Goal: Task Accomplishment & Management: Use online tool/utility

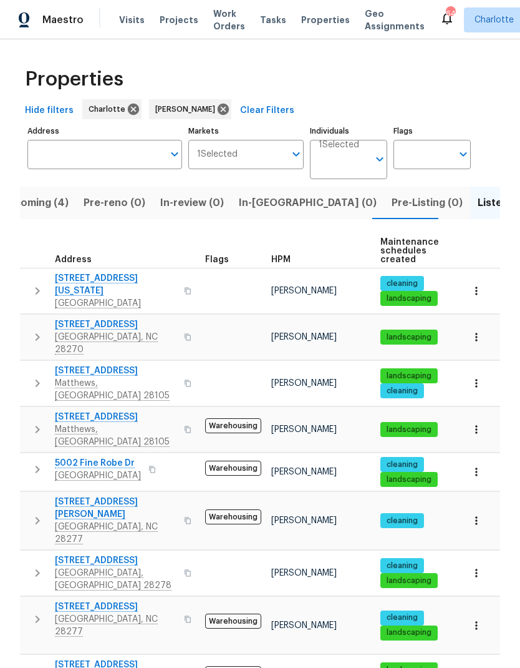
click at [359, 124] on body "Maestro Visits Projects Work Orders Tasks Properties Geo Assignments 64 Charlot…" at bounding box center [260, 334] width 520 height 668
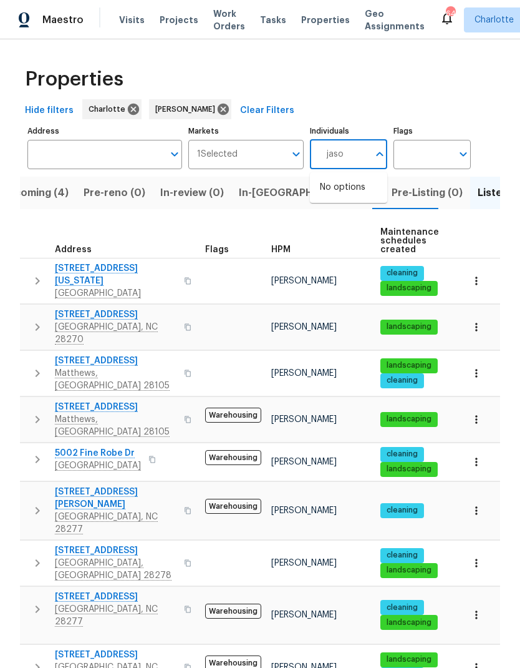
type input "jason"
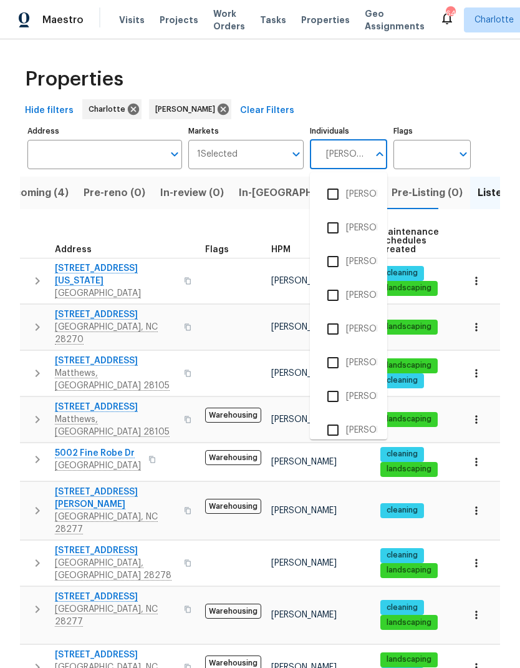
click at [338, 181] on input "checkbox" at bounding box center [333, 194] width 26 height 26
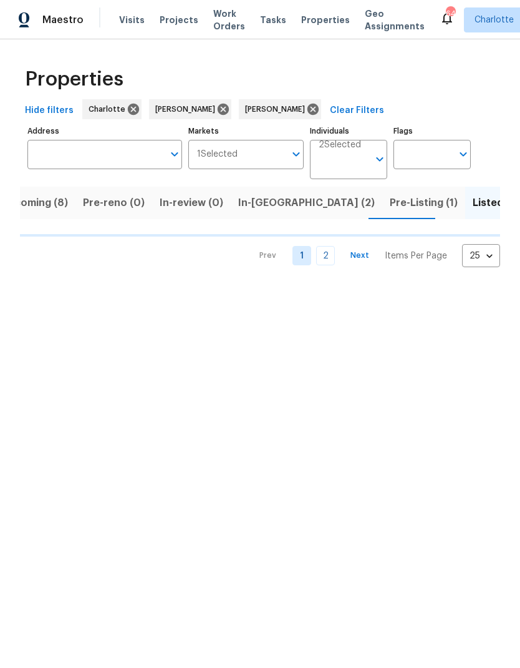
scroll to position [0, 11]
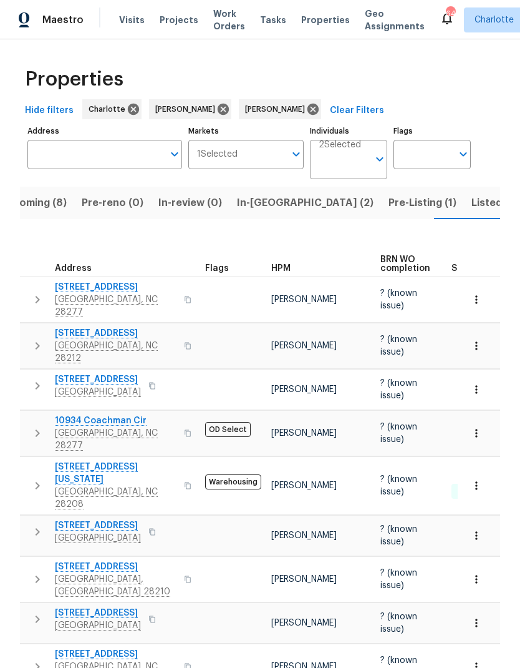
click at [472, 207] on span "Listed (60)" at bounding box center [499, 202] width 55 height 17
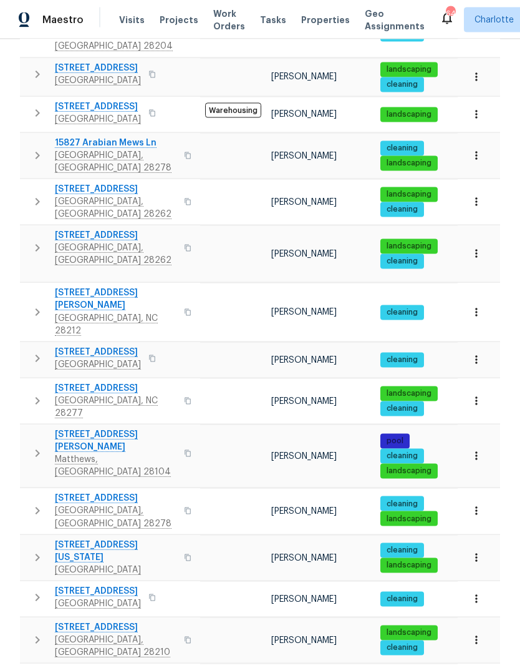
scroll to position [50, 0]
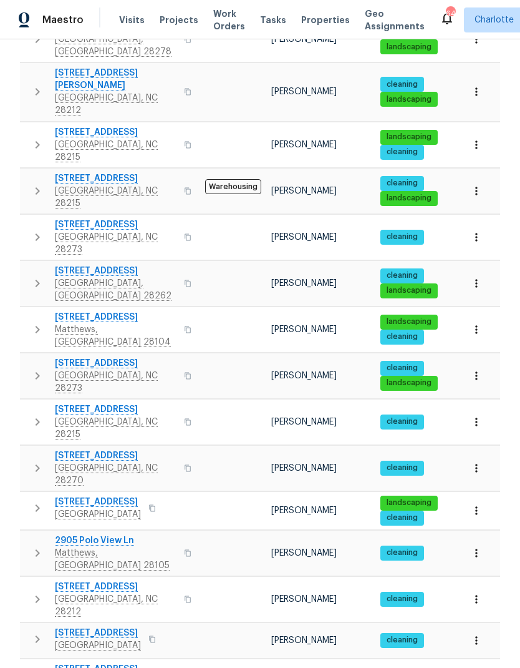
scroll to position [50, 0]
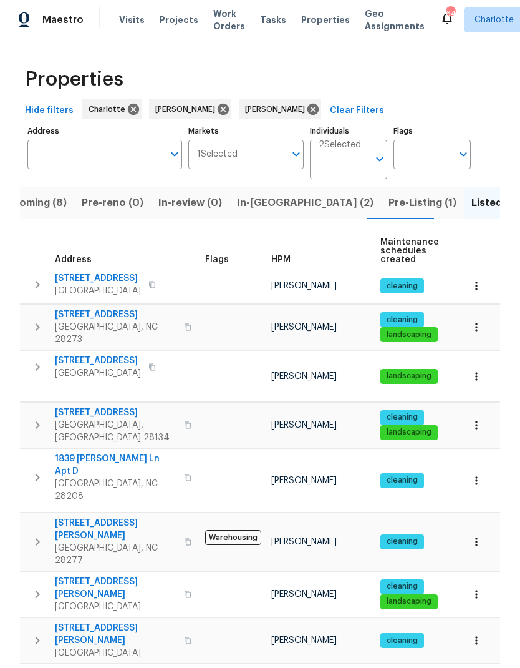
scroll to position [33, 0]
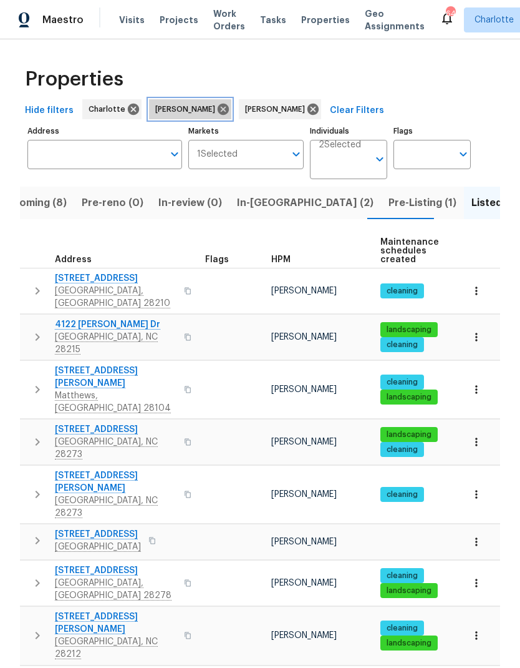
click at [218, 110] on icon at bounding box center [223, 109] width 11 height 11
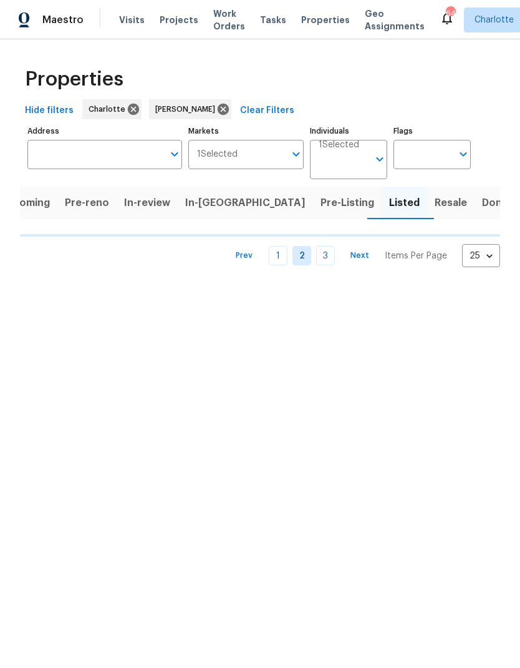
scroll to position [0, 11]
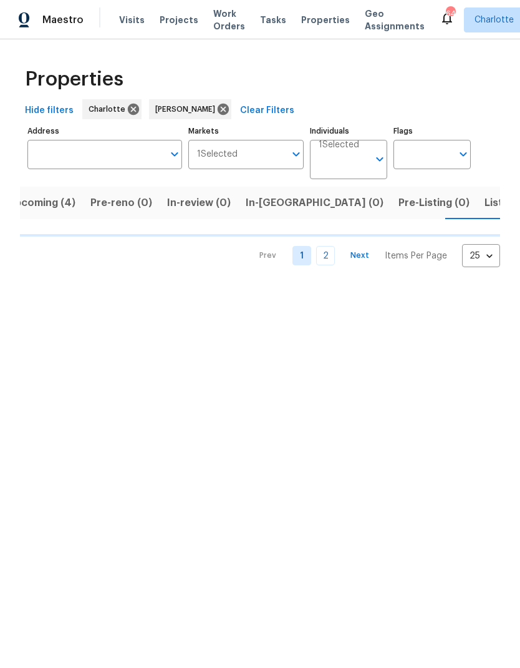
scroll to position [0, 27]
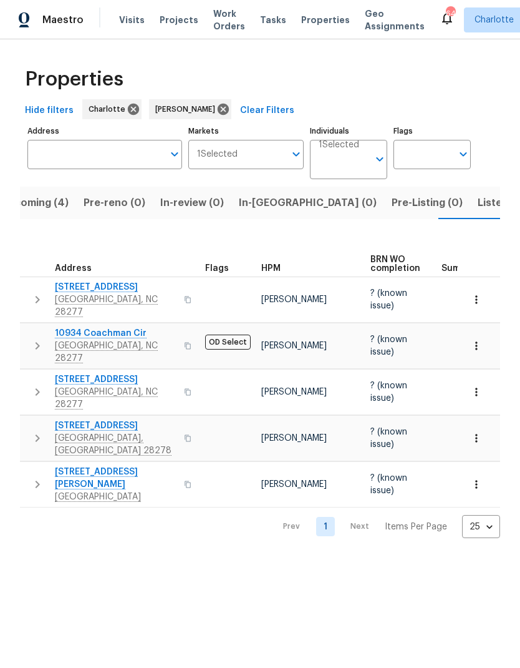
click at [284, 206] on button "In-reno (0)" at bounding box center [307, 203] width 153 height 32
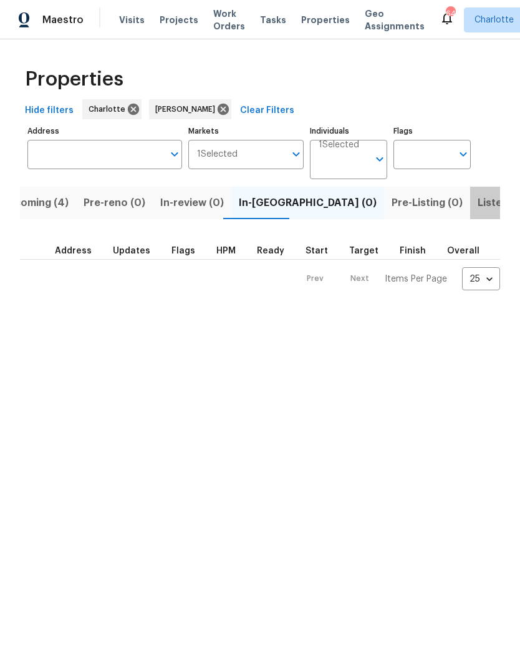
click at [478, 211] on span "Listed (28)" at bounding box center [505, 202] width 54 height 17
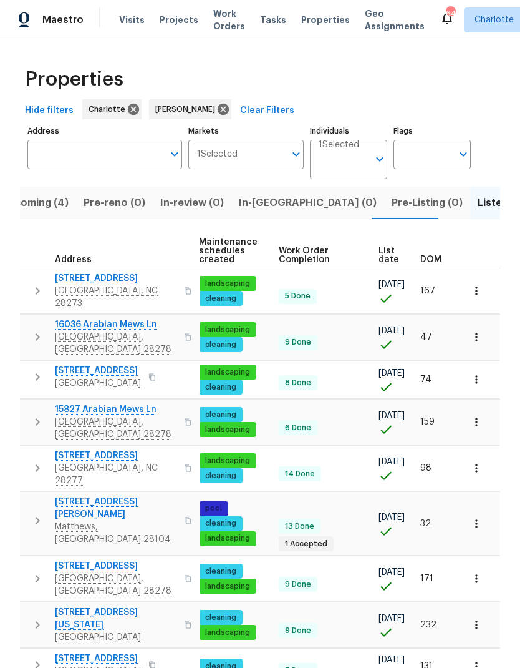
scroll to position [0, 182]
click at [442, 261] on div "DOM" at bounding box center [437, 259] width 32 height 9
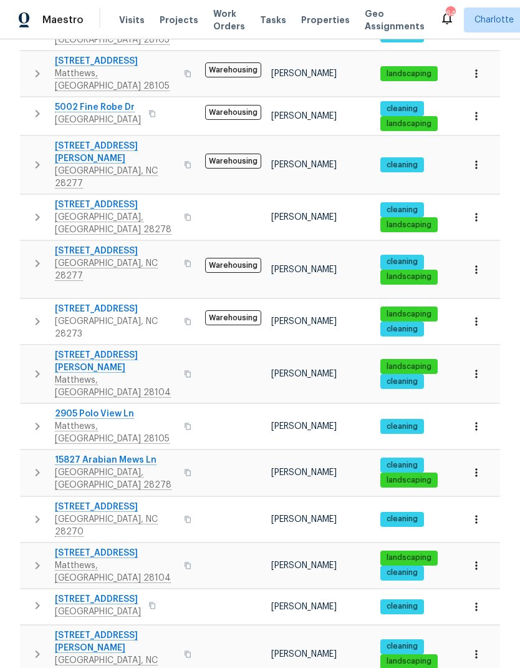
scroll to position [361, 0]
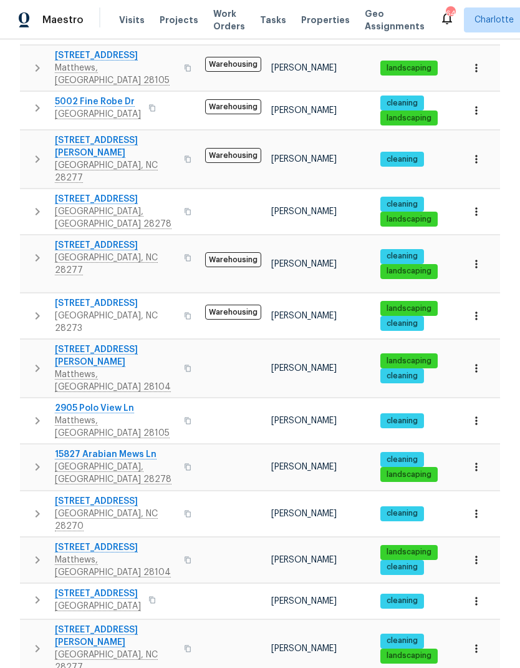
click at [34, 204] on icon "button" at bounding box center [37, 211] width 15 height 15
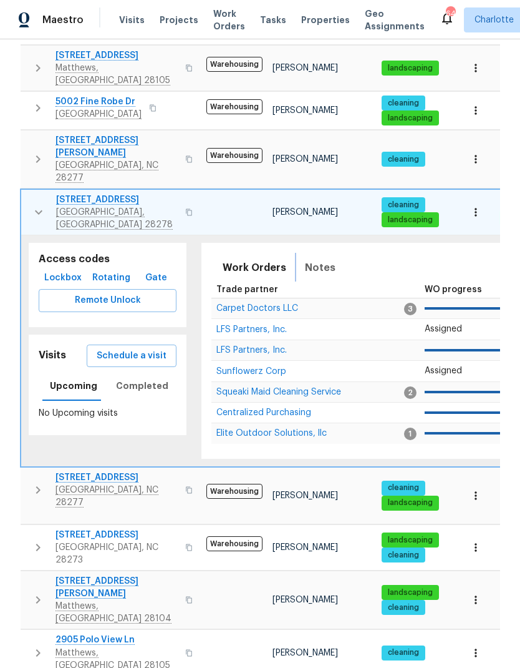
click at [311, 259] on span "Notes" at bounding box center [320, 267] width 31 height 17
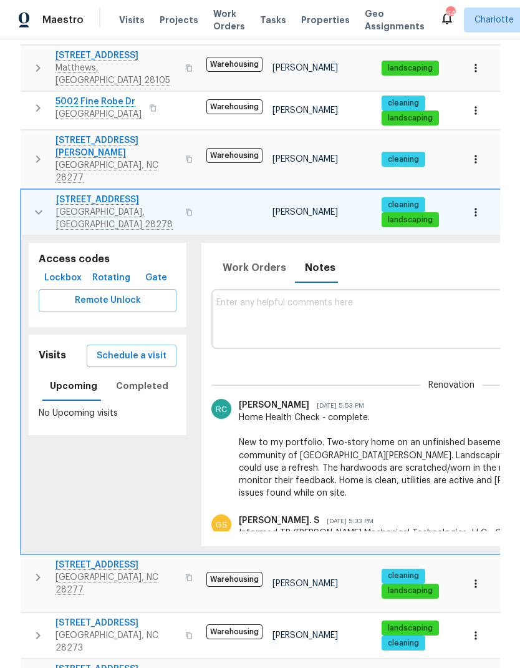
click at [28, 193] on button "button" at bounding box center [38, 211] width 25 height 37
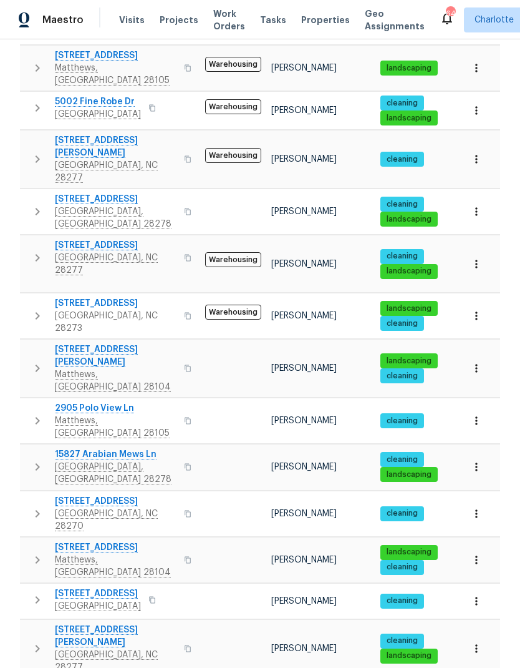
click at [28, 134] on button "button" at bounding box center [37, 159] width 25 height 50
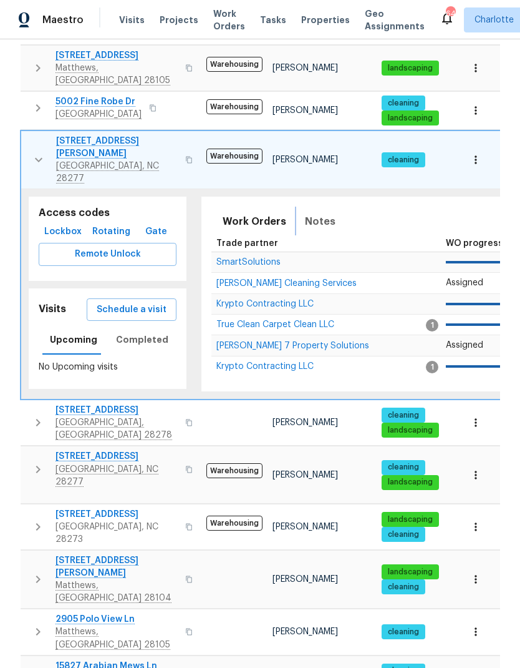
click at [323, 213] on span "Notes" at bounding box center [320, 221] width 31 height 17
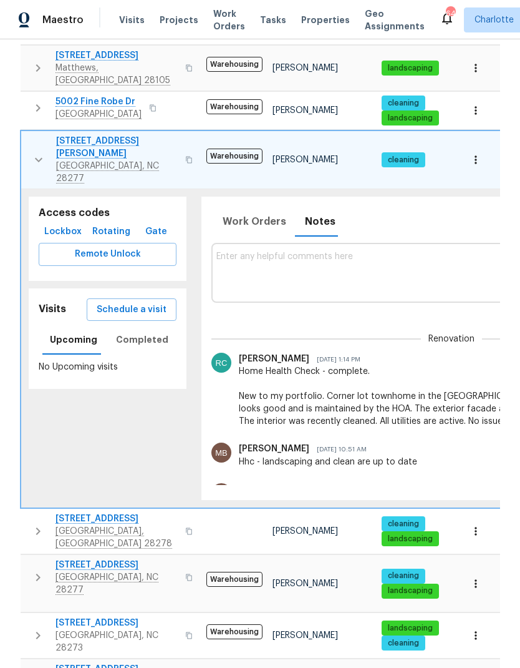
click at [29, 135] on button "button" at bounding box center [38, 160] width 25 height 50
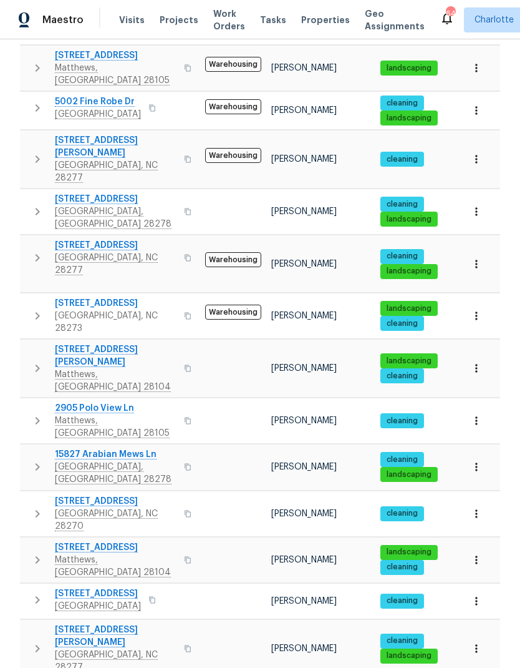
click at [31, 250] on icon "button" at bounding box center [37, 257] width 15 height 15
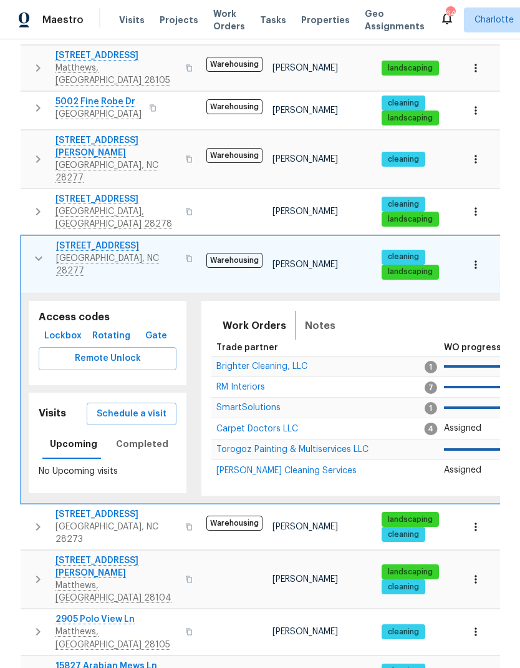
click at [314, 317] on span "Notes" at bounding box center [320, 325] width 31 height 17
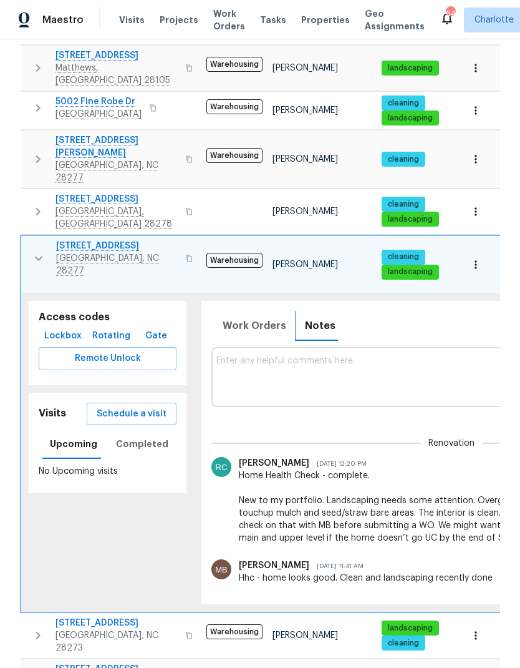
scroll to position [0, 0]
click at [26, 240] on button "button" at bounding box center [38, 258] width 25 height 37
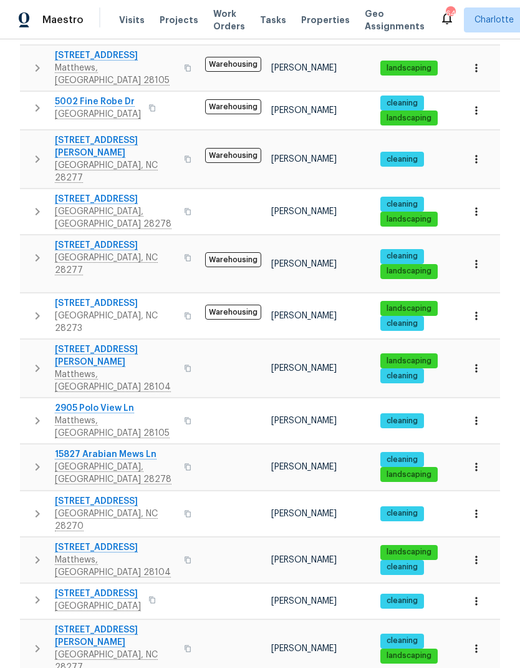
click at [29, 239] on button "button" at bounding box center [37, 257] width 25 height 37
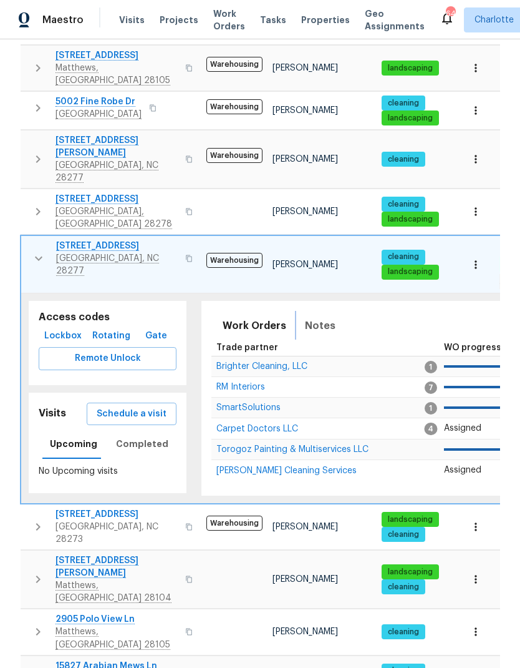
click at [320, 317] on span "Notes" at bounding box center [320, 325] width 31 height 17
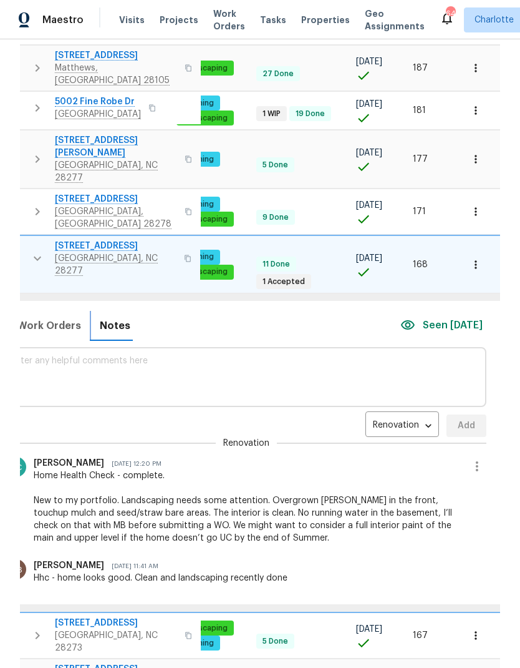
scroll to position [0, 205]
click at [470, 459] on icon "button" at bounding box center [477, 466] width 15 height 15
click at [448, 408] on li "Edit message" at bounding box center [436, 409] width 86 height 21
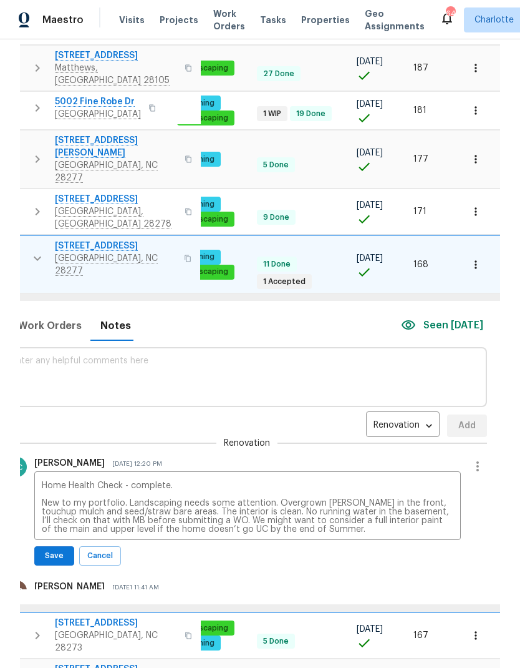
click at [296, 481] on textarea "Home Health Check - complete. New to my portfolio. Landscaping needs some atten…" at bounding box center [248, 507] width 412 height 52
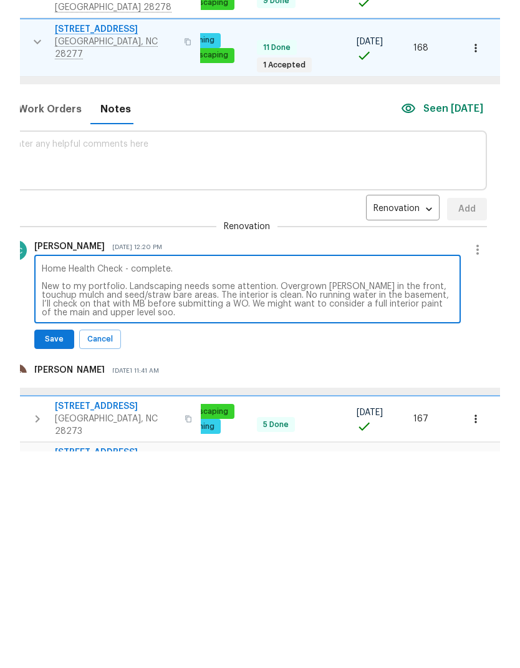
type textarea "Home Health Check - complete. New to my portfolio. Landscaping needs some atten…"
click at [44, 549] on span "Save" at bounding box center [54, 555] width 24 height 13
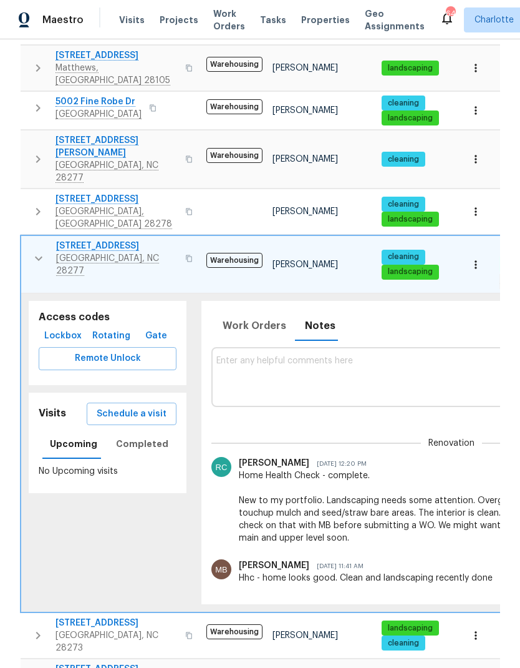
scroll to position [0, 0]
click at [28, 240] on button "button" at bounding box center [38, 258] width 25 height 37
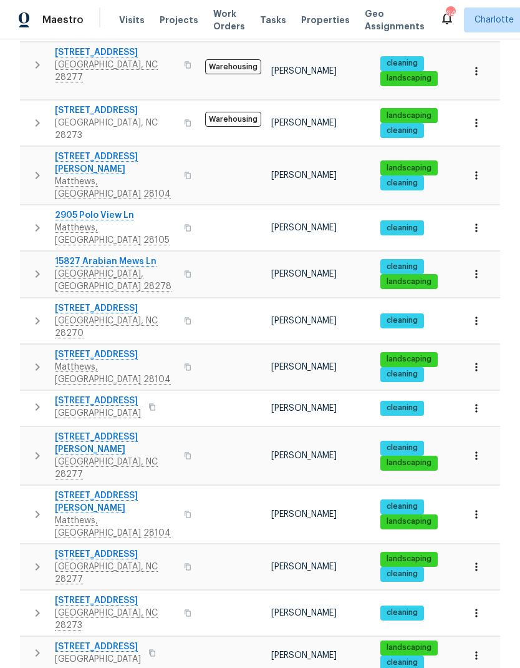
scroll to position [553, 0]
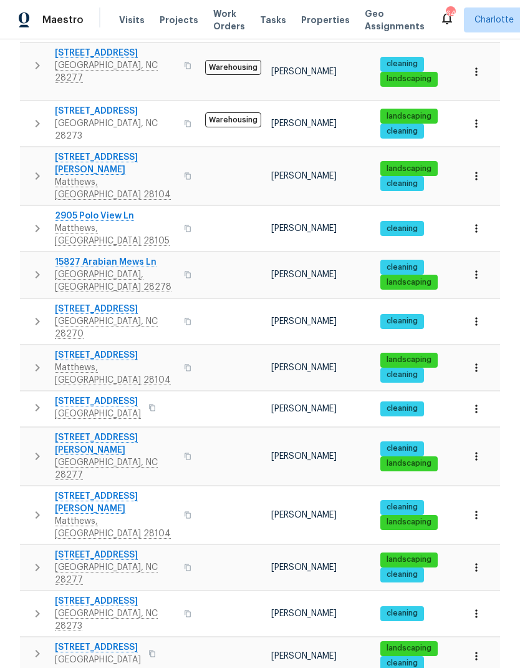
click at [31, 646] on icon "button" at bounding box center [37, 653] width 15 height 15
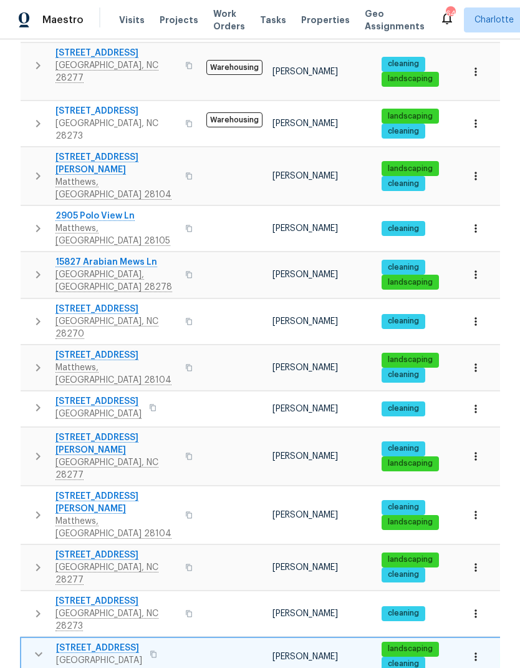
click at [32, 646] on icon "button" at bounding box center [38, 653] width 15 height 15
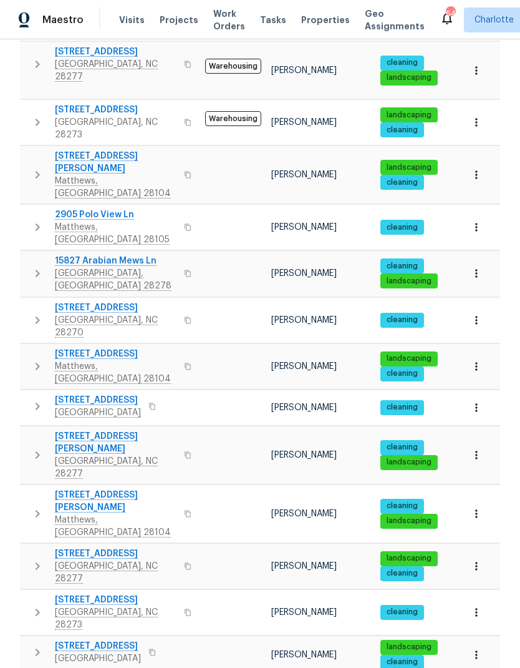
scroll to position [553, 0]
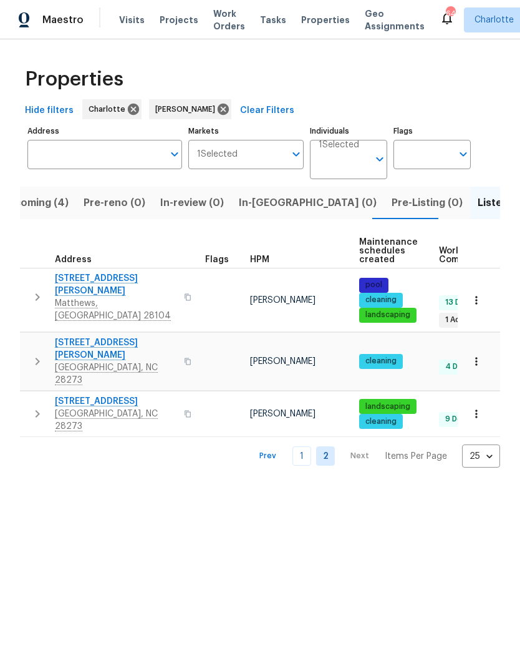
click at [62, 395] on span "2222 Merimac Dr" at bounding box center [116, 401] width 122 height 12
click at [304, 446] on link "1" at bounding box center [302, 455] width 19 height 19
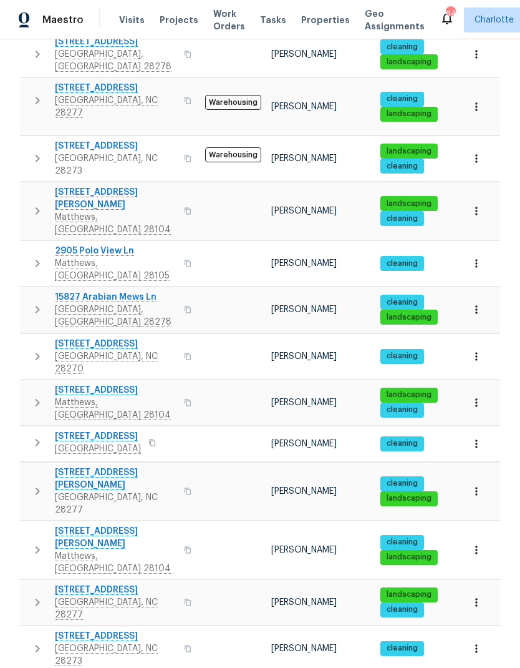
scroll to position [519, 0]
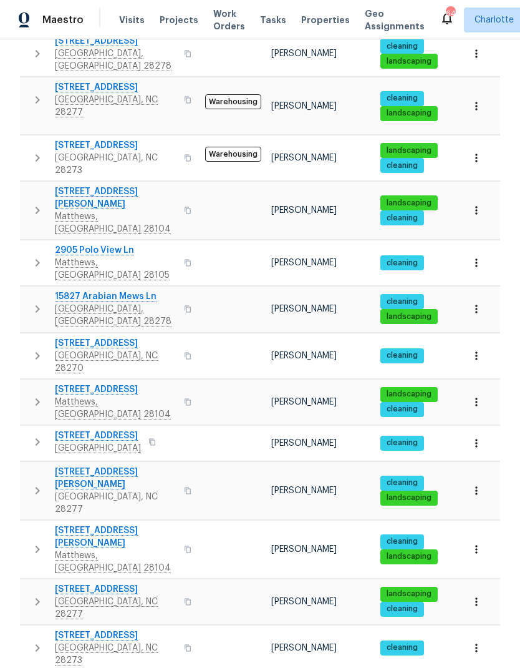
click at [31, 394] on icon "button" at bounding box center [37, 401] width 15 height 15
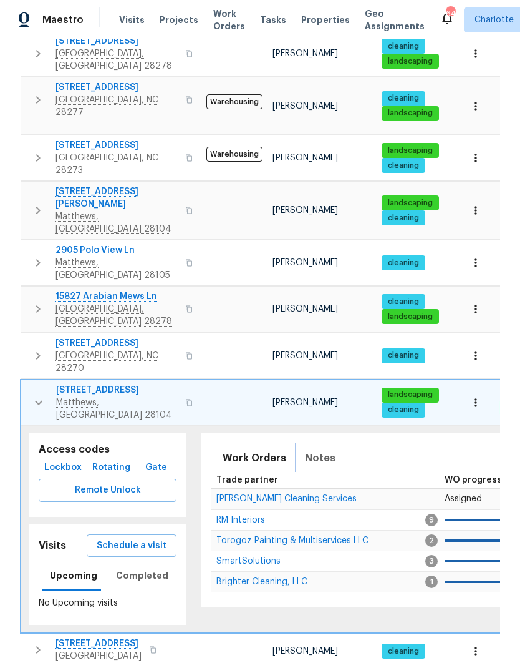
click at [315, 449] on span "Notes" at bounding box center [320, 457] width 31 height 17
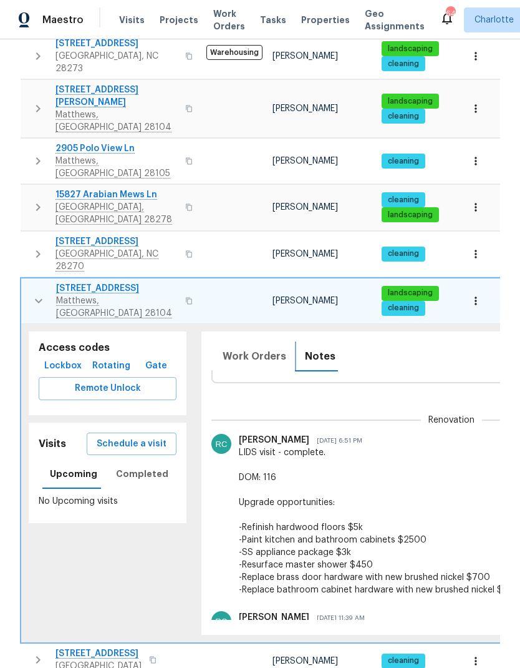
scroll to position [0, 0]
click at [26, 282] on button "button" at bounding box center [38, 300] width 25 height 37
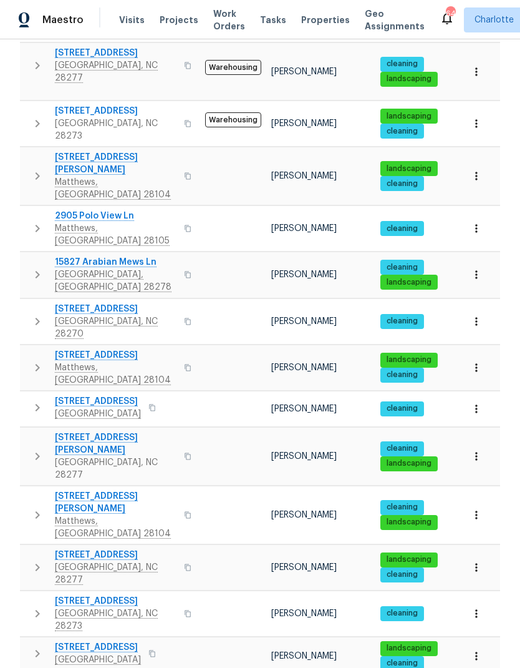
scroll to position [50, 0]
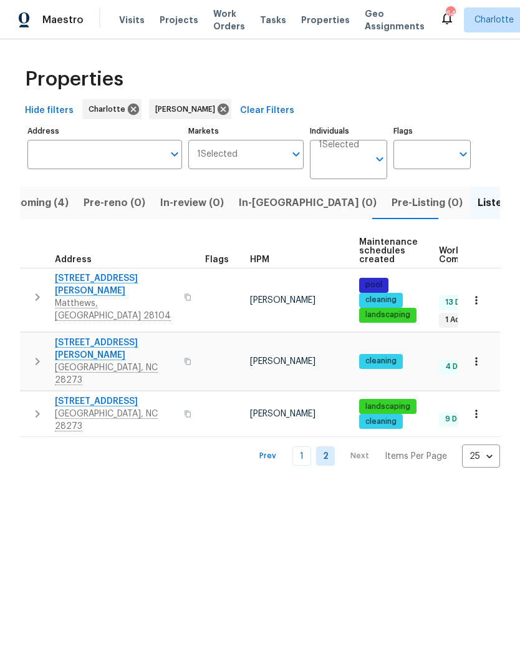
click at [309, 446] on link "1" at bounding box center [302, 455] width 19 height 19
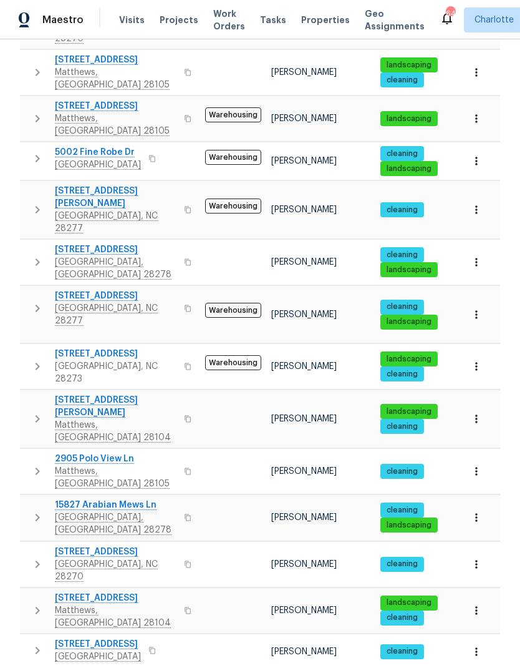
scroll to position [308, 0]
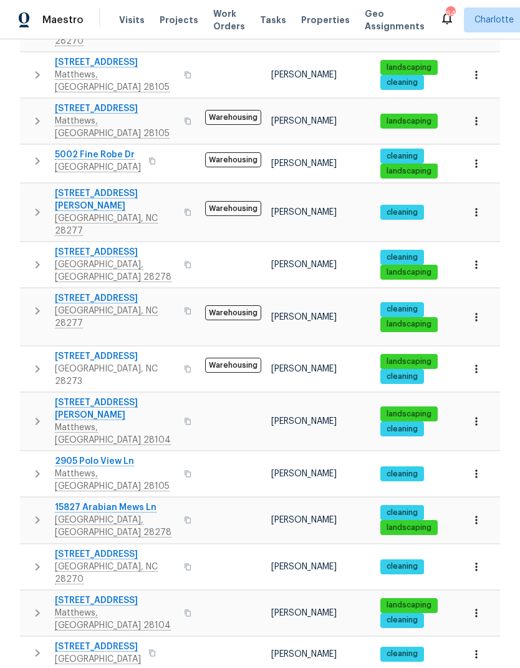
click at [34, 205] on icon "button" at bounding box center [37, 212] width 15 height 15
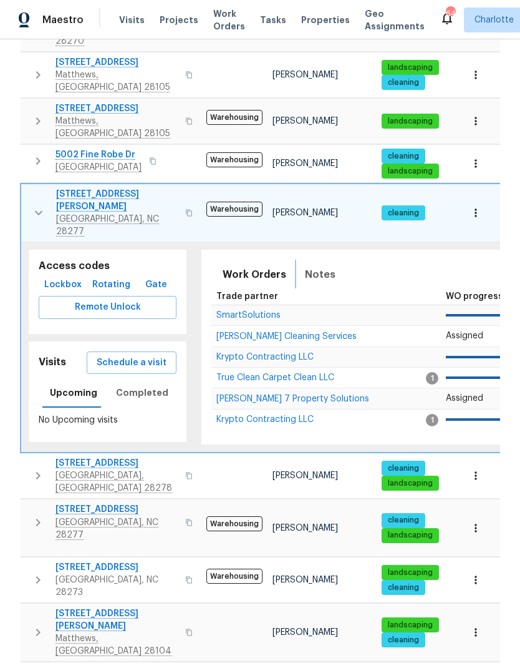
click at [324, 266] on span "Notes" at bounding box center [320, 274] width 31 height 17
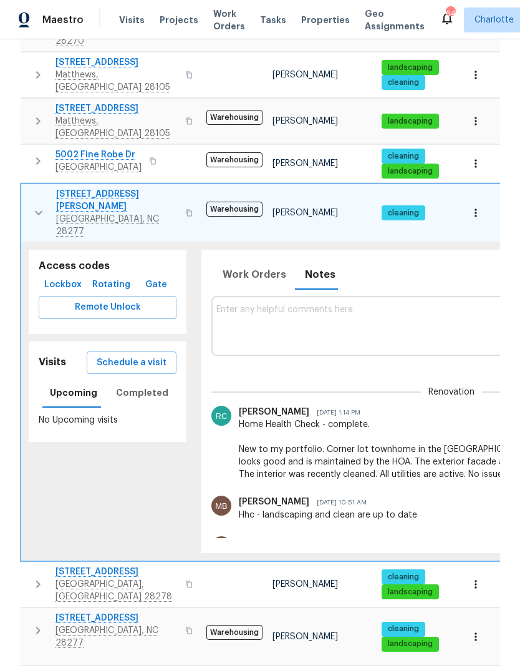
click at [34, 205] on icon "button" at bounding box center [38, 212] width 15 height 15
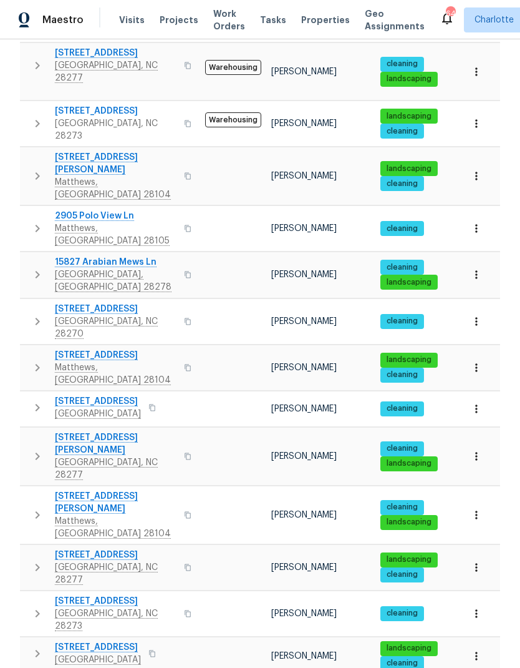
scroll to position [50, 0]
click at [36, 649] on icon "button" at bounding box center [38, 652] width 4 height 7
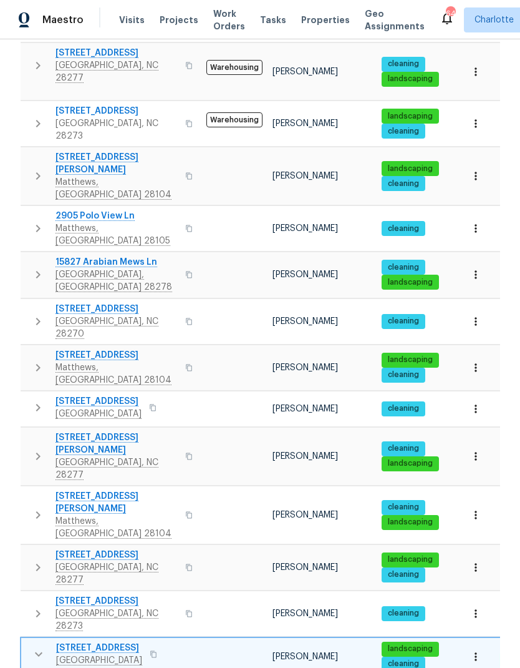
click at [28, 638] on td "5003 Tremont Dr Indian Trail, NC 28079" at bounding box center [111, 654] width 180 height 32
click at [37, 646] on icon "button" at bounding box center [38, 653] width 15 height 15
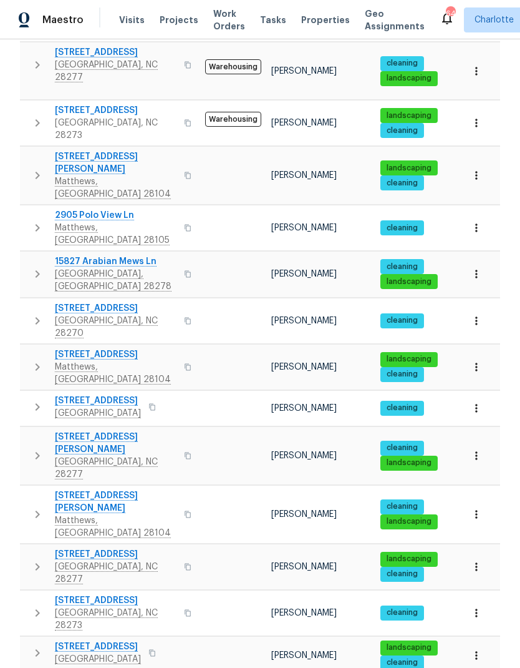
scroll to position [553, 0]
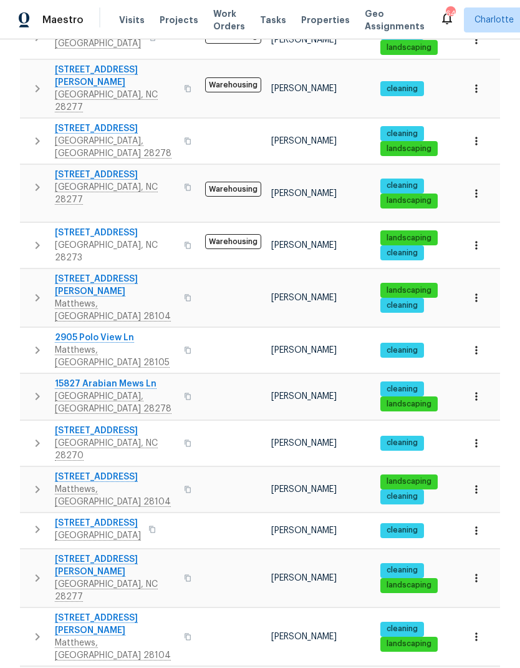
scroll to position [396, 0]
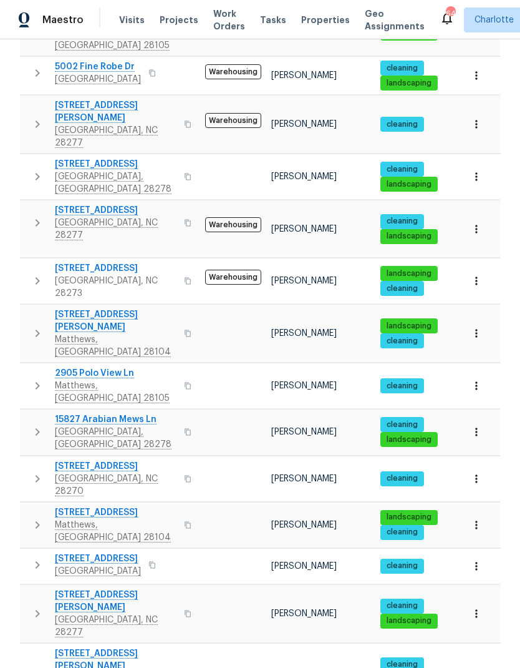
click at [29, 588] on button "button" at bounding box center [37, 613] width 25 height 50
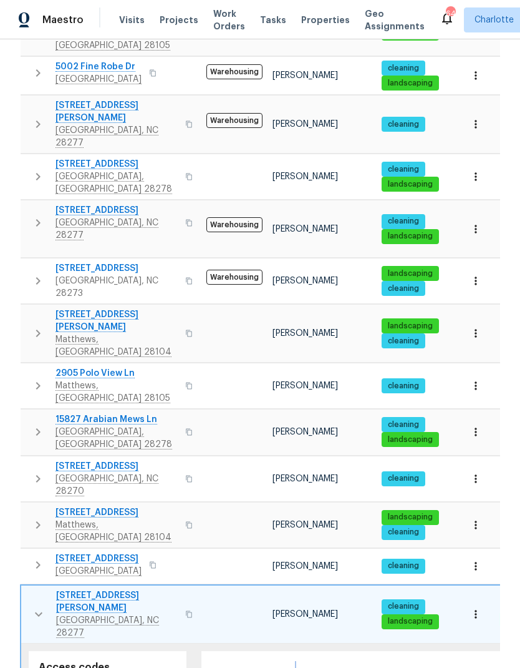
click at [321, 667] on span "Notes" at bounding box center [320, 675] width 31 height 17
click at [36, 606] on icon "button" at bounding box center [38, 613] width 15 height 15
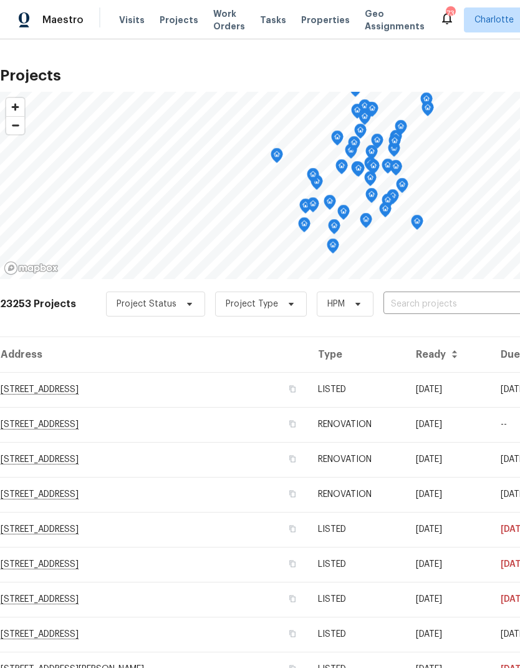
click at [421, 303] on input "text" at bounding box center [455, 303] width 143 height 19
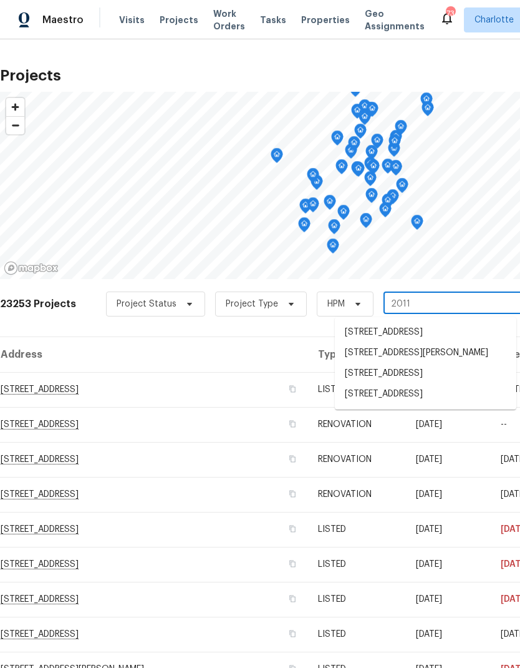
type input "2011 t"
click at [422, 354] on li "2011 Terrapin St, Indian Trail, NC 28079" at bounding box center [426, 353] width 182 height 21
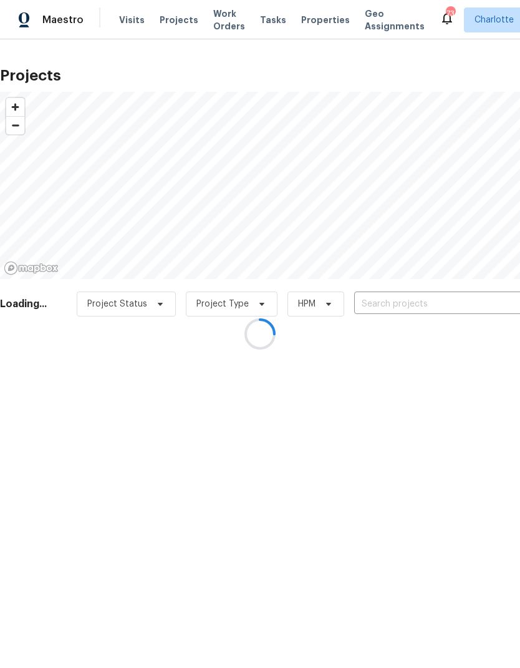
type input "2011 Terrapin St, Indian Trail, NC 28079"
click at [70, 16] on span "Maestro" at bounding box center [62, 20] width 41 height 12
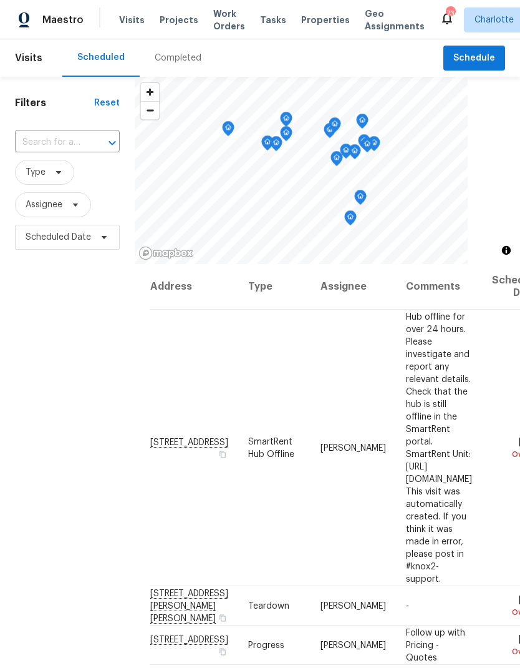
click at [172, 59] on div "Completed" at bounding box center [178, 58] width 47 height 12
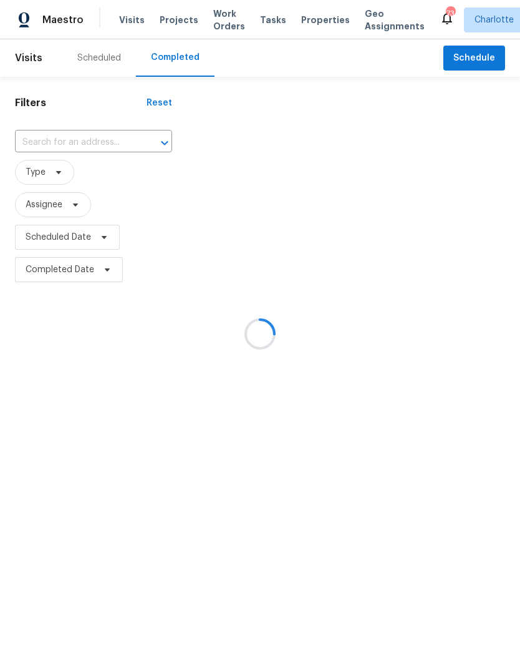
click at [100, 146] on div at bounding box center [260, 334] width 520 height 668
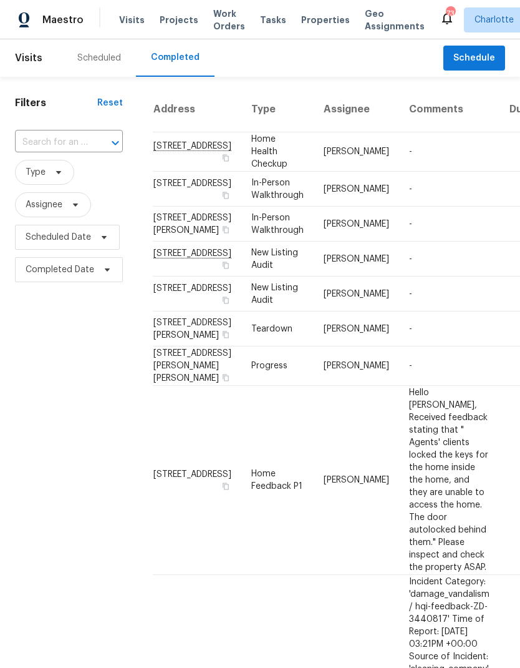
click at [84, 145] on input "text" at bounding box center [51, 142] width 73 height 19
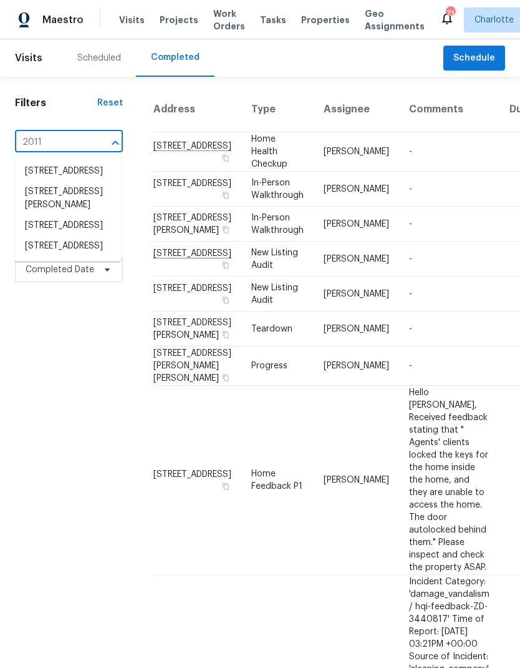
type input "2011 t"
click at [72, 203] on li "[STREET_ADDRESS]" at bounding box center [68, 192] width 106 height 21
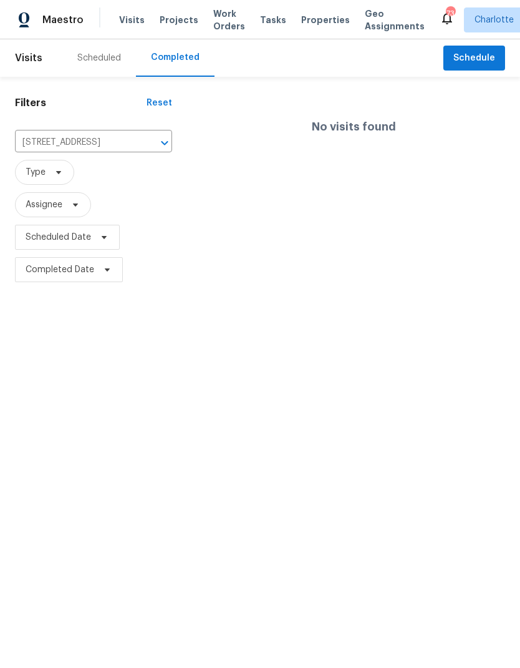
click at [73, 14] on span "Maestro" at bounding box center [62, 20] width 41 height 12
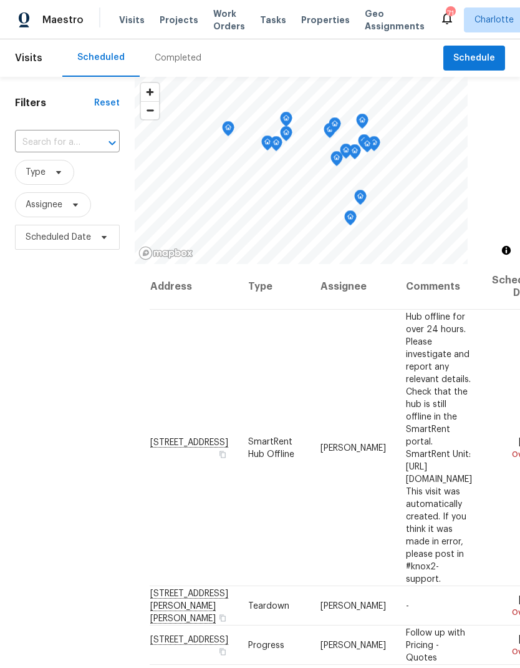
click at [219, 21] on span "Work Orders" at bounding box center [229, 19] width 32 height 25
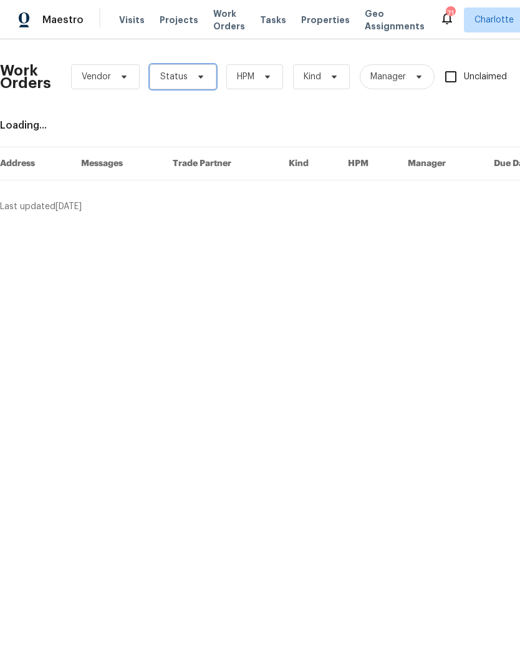
click at [192, 74] on span at bounding box center [199, 77] width 14 height 10
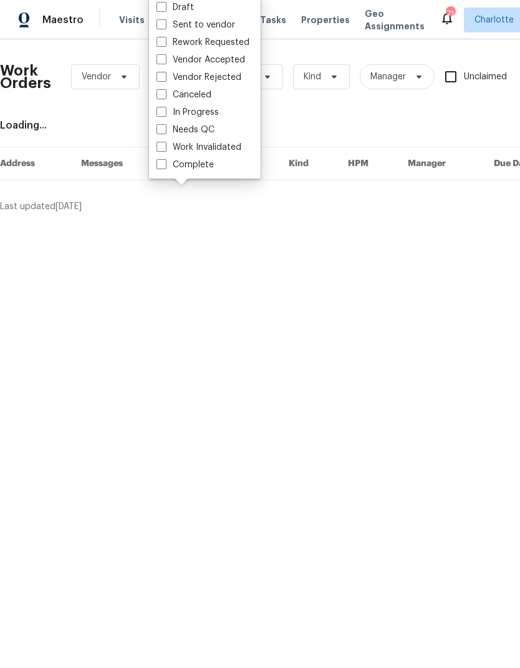
click at [211, 134] on label "Needs QC" at bounding box center [186, 130] width 58 height 12
click at [165, 132] on input "Needs QC" at bounding box center [161, 128] width 8 height 8
checkbox input "true"
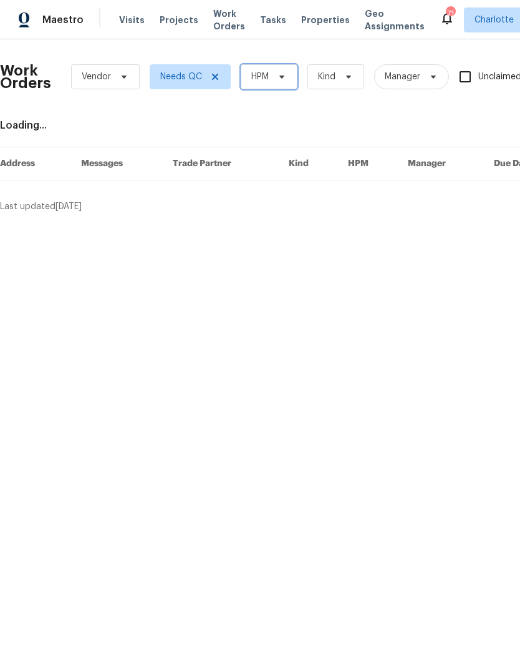
click at [276, 83] on span "HPM" at bounding box center [269, 76] width 57 height 25
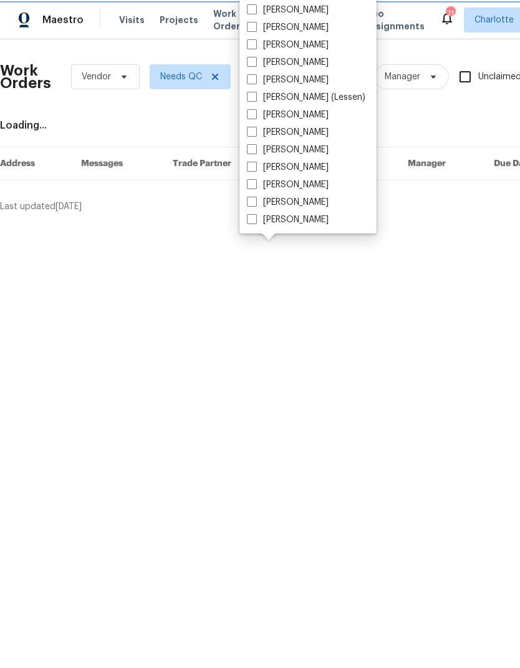
scroll to position [155, 0]
click at [306, 225] on label "[PERSON_NAME]" at bounding box center [288, 219] width 82 height 12
click at [255, 221] on input "[PERSON_NAME]" at bounding box center [251, 217] width 8 height 8
checkbox input "true"
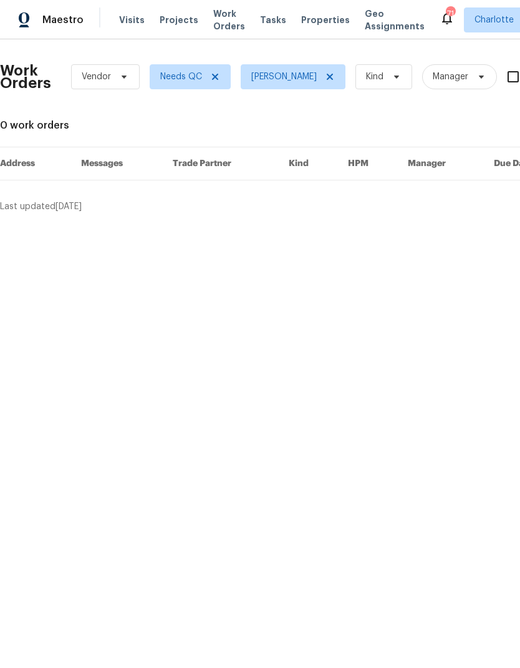
click at [51, 19] on span "Maestro" at bounding box center [62, 20] width 41 height 12
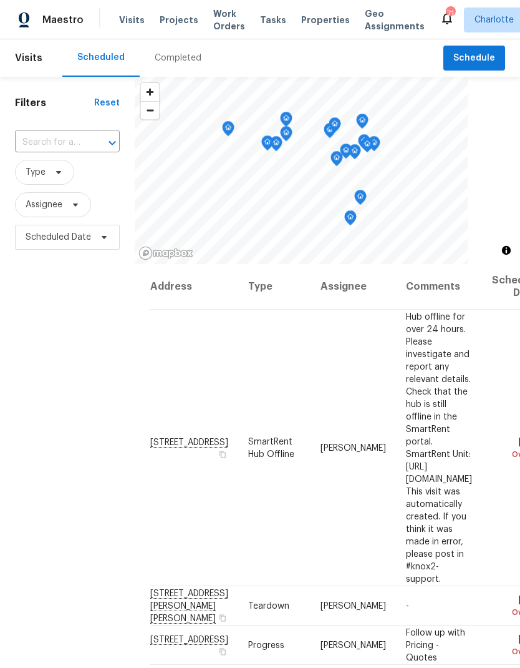
click at [218, 22] on span "Work Orders" at bounding box center [229, 19] width 32 height 25
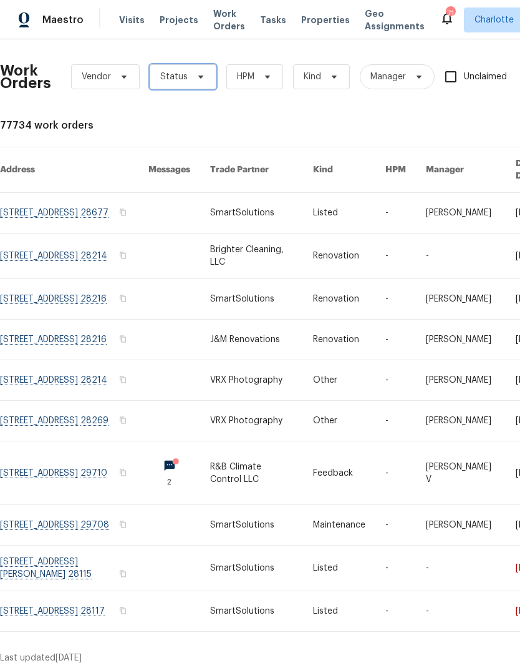
click at [200, 77] on icon at bounding box center [201, 77] width 10 height 10
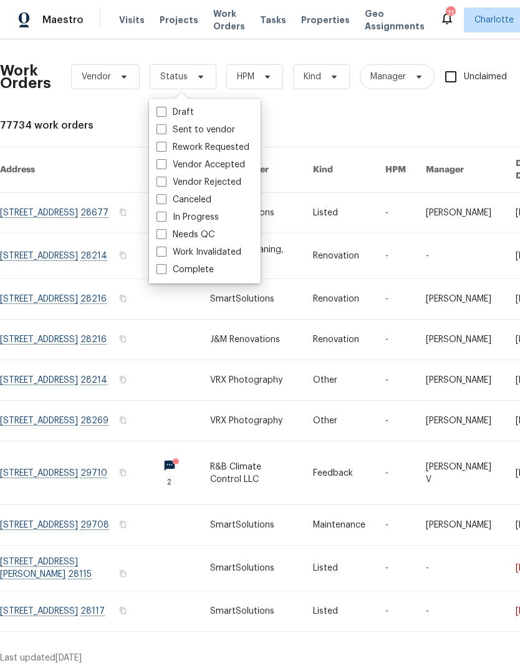
click at [210, 218] on label "In Progress" at bounding box center [188, 217] width 62 height 12
click at [165, 218] on input "In Progress" at bounding box center [161, 215] width 8 height 8
checkbox input "true"
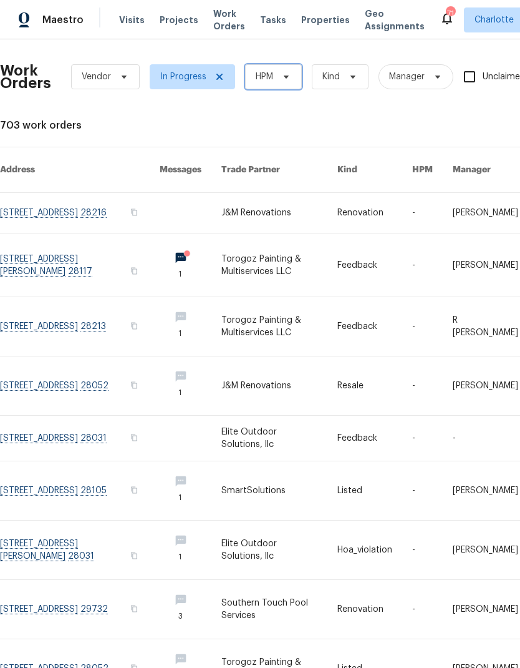
click at [281, 83] on span "HPM" at bounding box center [273, 76] width 57 height 25
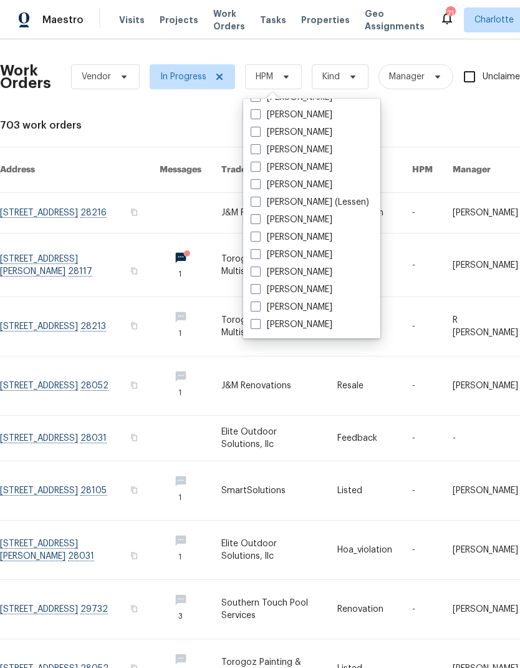
scroll to position [155, 0]
click at [309, 324] on label "[PERSON_NAME]" at bounding box center [292, 324] width 82 height 12
click at [259, 324] on input "[PERSON_NAME]" at bounding box center [255, 322] width 8 height 8
checkbox input "true"
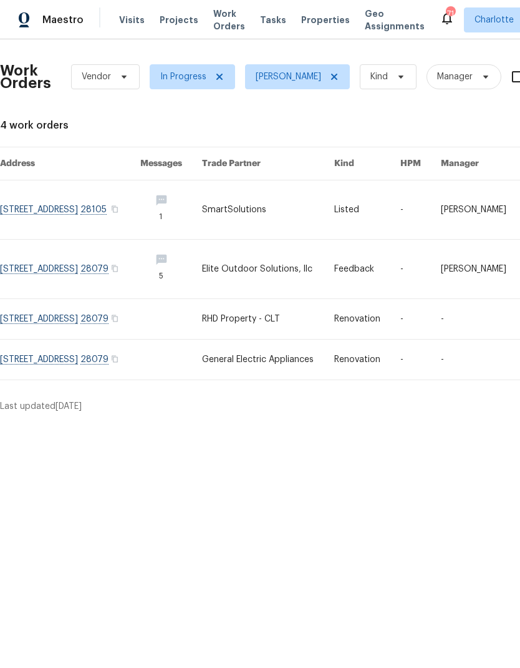
click at [26, 322] on link at bounding box center [70, 319] width 140 height 40
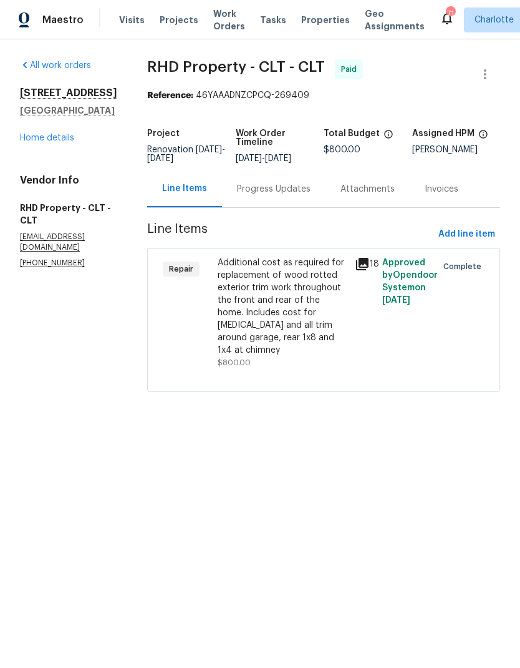
click at [332, 296] on div "Additional cost as required for replacement of wood rotted exterior trim work t…" at bounding box center [283, 306] width 130 height 100
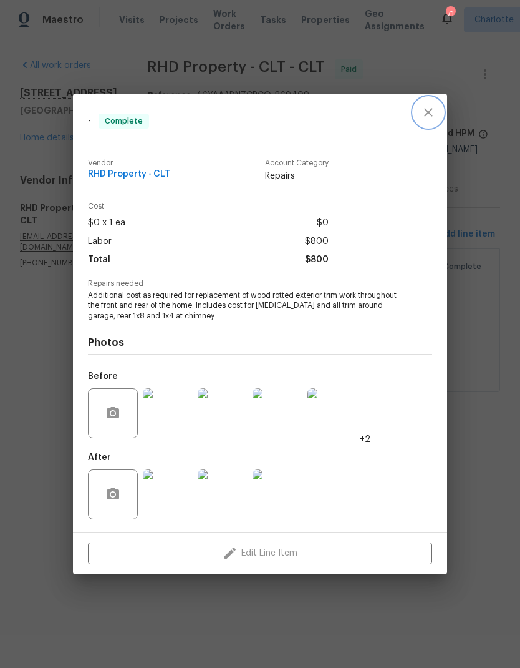
click at [432, 109] on icon "close" at bounding box center [428, 113] width 8 height 8
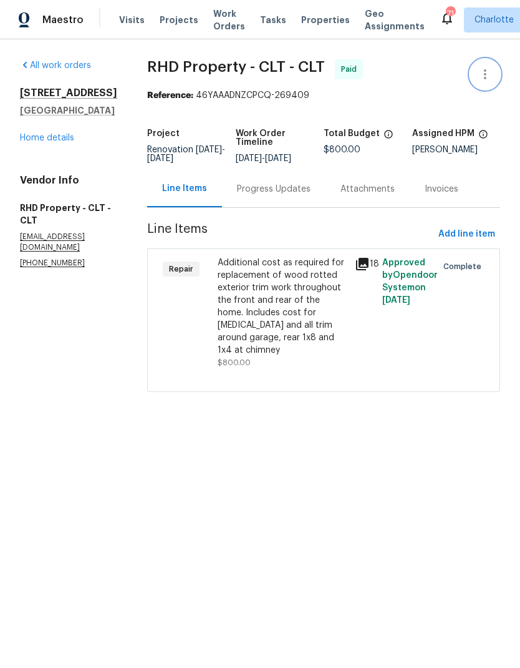
click at [480, 76] on icon "button" at bounding box center [485, 74] width 15 height 15
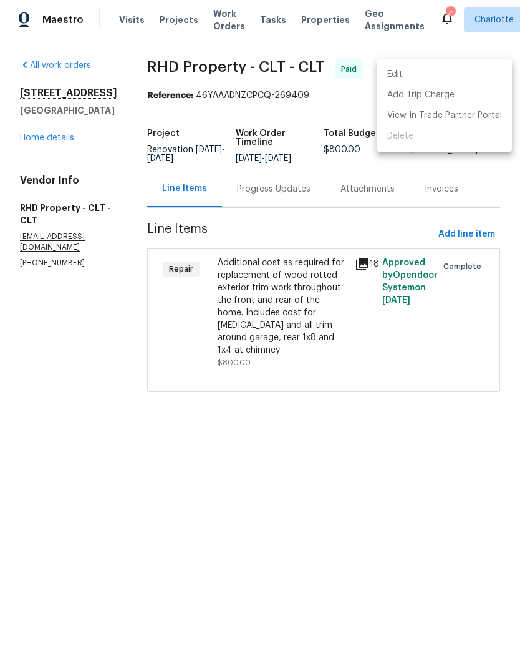
click at [51, 371] on div at bounding box center [260, 334] width 520 height 668
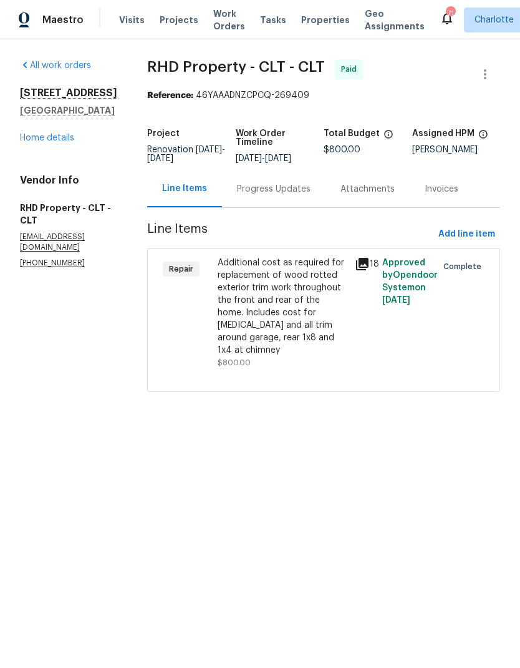
click at [216, 32] on span "Work Orders" at bounding box center [229, 19] width 32 height 25
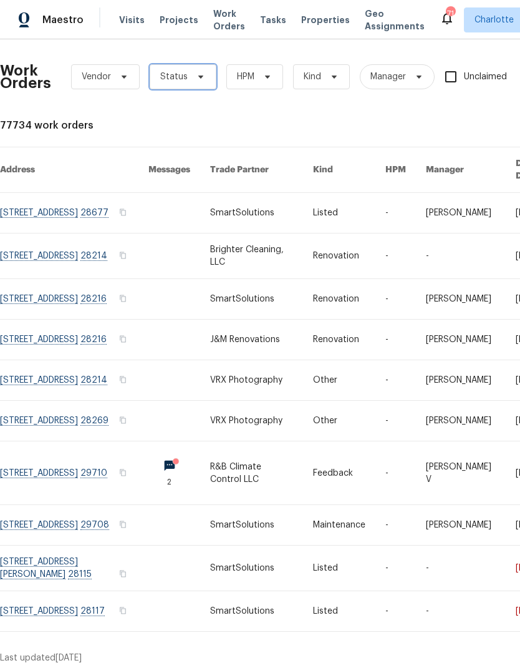
click at [196, 75] on icon at bounding box center [201, 77] width 10 height 10
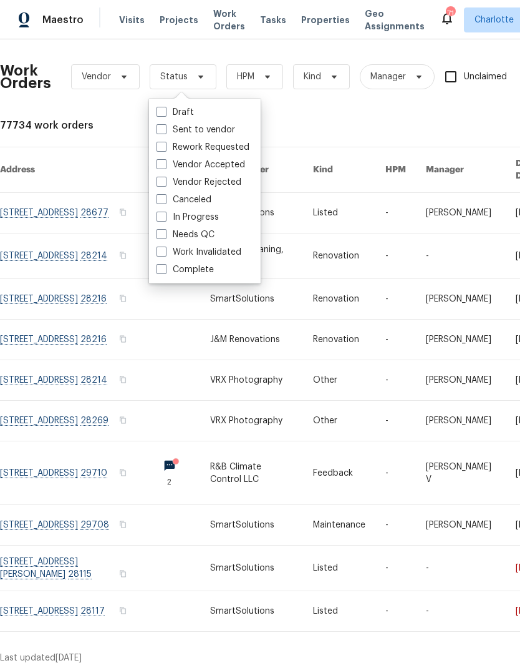
click at [234, 165] on label "Vendor Accepted" at bounding box center [201, 164] width 89 height 12
click at [165, 165] on input "Vendor Accepted" at bounding box center [161, 162] width 8 height 8
checkbox input "true"
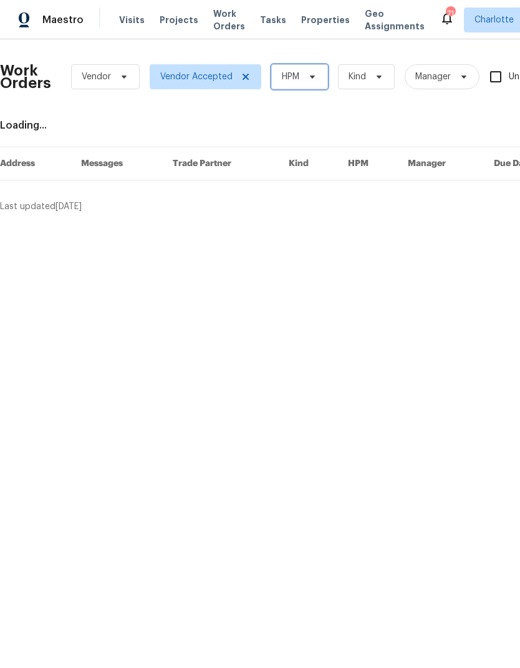
click at [282, 72] on span "HPM" at bounding box center [290, 76] width 17 height 12
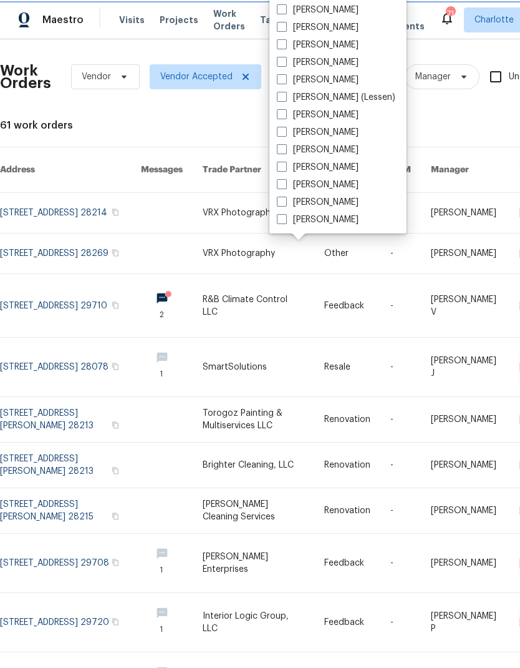
scroll to position [155, 0]
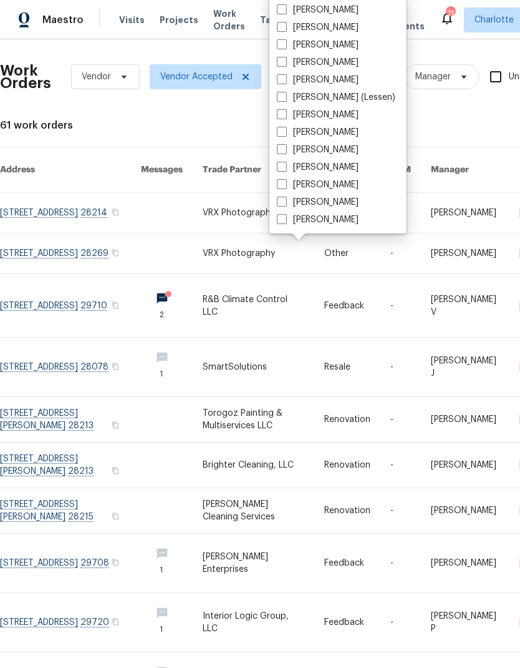
click at [333, 218] on label "[PERSON_NAME]" at bounding box center [318, 219] width 82 height 12
click at [285, 218] on input "[PERSON_NAME]" at bounding box center [281, 217] width 8 height 8
checkbox input "true"
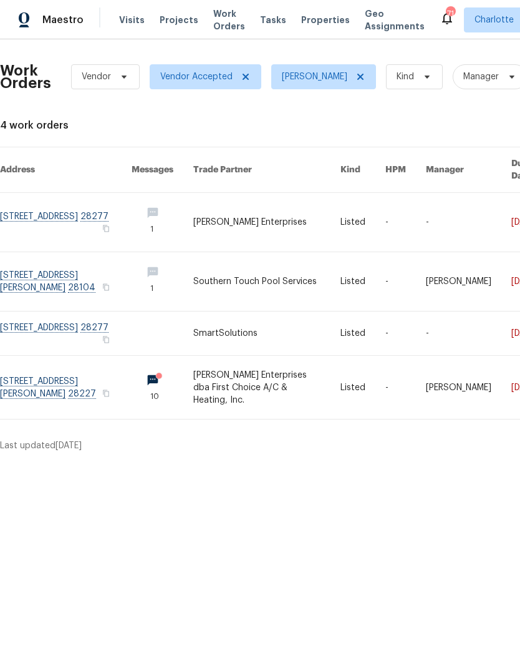
click at [37, 375] on link at bounding box center [66, 387] width 132 height 63
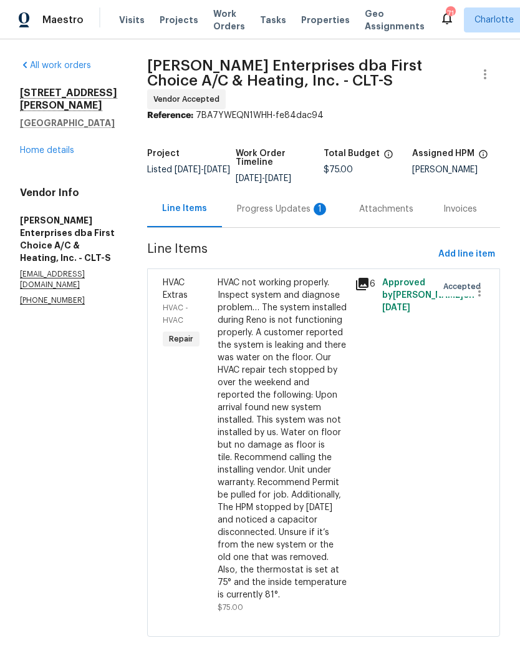
click at [277, 203] on div "Progress Updates 1" at bounding box center [283, 209] width 92 height 12
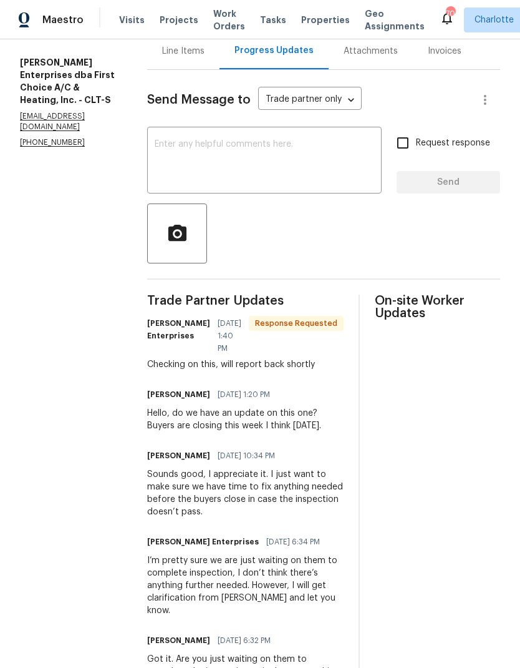
scroll to position [178, 0]
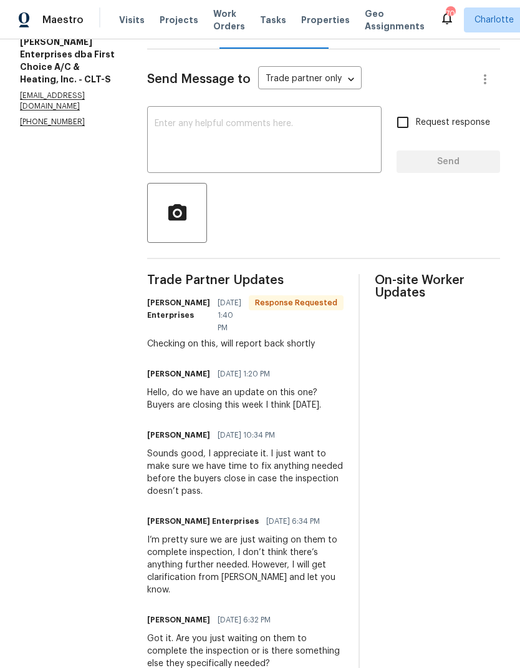
click at [288, 125] on textarea at bounding box center [265, 141] width 220 height 44
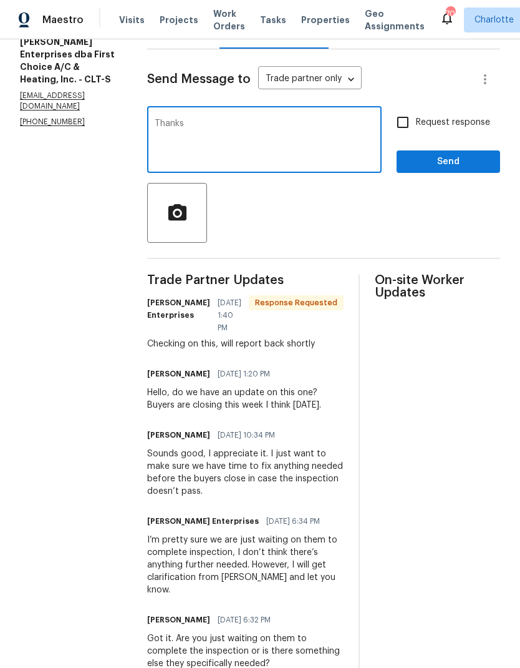
type textarea "Thanks"
click at [454, 154] on span "Send" at bounding box center [449, 162] width 84 height 16
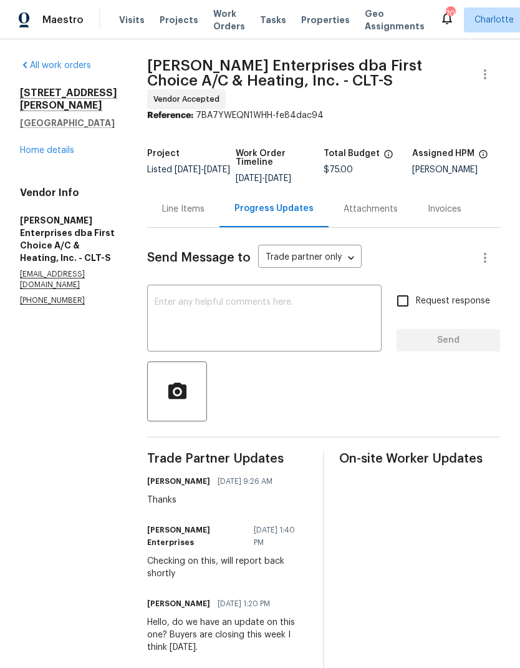
scroll to position [0, 0]
click at [34, 155] on link "Home details" at bounding box center [47, 150] width 54 height 9
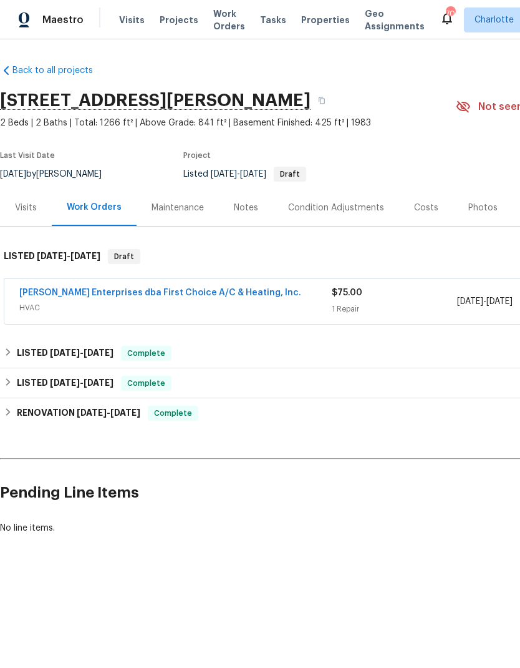
click at [177, 22] on span "Projects" at bounding box center [179, 20] width 39 height 12
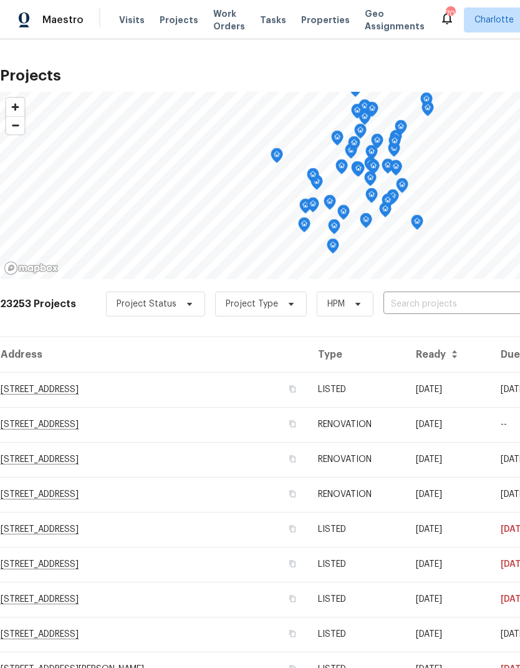
click at [452, 308] on input "text" at bounding box center [455, 303] width 143 height 19
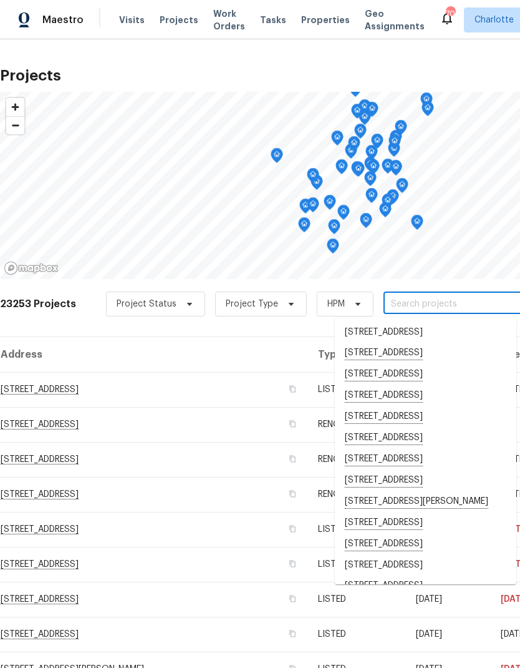
click at [331, 72] on h2 "Projects" at bounding box center [352, 75] width 705 height 12
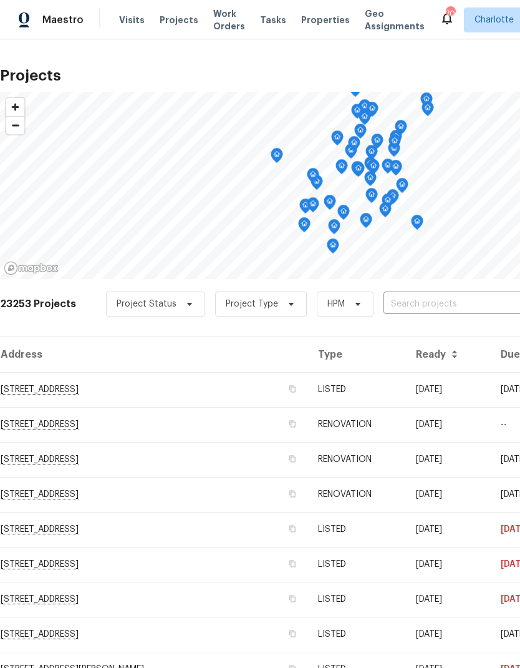
click at [172, 16] on span "Projects" at bounding box center [179, 20] width 39 height 12
click at [440, 301] on input "text" at bounding box center [455, 303] width 143 height 19
type input "8117 sh"
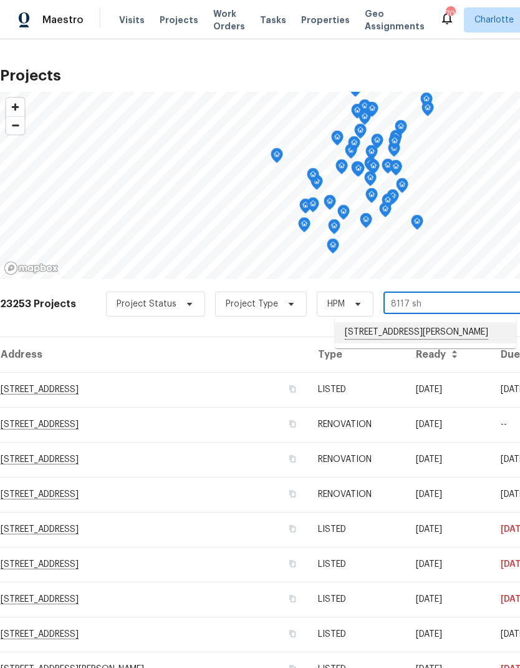
click at [419, 341] on li "[STREET_ADDRESS][PERSON_NAME]" at bounding box center [426, 332] width 182 height 21
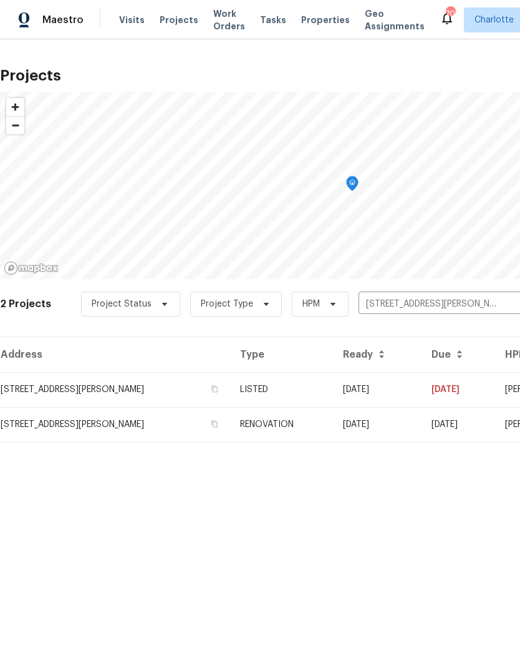
click at [164, 394] on td "[STREET_ADDRESS][PERSON_NAME]" at bounding box center [115, 389] width 230 height 35
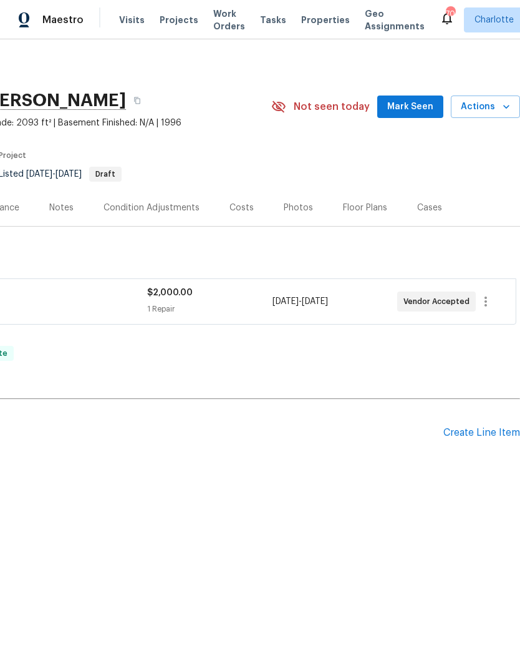
scroll to position [0, 185]
click at [494, 435] on div "Create Line Item" at bounding box center [482, 433] width 77 height 12
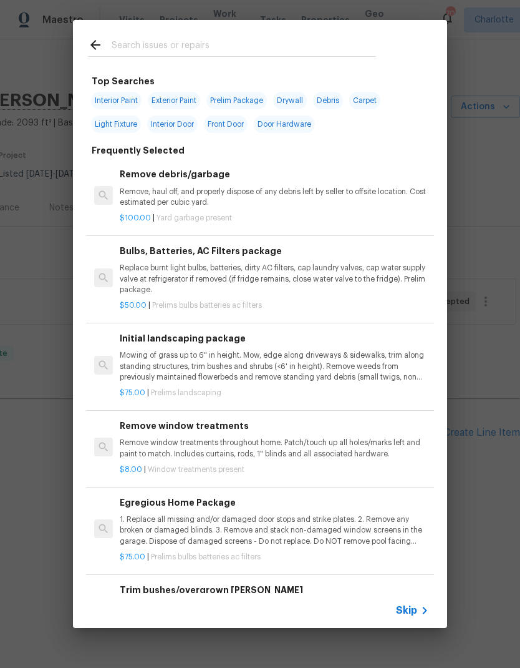
click at [276, 40] on input "text" at bounding box center [244, 46] width 265 height 19
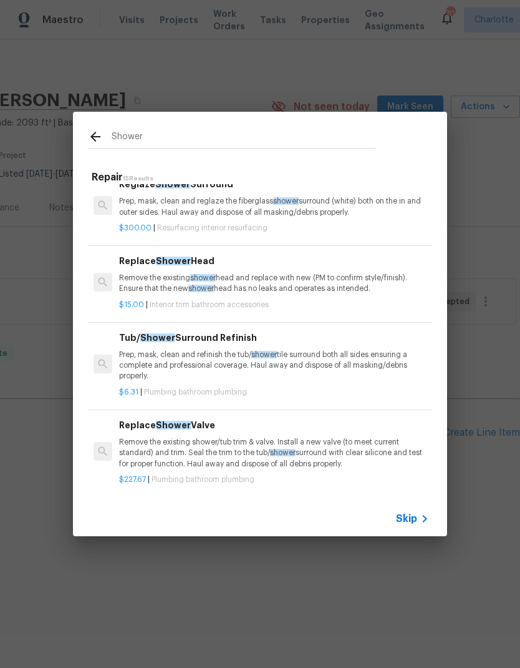
scroll to position [84, 1]
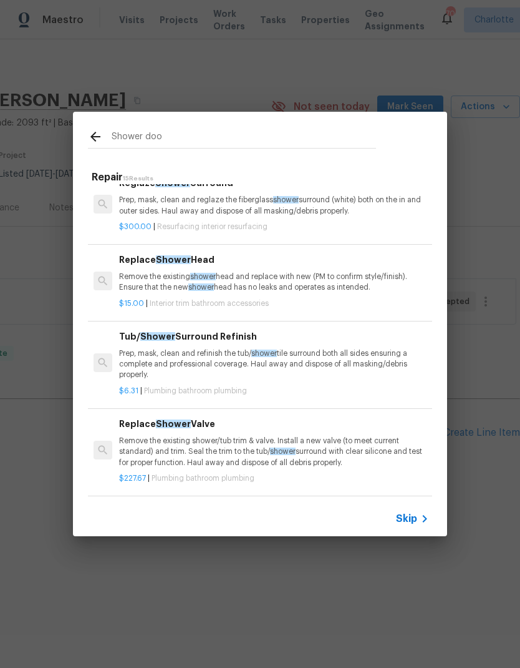
type input "Shower door"
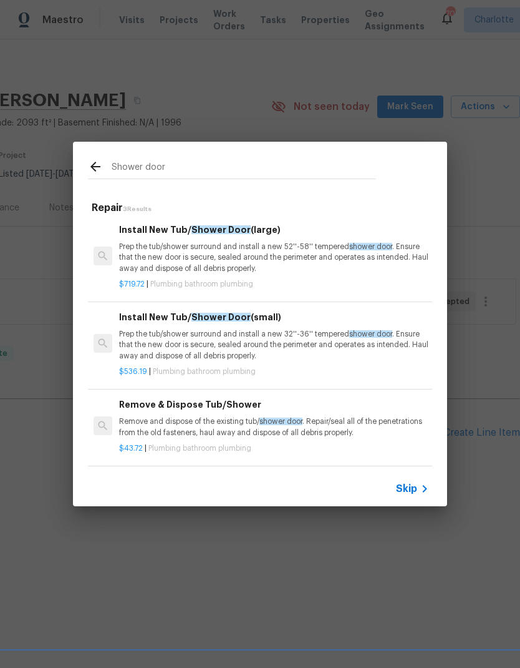
click at [342, 249] on p "Prep the tub/shower surround and install a new 52''-58'' tempered shower door .…" at bounding box center [273, 257] width 309 height 32
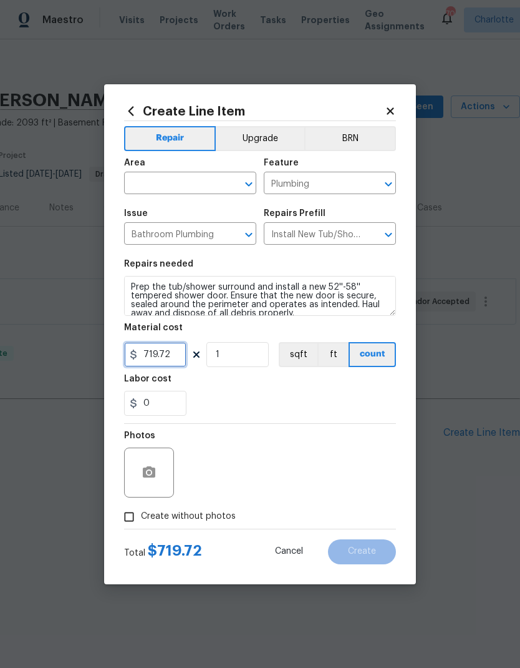
click at [152, 357] on input "719.72" at bounding box center [155, 354] width 62 height 25
click at [147, 354] on input "719.72" at bounding box center [155, 354] width 62 height 25
type input "1200"
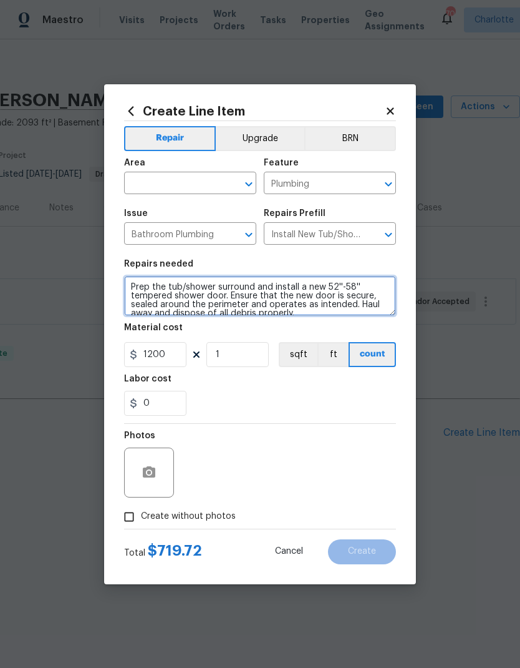
click at [135, 296] on textarea "Prep the tub/shower surround and install a new 52''-58'' tempered shower door. …" at bounding box center [260, 296] width 272 height 40
type textarea "Prep the tub/shower surround and install a new tempered shower door. Ensure tha…"
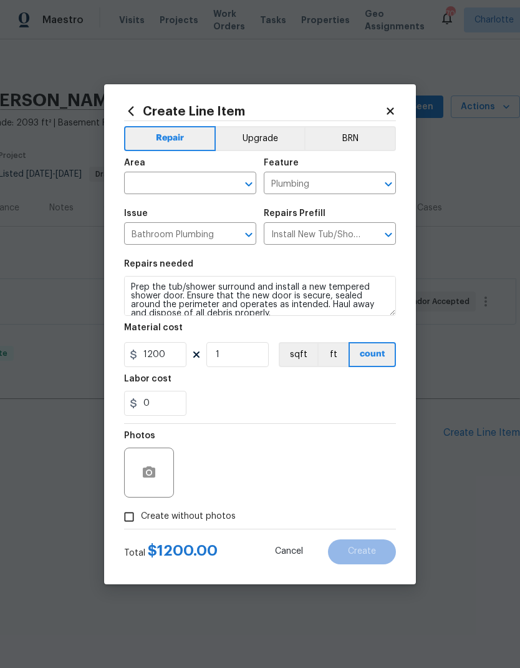
click at [201, 184] on input "text" at bounding box center [172, 184] width 97 height 19
click at [226, 230] on li "Main Bathroom" at bounding box center [190, 232] width 132 height 21
type input "Main Bathroom"
click at [263, 139] on button "Upgrade" at bounding box center [260, 138] width 89 height 25
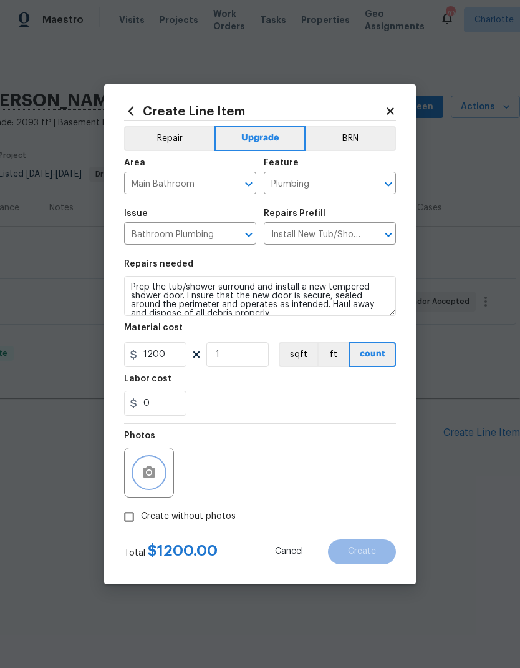
click at [157, 467] on button "button" at bounding box center [149, 472] width 30 height 30
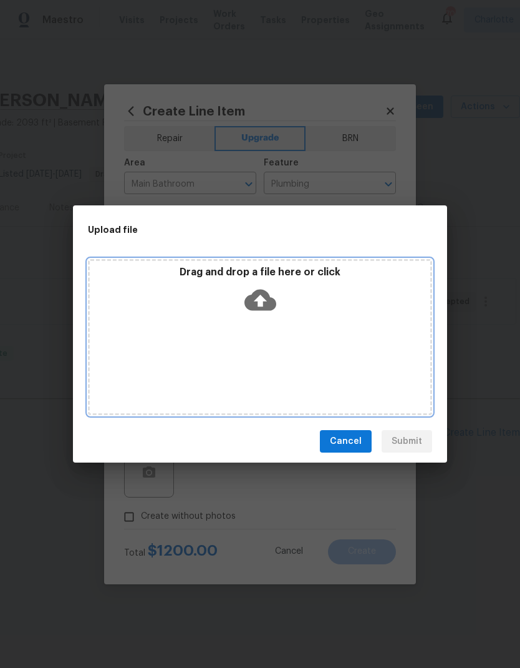
click at [260, 298] on icon at bounding box center [261, 300] width 32 height 32
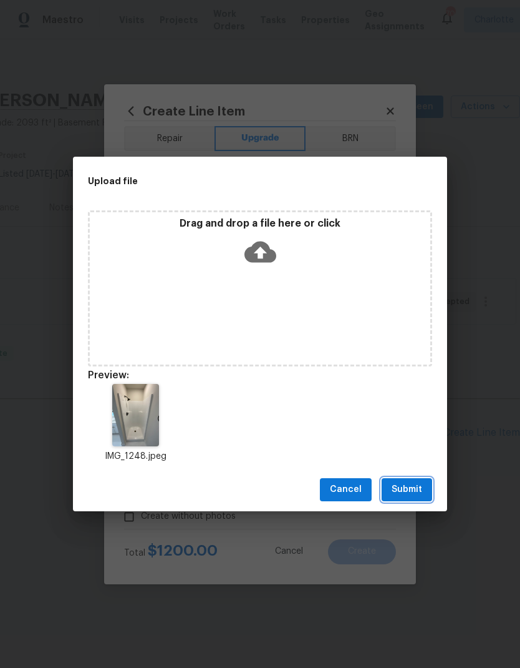
click at [407, 491] on span "Submit" at bounding box center [407, 490] width 31 height 16
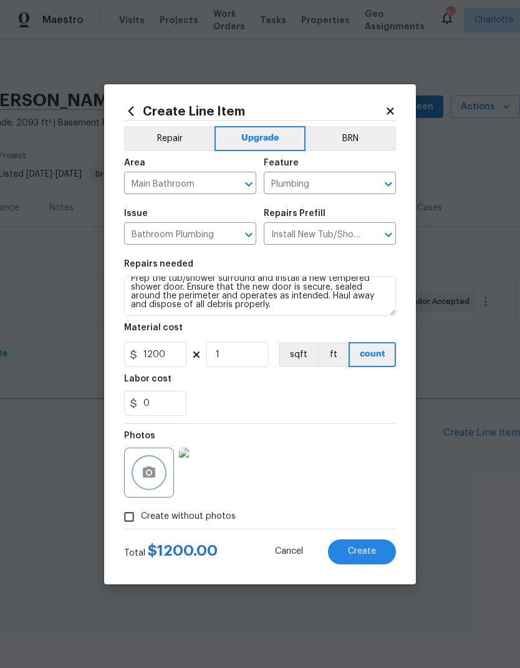
scroll to position [8, 0]
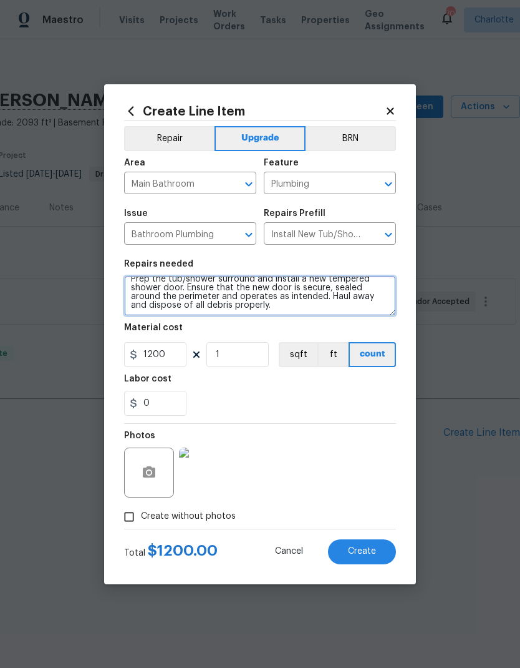
click at [190, 287] on textarea "Prep the tub/shower surround and install a new tempered shower door. Ensure tha…" at bounding box center [260, 296] width 272 height 40
type textarea "Prep the tub/shower surround and install a new tempered shower door with ORB ha…"
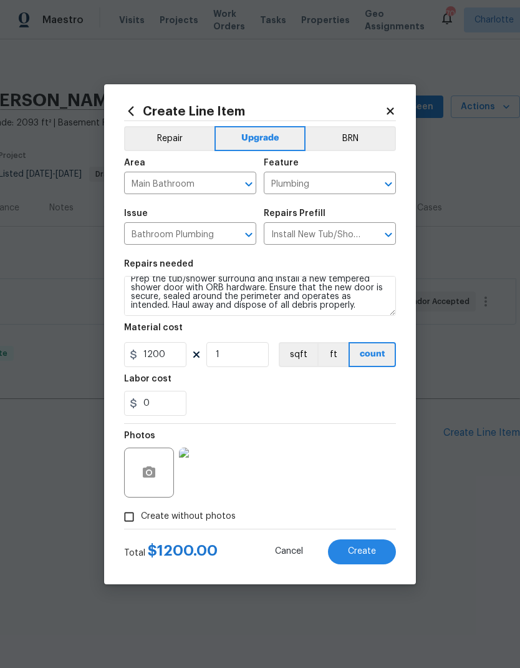
click at [381, 556] on button "Create" at bounding box center [362, 551] width 68 height 25
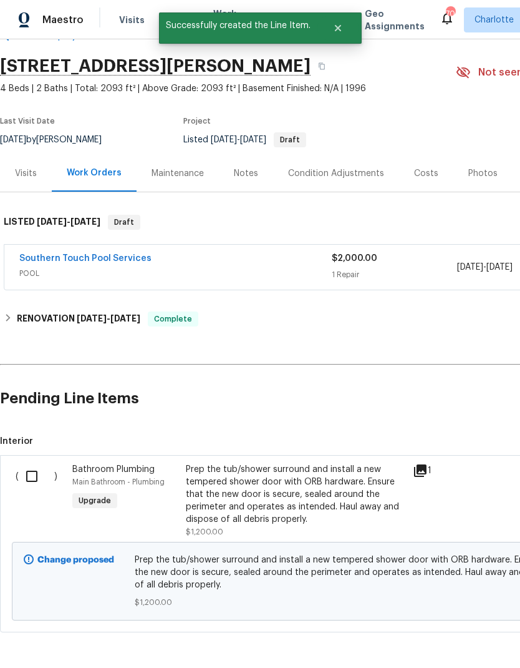
scroll to position [34, 0]
click at [34, 479] on input "checkbox" at bounding box center [37, 477] width 36 height 26
checkbox input "true"
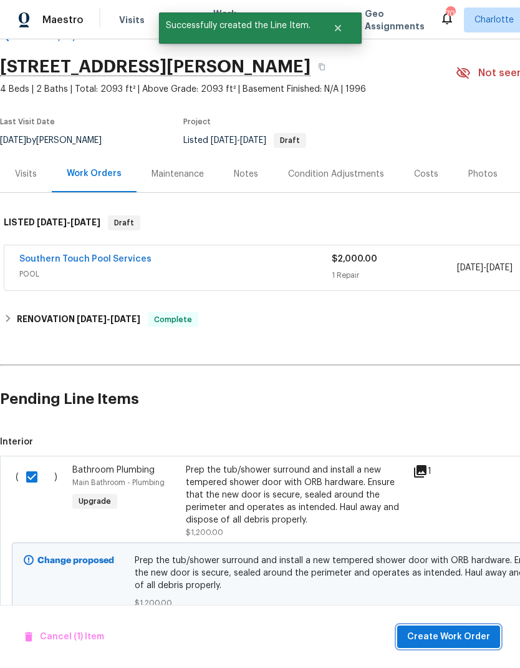
click at [446, 637] on span "Create Work Order" at bounding box center [448, 637] width 83 height 16
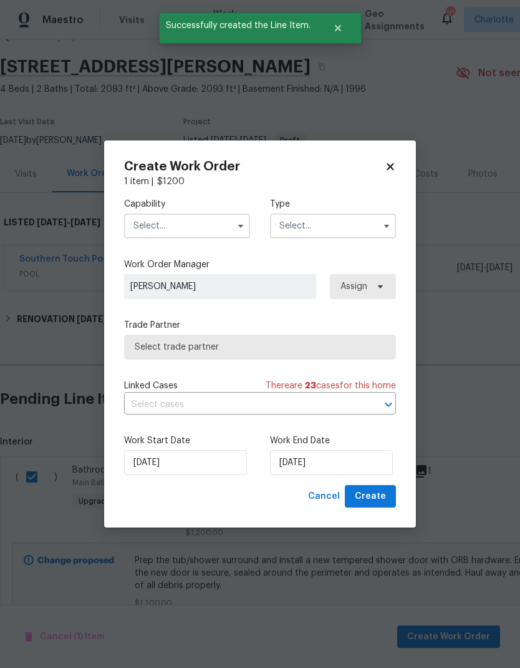
click at [200, 236] on input "text" at bounding box center [187, 225] width 126 height 25
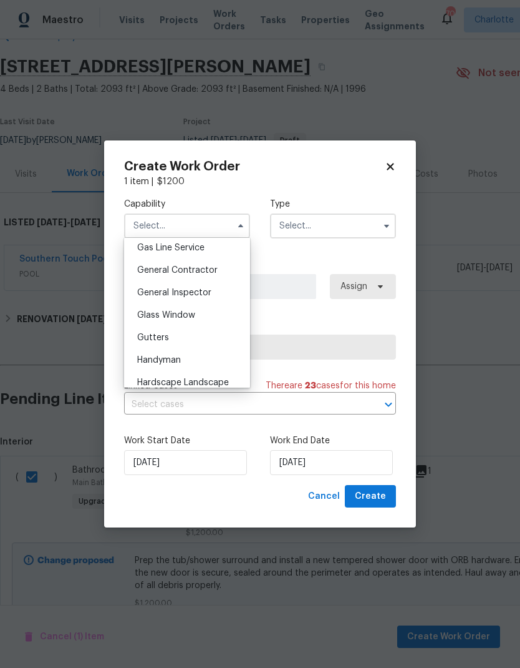
scroll to position [579, 0]
click at [226, 320] on div "Glass Window" at bounding box center [187, 314] width 120 height 22
type input "Glass Window"
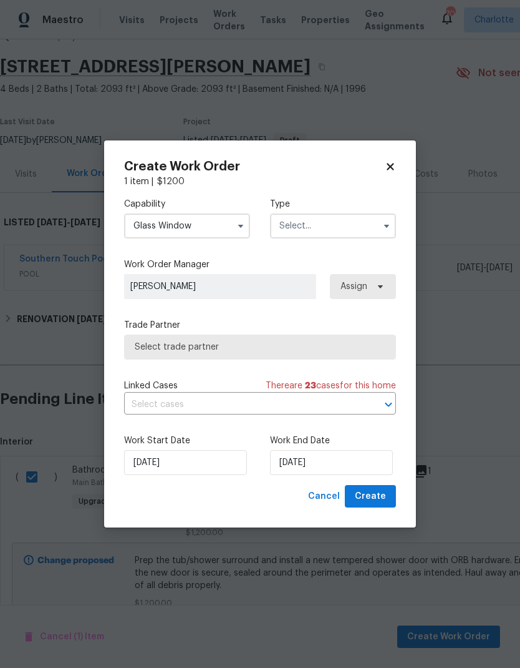
click at [337, 226] on input "text" at bounding box center [333, 225] width 126 height 25
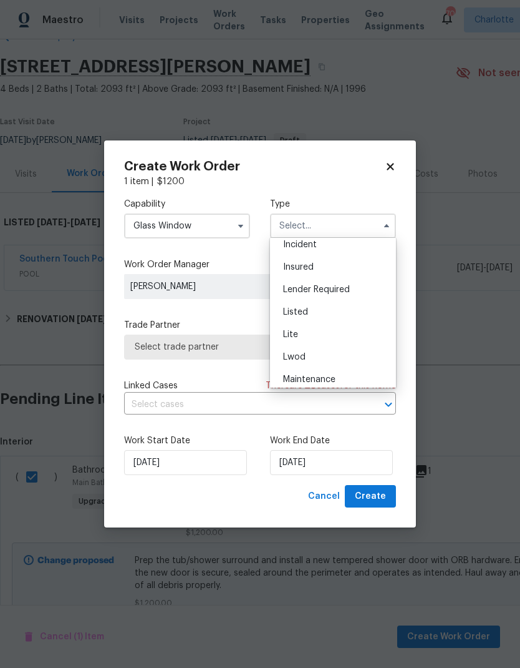
scroll to position [67, 0]
click at [321, 322] on div "Listed" at bounding box center [333, 320] width 120 height 22
type input "Listed"
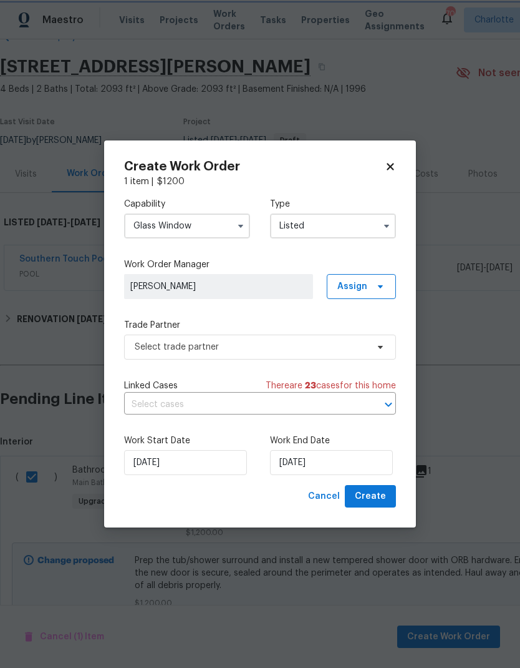
scroll to position [0, 0]
click at [367, 284] on span "Assign" at bounding box center [361, 286] width 69 height 25
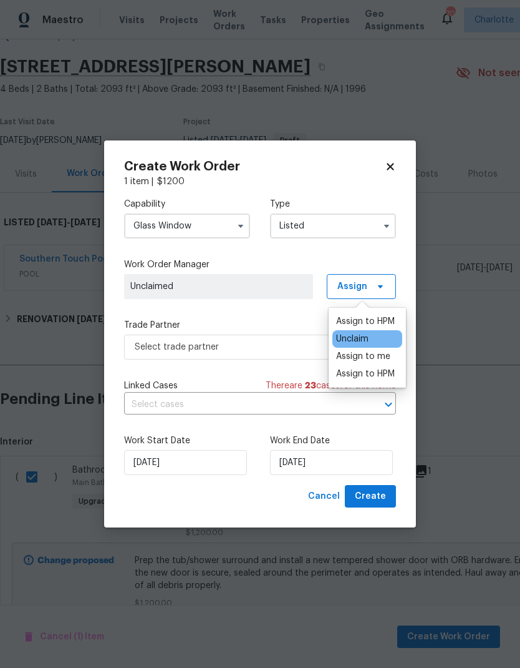
click at [386, 361] on div "Assign to me" at bounding box center [363, 356] width 54 height 12
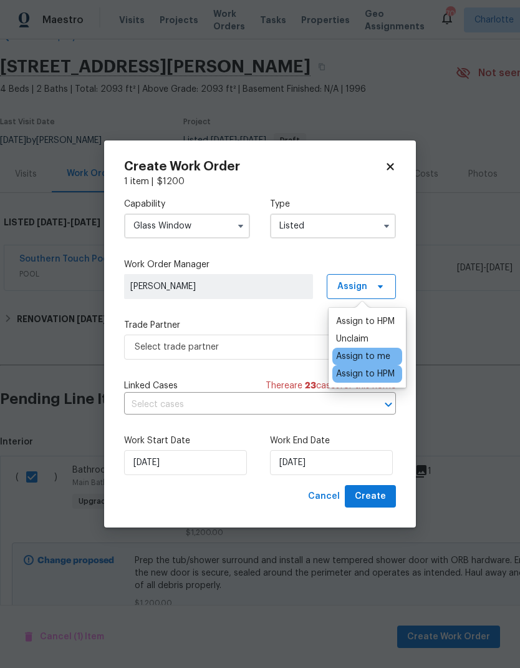
click at [270, 313] on div "Capability Glass Window Type Listed Work Order Manager Ryan Craven Assign Trade…" at bounding box center [260, 336] width 272 height 297
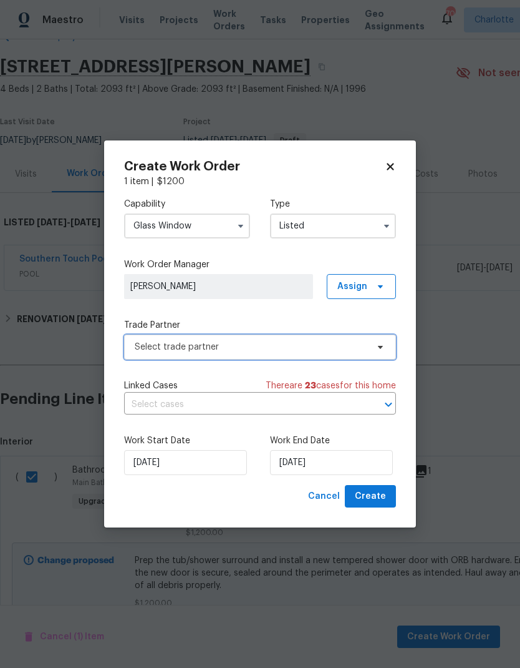
click at [291, 351] on span "Select trade partner" at bounding box center [251, 347] width 233 height 12
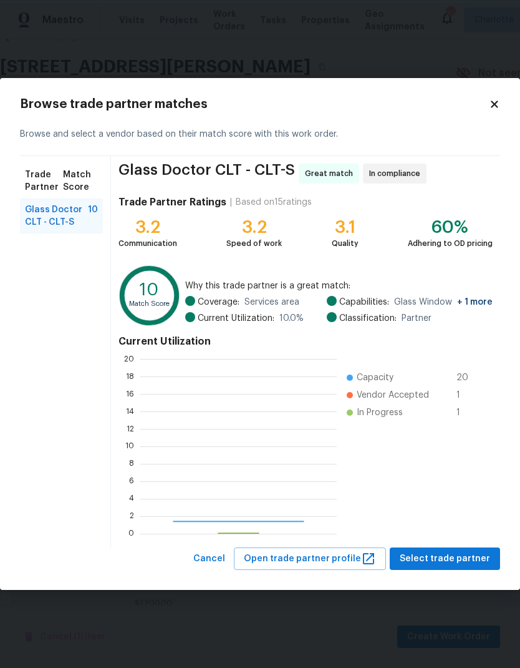
scroll to position [175, 197]
click at [451, 532] on ul "Capacity 20 Vendor Accepted 1 In Progress 1" at bounding box center [412, 446] width 150 height 175
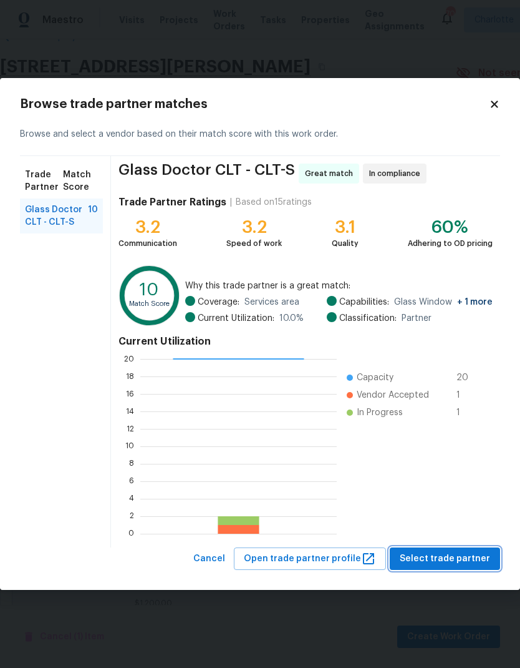
click at [451, 558] on span "Select trade partner" at bounding box center [445, 559] width 90 height 16
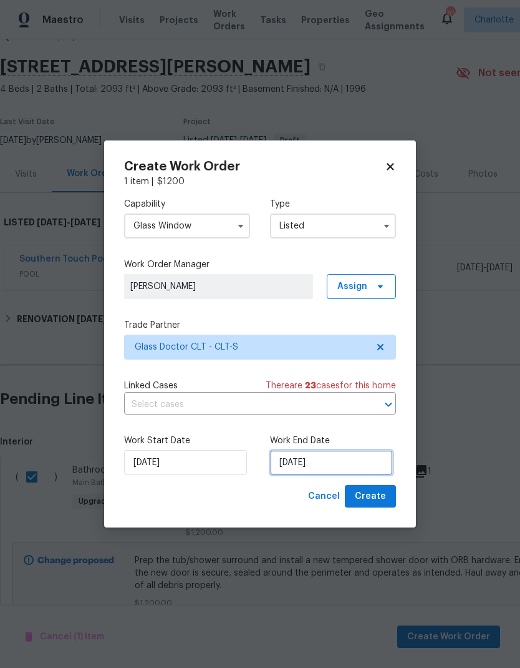
click at [314, 460] on input "8/26/2025" at bounding box center [331, 462] width 123 height 25
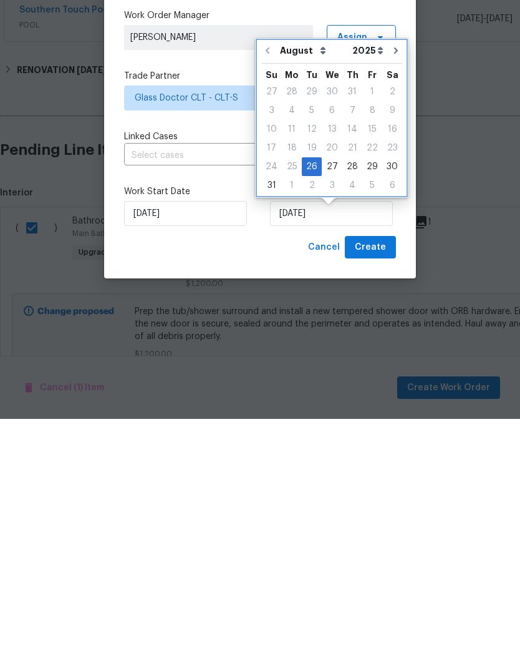
click at [391, 294] on icon "Go to next month" at bounding box center [396, 299] width 10 height 10
type input "9/26/2025"
select select "8"
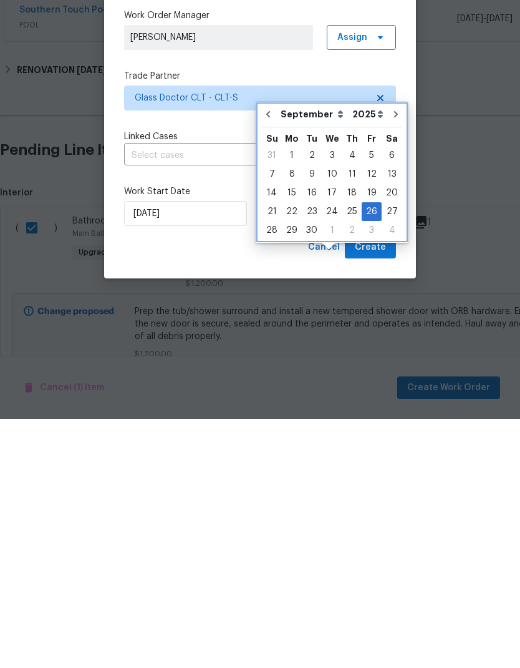
scroll to position [50, 0]
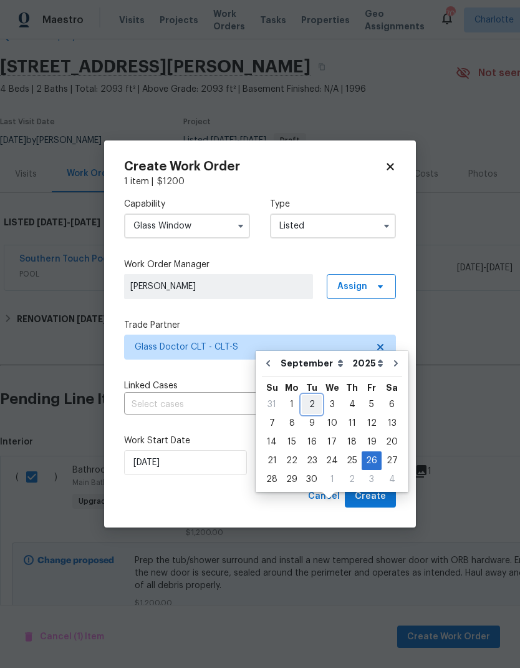
click at [311, 396] on div "2" at bounding box center [312, 404] width 20 height 17
type input "9/2/2025"
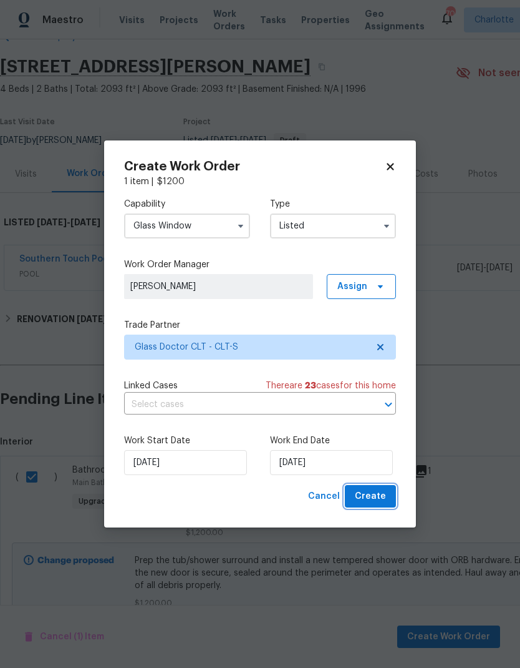
click at [379, 503] on span "Create" at bounding box center [370, 497] width 31 height 16
checkbox input "false"
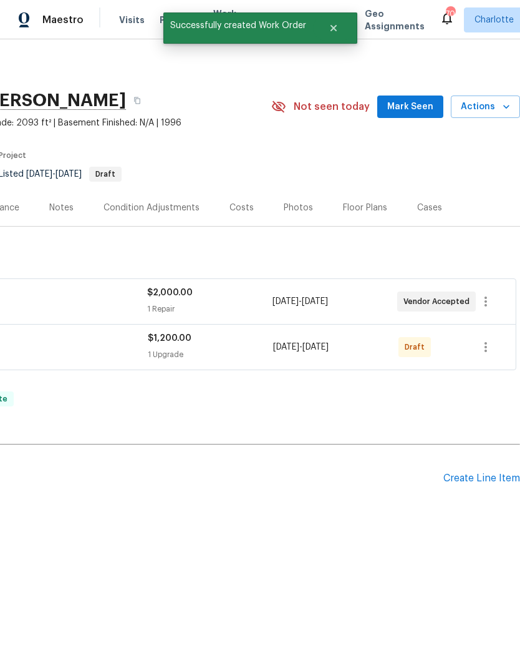
scroll to position [0, 185]
click at [492, 352] on icon "button" at bounding box center [486, 346] width 15 height 15
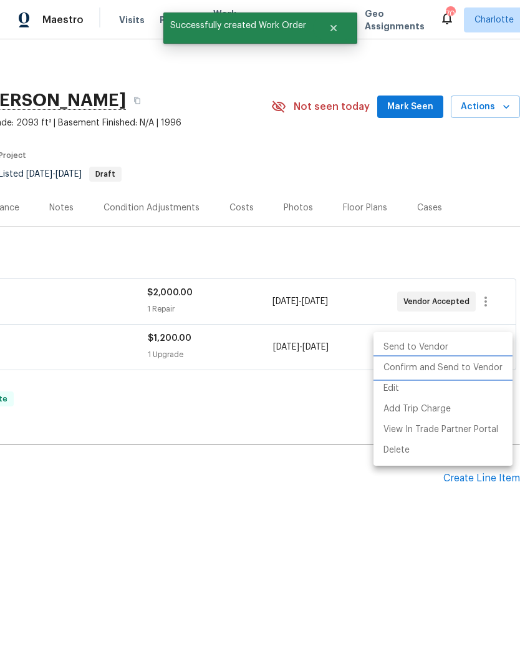
click at [474, 369] on li "Confirm and Send to Vendor" at bounding box center [443, 367] width 139 height 21
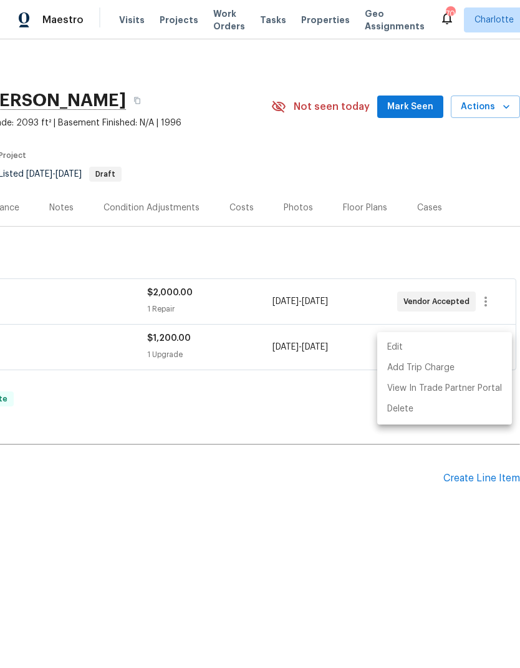
click at [334, 533] on div at bounding box center [260, 334] width 520 height 668
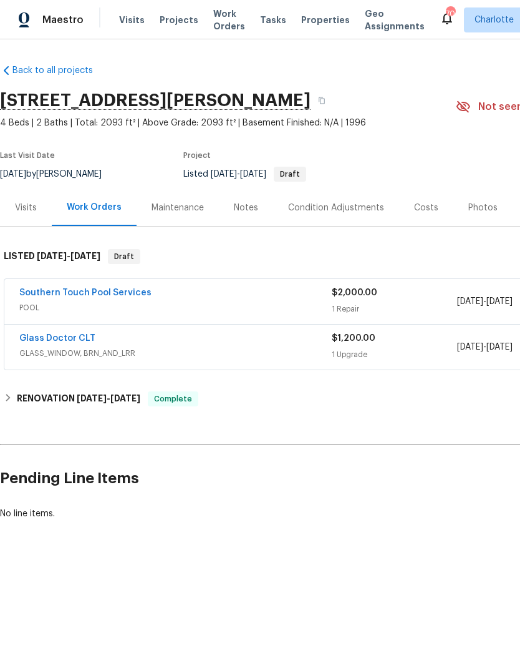
scroll to position [0, 0]
click at [41, 342] on link "Glass Doctor CLT" at bounding box center [57, 338] width 76 height 9
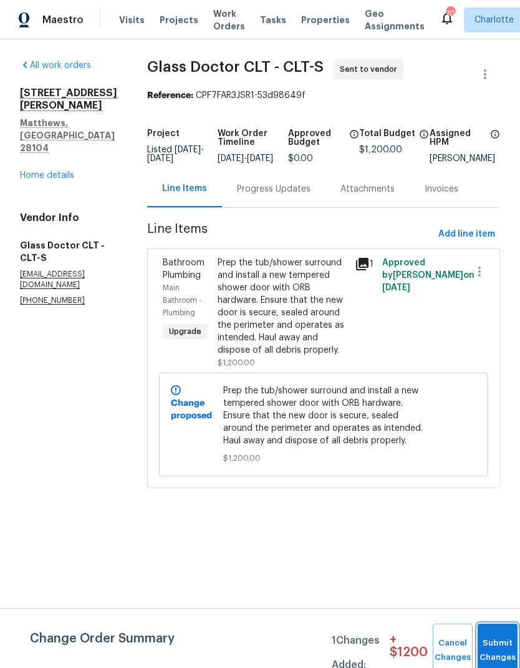
click at [498, 641] on button "Submit Changes" at bounding box center [498, 650] width 40 height 54
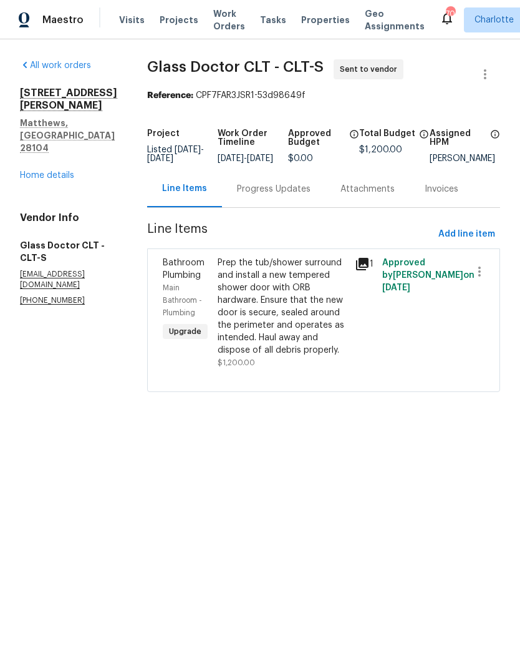
click at [256, 192] on div "Progress Updates" at bounding box center [274, 189] width 74 height 12
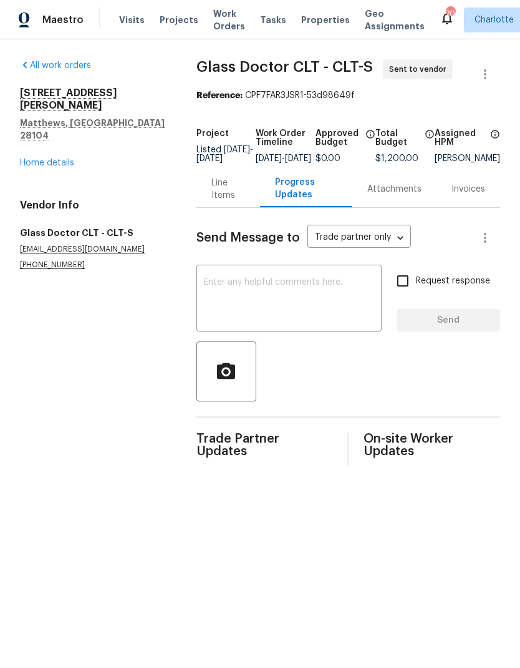
click at [324, 288] on textarea at bounding box center [289, 300] width 170 height 44
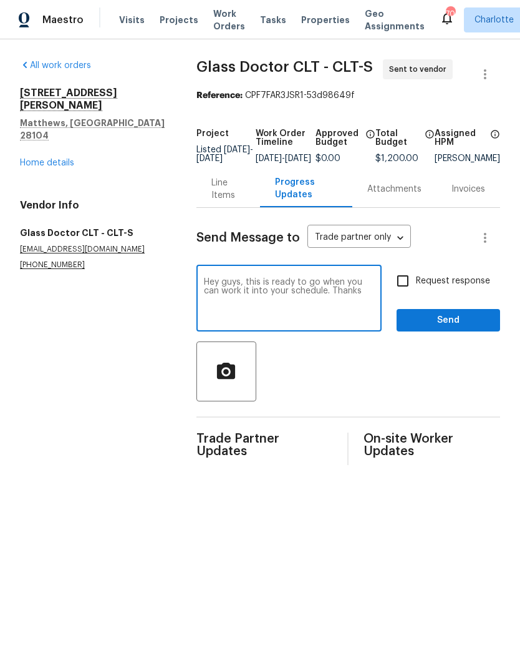
type textarea "Hey guys, this is ready to go when you can work it into your schedule. Thanks"
click at [406, 285] on input "Request response" at bounding box center [403, 281] width 26 height 26
checkbox input "true"
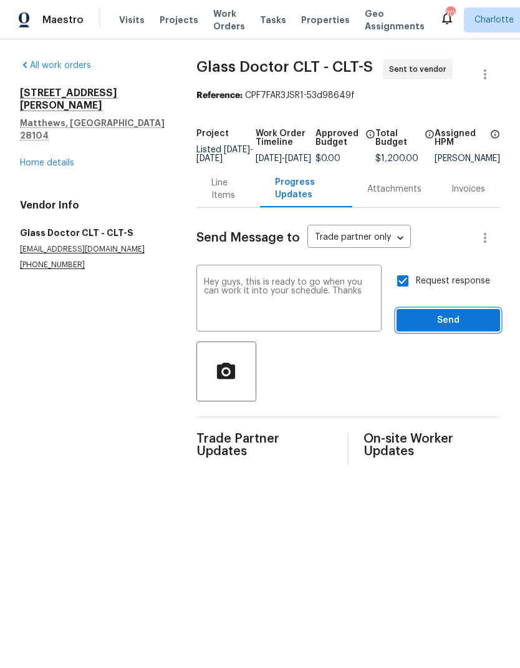
click at [444, 323] on span "Send" at bounding box center [449, 321] width 84 height 16
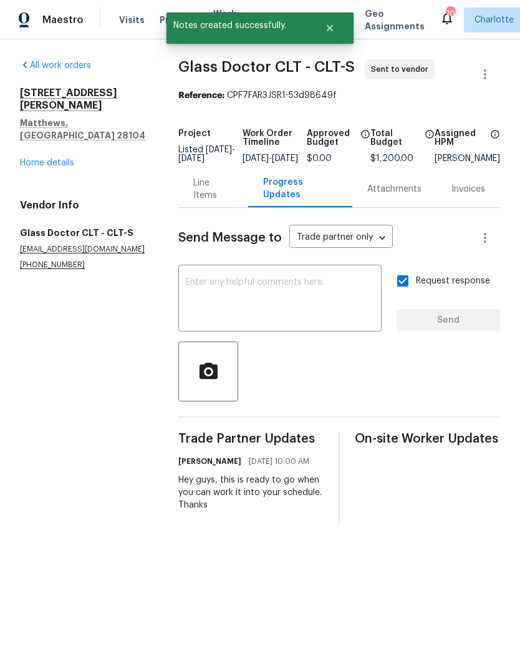
click at [34, 158] on link "Home details" at bounding box center [47, 162] width 54 height 9
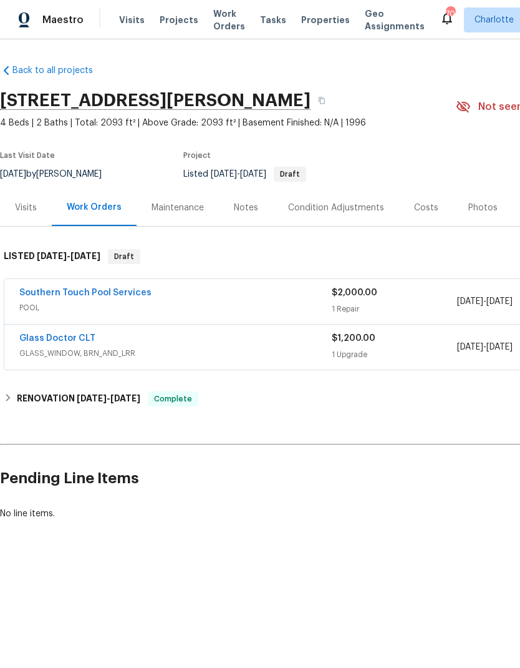
click at [55, 31] on div "Maestro" at bounding box center [42, 19] width 84 height 25
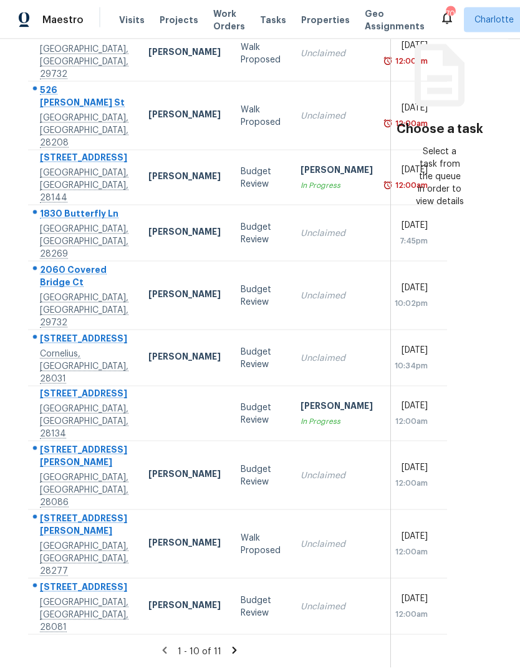
scroll to position [50, 0]
click at [431, 464] on section "Choose a task Select a task from the queue in order to view details" at bounding box center [440, 274] width 98 height 787
click at [229, 645] on icon at bounding box center [234, 649] width 11 height 11
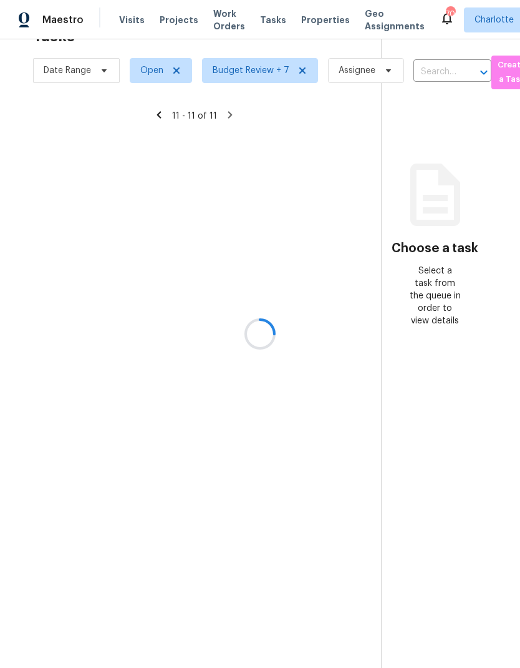
scroll to position [39, 12]
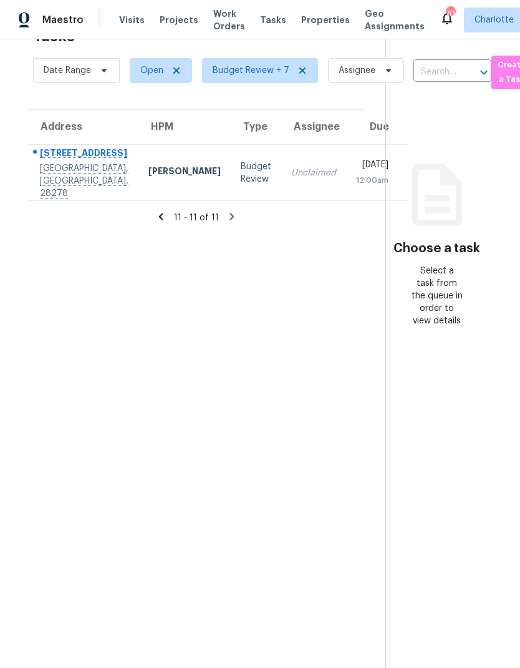
click at [164, 211] on icon at bounding box center [160, 216] width 11 height 11
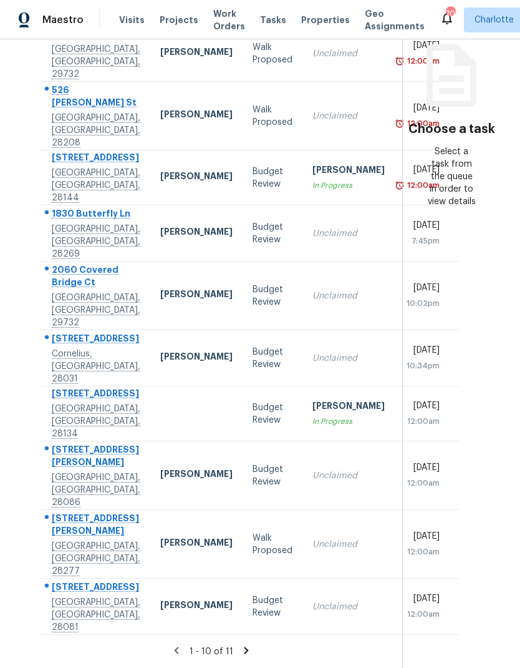
scroll to position [176, 0]
click at [421, 253] on section "Choose a task Select a task from the queue in order to view details" at bounding box center [451, 274] width 98 height 787
click at [433, 318] on section "Choose a task Select a task from the queue in order to view details" at bounding box center [451, 274] width 98 height 787
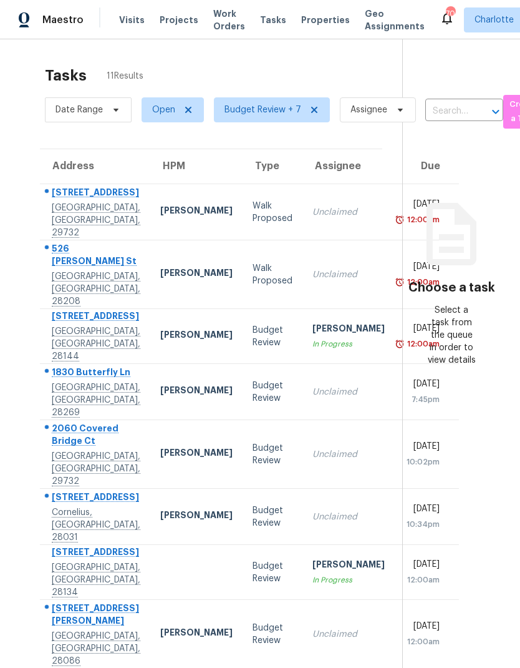
scroll to position [0, 0]
click at [462, 430] on section "Choose a task Select a task from the queue in order to view details" at bounding box center [451, 432] width 98 height 787
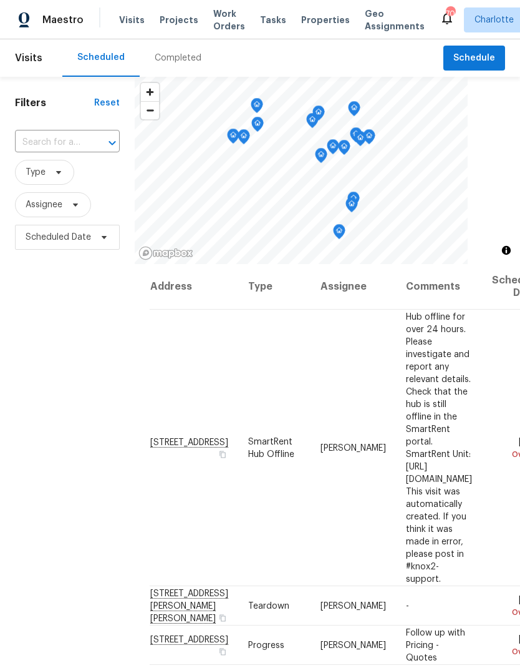
click at [37, 349] on div "Filters Reset ​ Type Assignee Scheduled Date" at bounding box center [67, 437] width 135 height 721
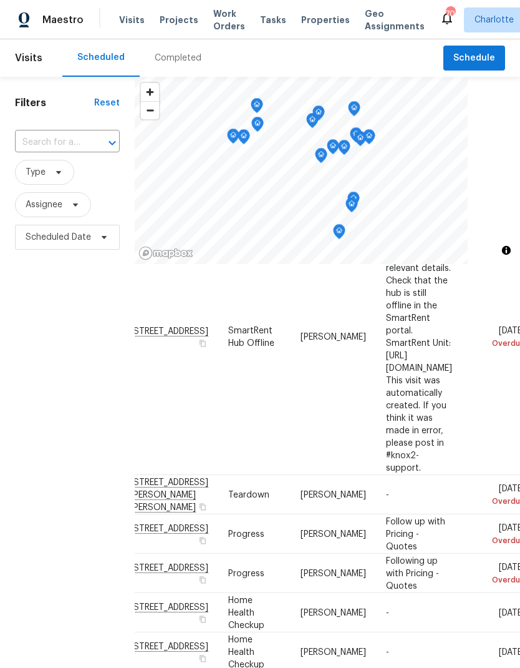
scroll to position [114, 24]
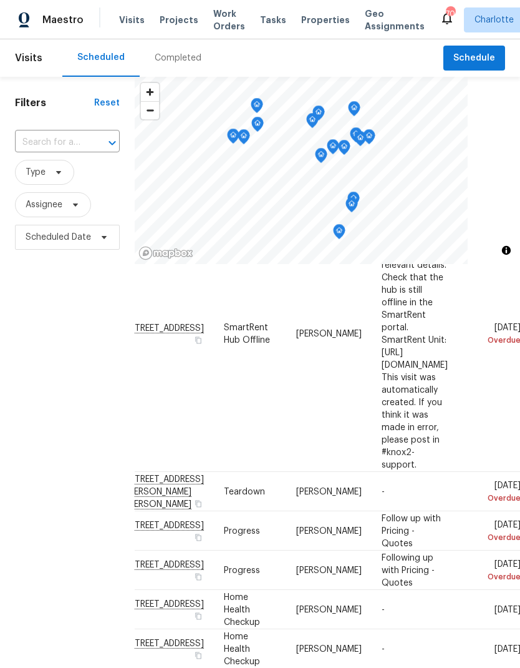
click at [49, 333] on div "Filters Reset ​ Type Assignee Scheduled Date" at bounding box center [67, 437] width 135 height 721
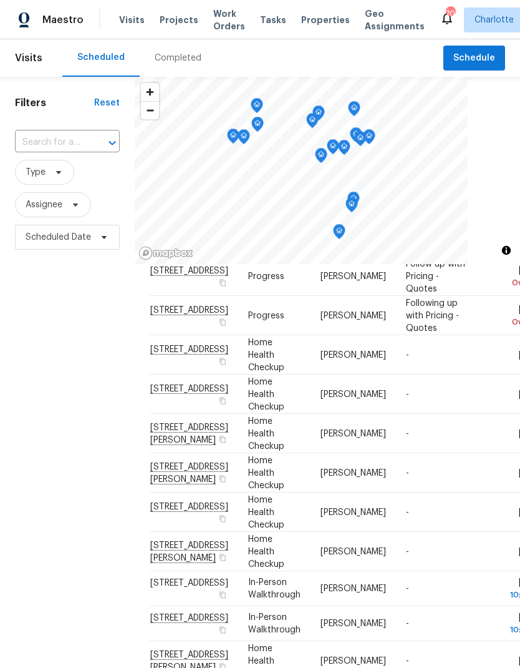
scroll to position [328, 0]
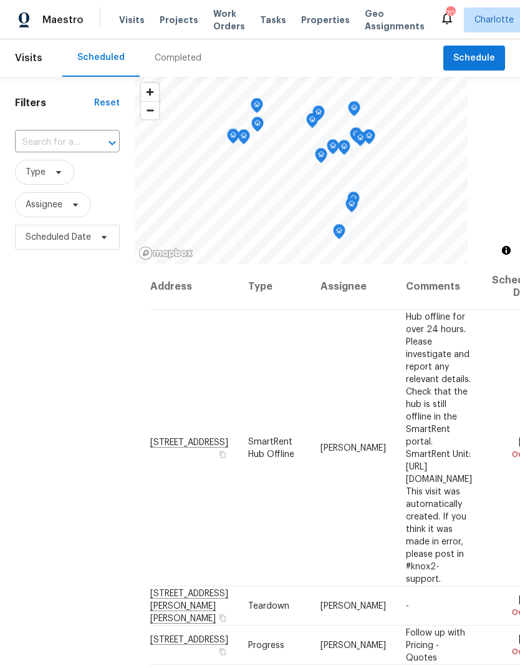
click at [34, 318] on div "Filters Reset ​ Type Assignee Scheduled Date" at bounding box center [67, 437] width 135 height 721
click at [61, 214] on span "Assignee" at bounding box center [53, 204] width 76 height 25
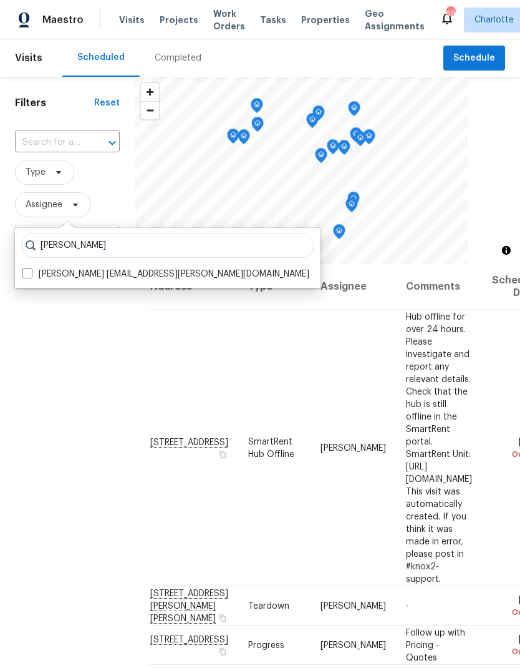
type input "[PERSON_NAME]"
click at [26, 273] on span at bounding box center [27, 273] width 10 height 10
click at [26, 273] on input "[PERSON_NAME] [EMAIL_ADDRESS][PERSON_NAME][DOMAIN_NAME]" at bounding box center [26, 272] width 8 height 8
checkbox input "true"
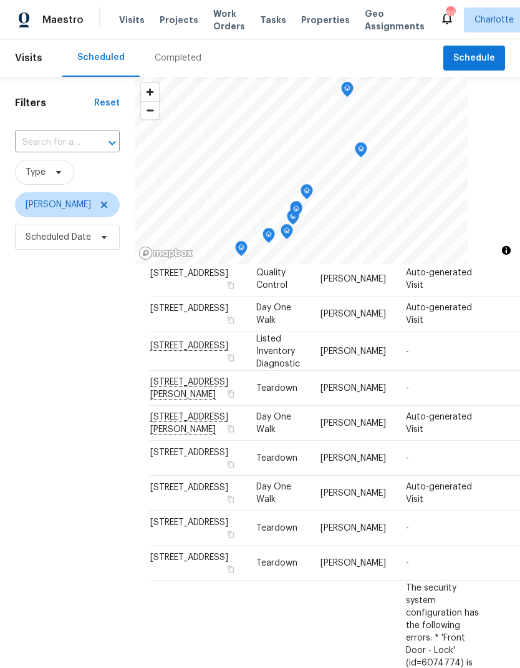
scroll to position [99, 0]
click at [57, 370] on div "Filters Reset ​ Type [PERSON_NAME] Scheduled Date" at bounding box center [67, 437] width 135 height 721
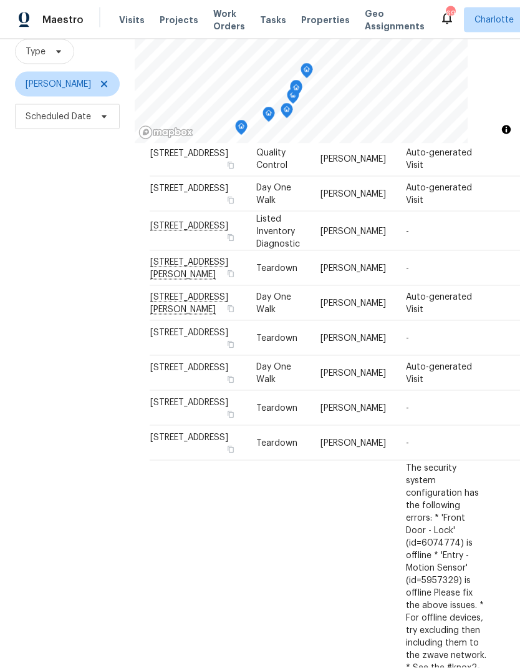
scroll to position [50, 0]
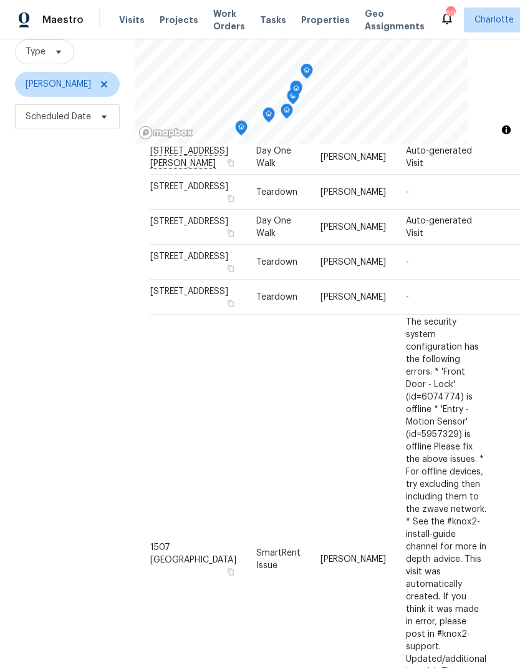
click at [57, 381] on div "Filters Reset ​ Type [PERSON_NAME] Scheduled Date" at bounding box center [67, 316] width 135 height 721
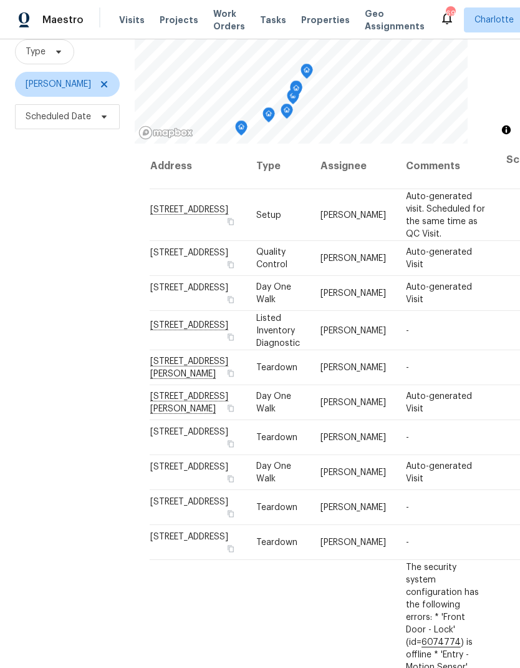
scroll to position [0, 0]
click at [88, 72] on span "[PERSON_NAME]" at bounding box center [67, 84] width 105 height 25
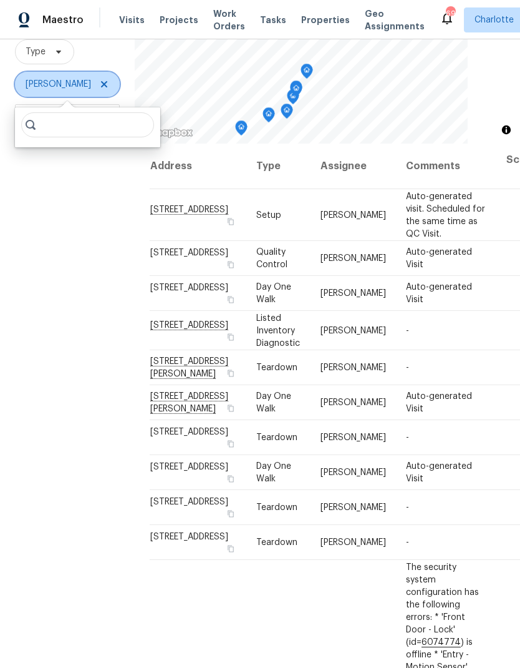
click at [101, 81] on icon at bounding box center [104, 84] width 6 height 6
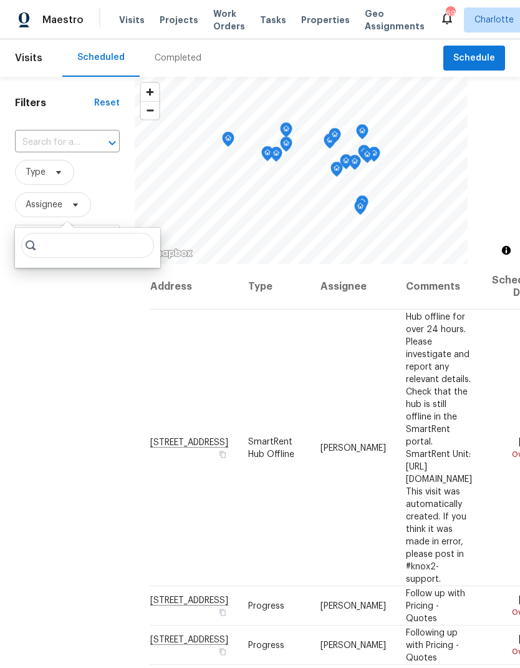
click at [92, 354] on div "Filters Reset ​ Type Assignee Scheduled Date" at bounding box center [67, 437] width 135 height 721
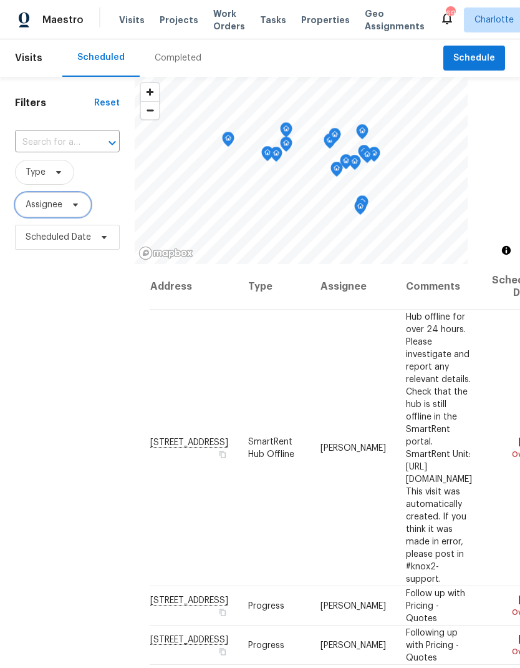
click at [75, 205] on icon at bounding box center [75, 204] width 5 height 3
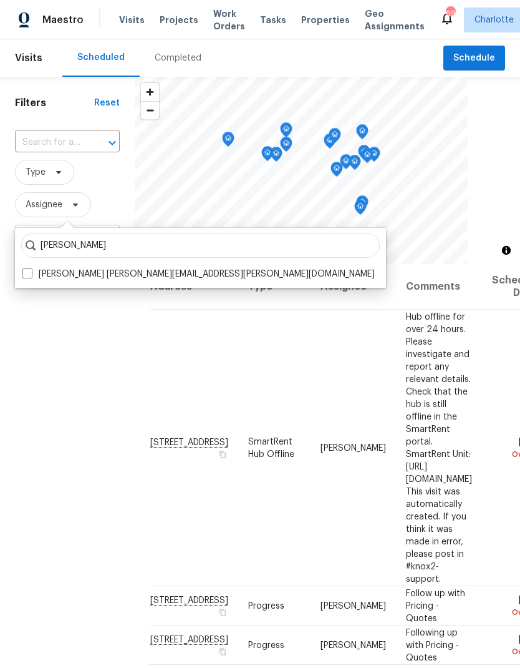
type input "[PERSON_NAME]"
click at [28, 271] on span at bounding box center [27, 273] width 10 height 10
click at [28, 271] on input "[PERSON_NAME] [PERSON_NAME][EMAIL_ADDRESS][PERSON_NAME][DOMAIN_NAME]" at bounding box center [26, 272] width 8 height 8
checkbox input "true"
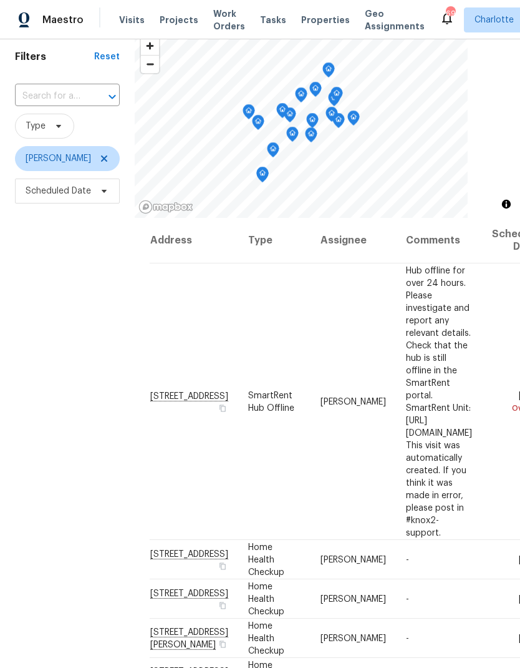
scroll to position [44, 0]
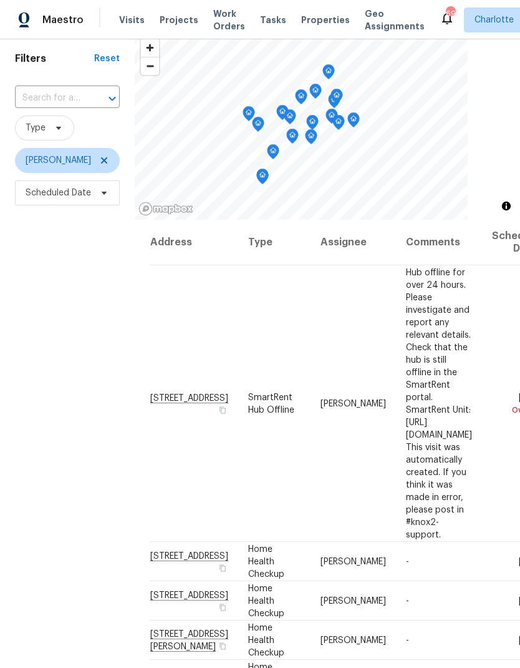
click at [46, 382] on div "Filters Reset ​ Type [PERSON_NAME] Scheduled Date" at bounding box center [67, 392] width 135 height 721
click at [51, 395] on div "Filters Reset ​ Type [PERSON_NAME] Scheduled Date" at bounding box center [67, 392] width 135 height 721
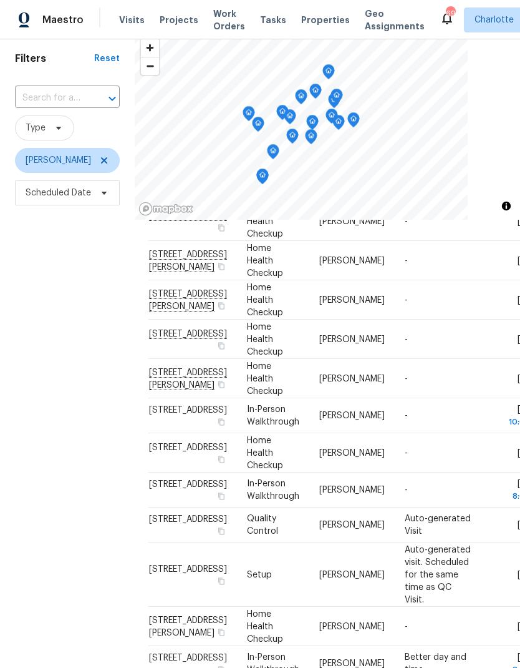
click at [45, 395] on div "Filters Reset ​ Type [PERSON_NAME] Scheduled Date" at bounding box center [67, 392] width 135 height 721
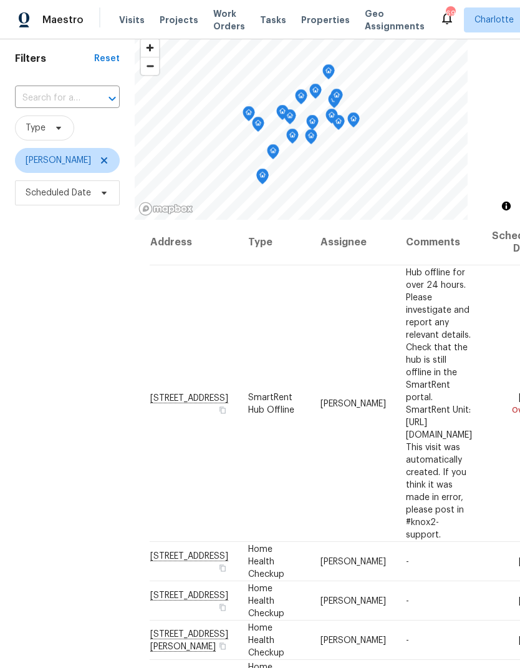
scroll to position [0, 0]
click at [47, 400] on div "Filters Reset ​ Type [PERSON_NAME] Scheduled Date" at bounding box center [67, 392] width 135 height 721
click at [95, 155] on span at bounding box center [102, 160] width 14 height 10
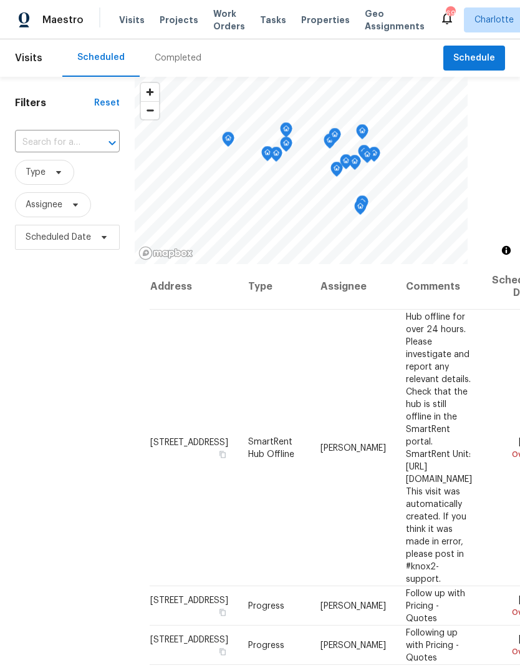
click at [61, 348] on div "Filters Reset ​ Type Assignee Scheduled Date" at bounding box center [67, 437] width 135 height 721
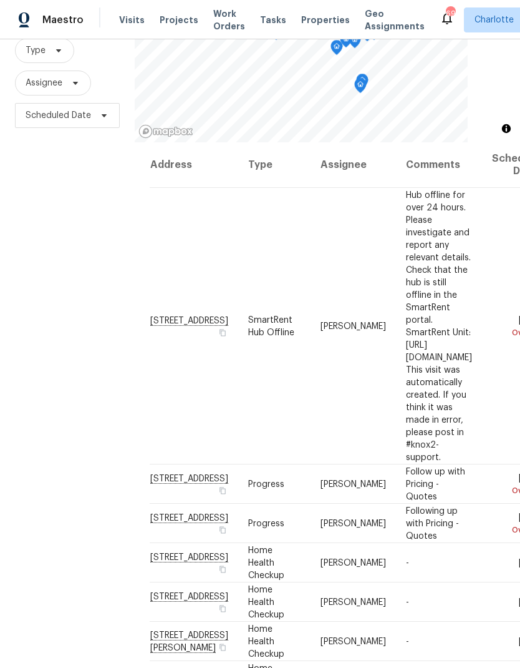
scroll to position [120, 0]
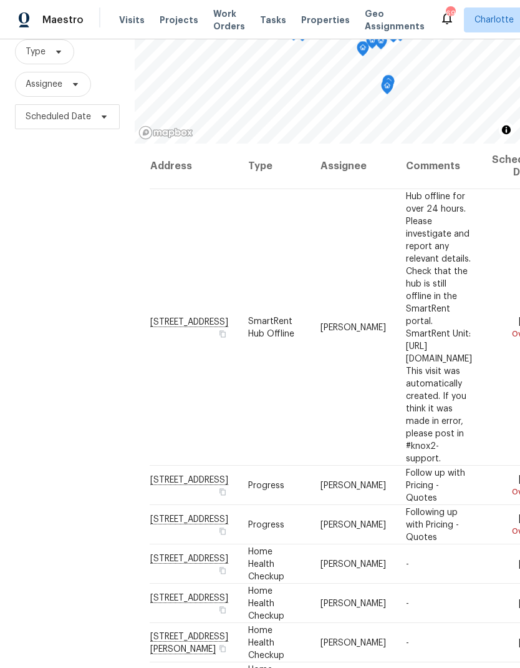
click at [47, 284] on div "Filters Reset ​ Type Assignee Scheduled Date" at bounding box center [67, 316] width 135 height 721
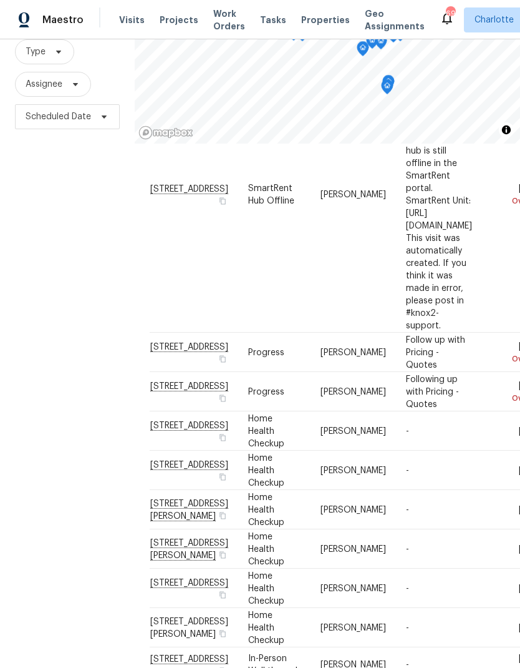
scroll to position [135, -1]
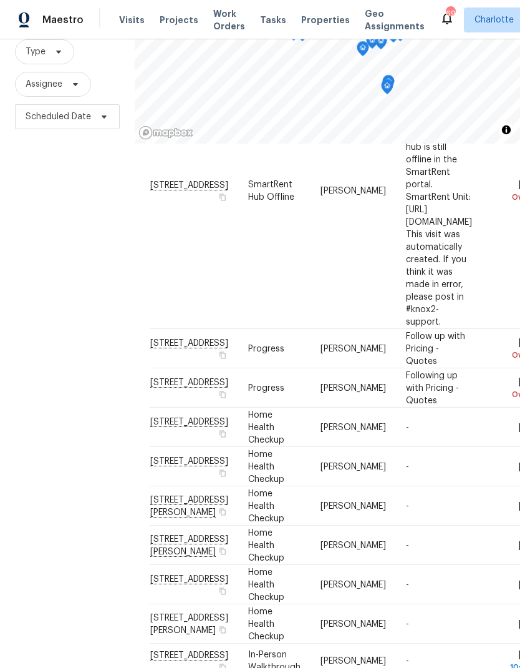
click at [27, 352] on div "Filters Reset ​ Type Assignee Scheduled Date" at bounding box center [67, 316] width 135 height 721
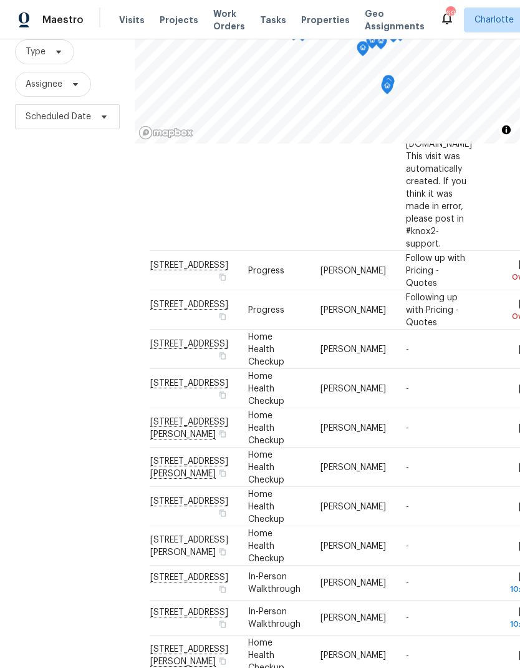
scroll to position [218, -1]
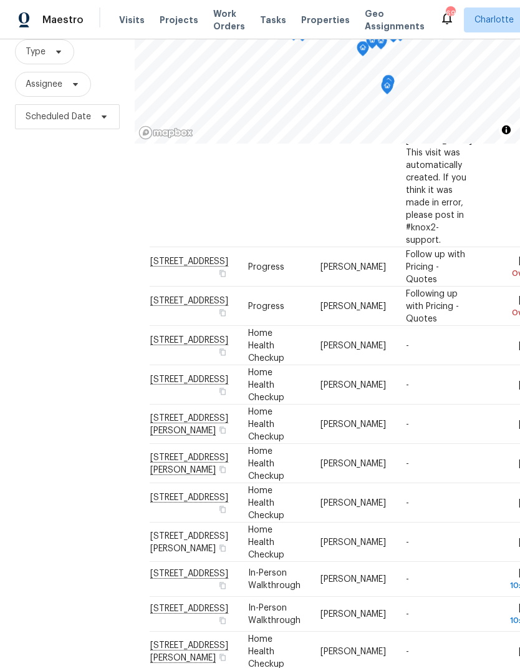
click at [32, 363] on div "Filters Reset ​ Type Assignee Scheduled Date" at bounding box center [67, 316] width 135 height 721
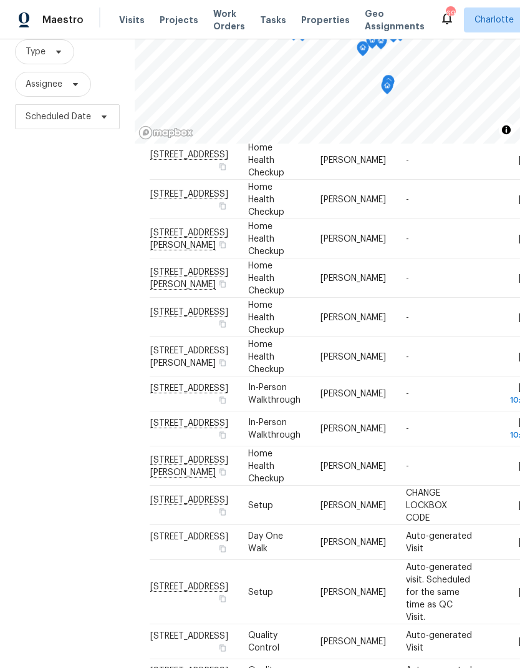
scroll to position [488, -1]
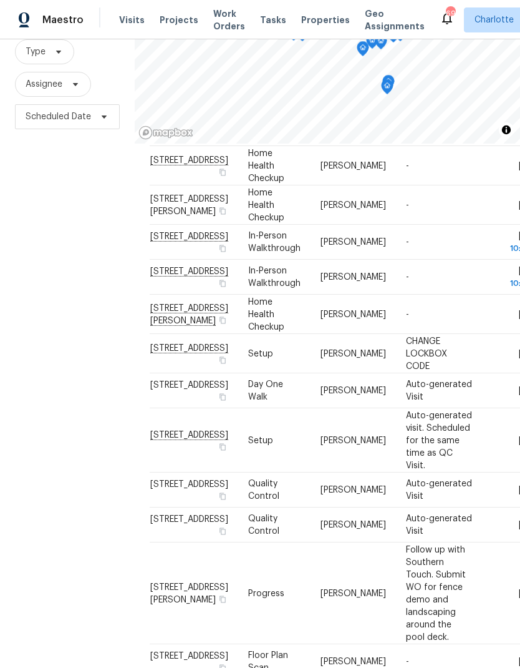
click at [36, 345] on div "Filters Reset ​ Type Assignee Scheduled Date" at bounding box center [67, 316] width 135 height 721
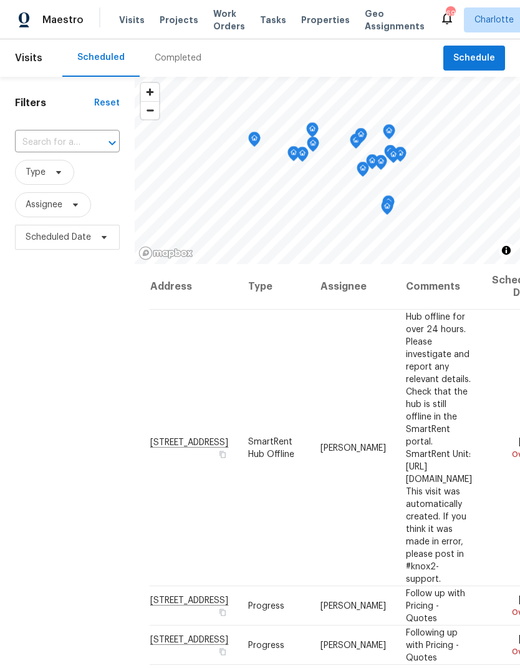
scroll to position [0, 0]
click at [175, 17] on span "Projects" at bounding box center [179, 20] width 39 height 12
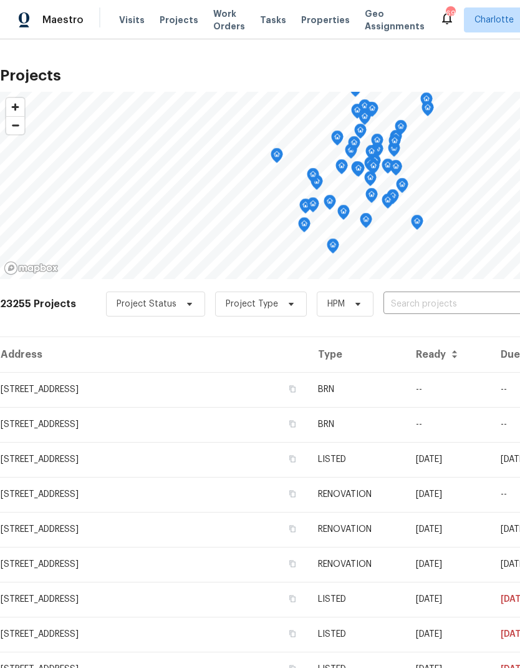
click at [432, 312] on input "text" at bounding box center [455, 303] width 143 height 19
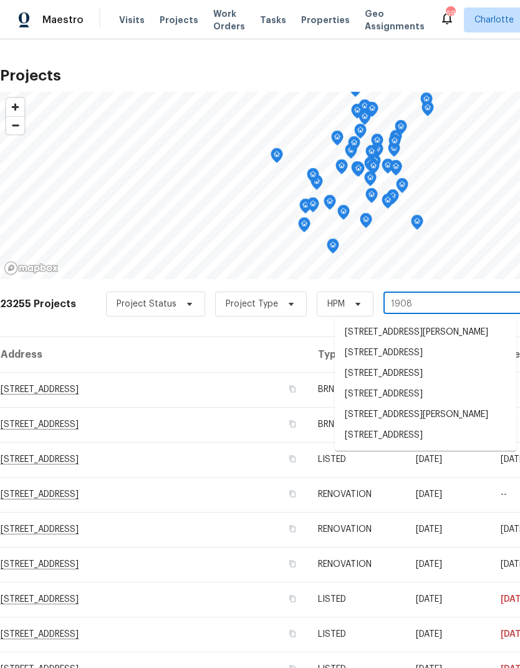
type input "1908 h"
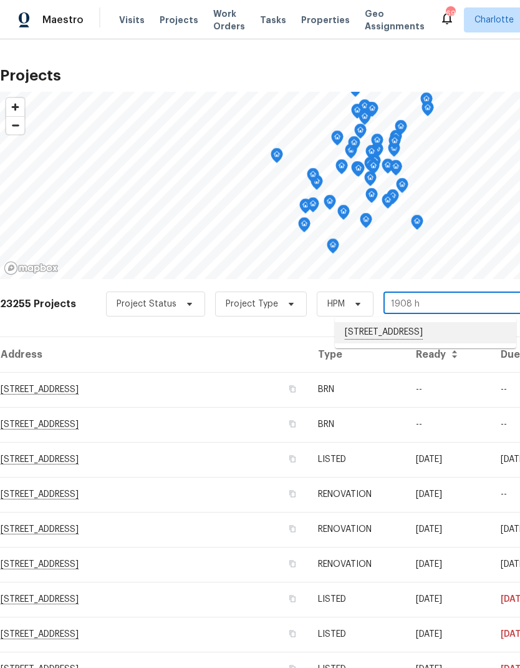
click at [430, 338] on li "[STREET_ADDRESS]" at bounding box center [426, 332] width 182 height 21
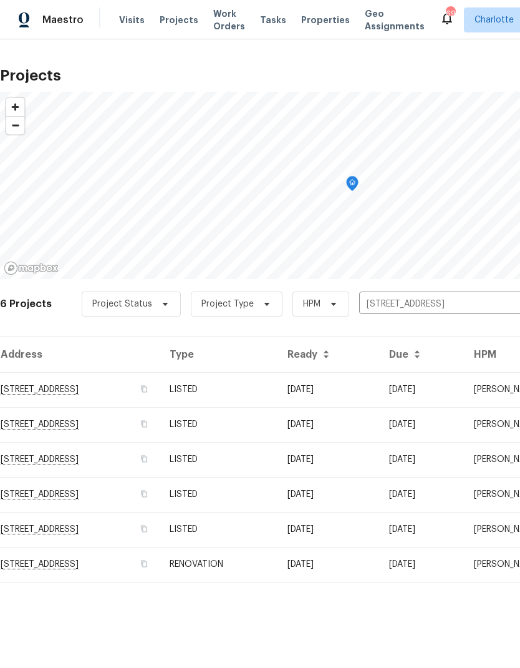
click at [139, 394] on td "[STREET_ADDRESS]" at bounding box center [80, 389] width 160 height 35
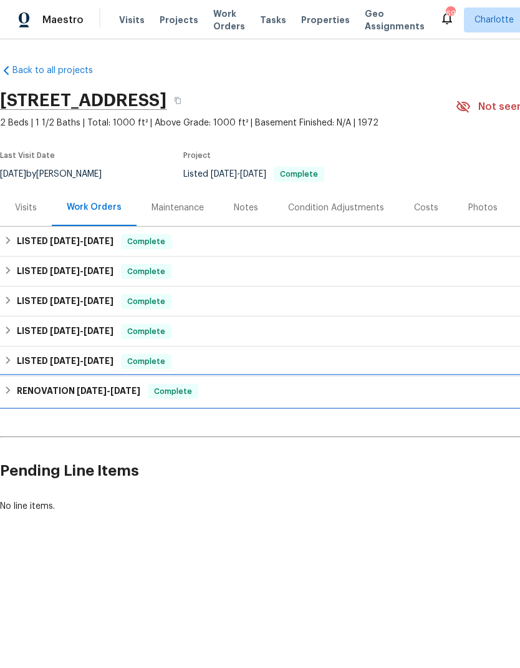
click at [32, 387] on h6 "RENOVATION [DATE] - [DATE]" at bounding box center [79, 391] width 124 height 15
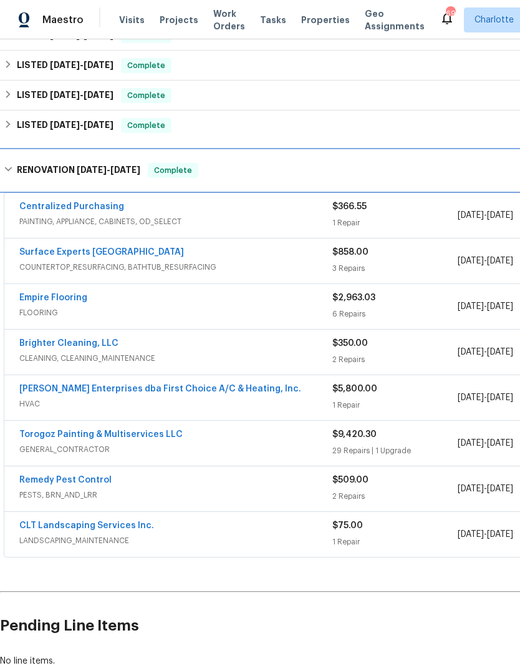
scroll to position [236, 0]
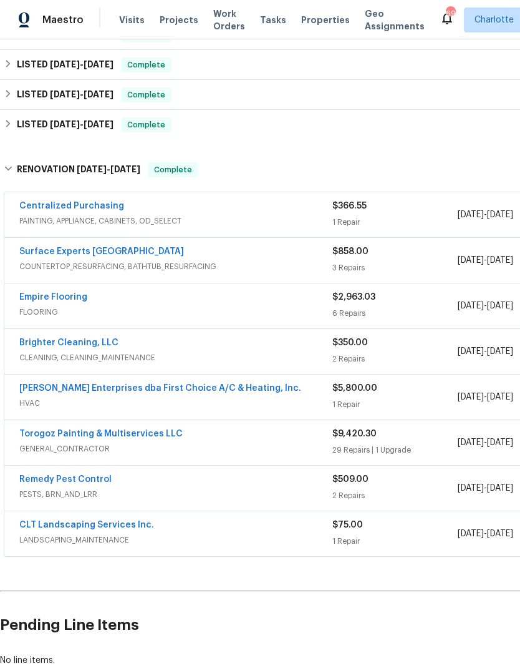
click at [225, 389] on link "[PERSON_NAME] Enterprises dba First Choice A/C & Heating, Inc." at bounding box center [160, 388] width 282 height 9
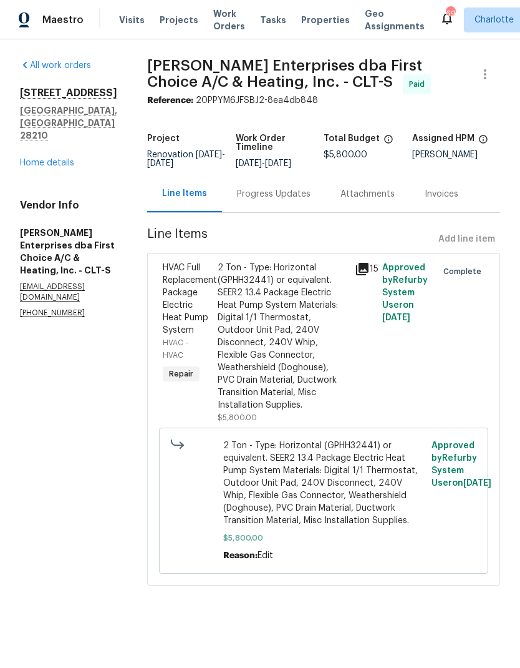
click at [286, 195] on div "Progress Updates" at bounding box center [274, 194] width 74 height 12
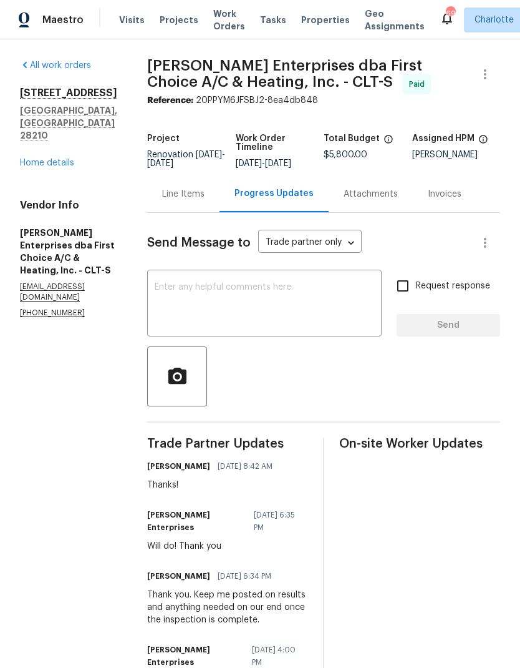
click at [268, 298] on textarea at bounding box center [265, 305] width 220 height 44
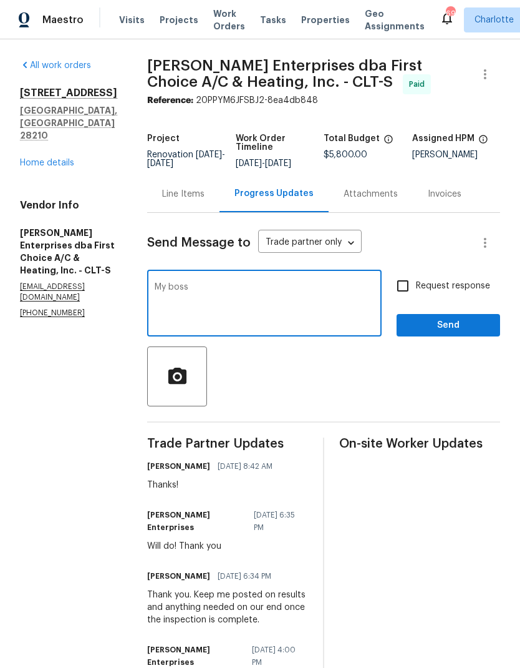
type textarea "My"
type textarea "Spoke"
click at [155, 314] on textarea "My boss is digging into this more and this is what he found:" at bounding box center [265, 305] width 220 height 44
paste textarea "Boss is digging into it: Per meck county records this is a residential condo bl…"
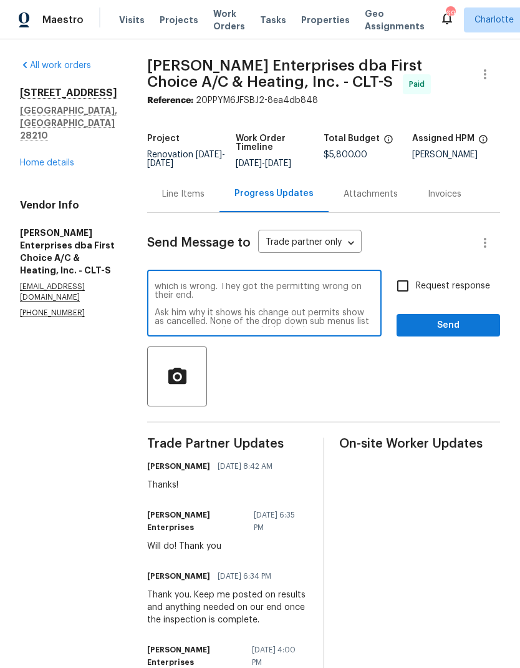
scroll to position [61, 0]
click at [181, 307] on textarea "My boss is digging into this more and this is what he found: Boss is digging in…" at bounding box center [265, 305] width 220 height 44
click at [239, 321] on textarea "My boss is digging into this more and this is what he found: Boss is digging in…" at bounding box center [265, 305] width 220 height 44
type textarea "My boss is digging into this more and this is what he found: Boss is digging in…"
click at [406, 283] on input "Request response" at bounding box center [403, 286] width 26 height 26
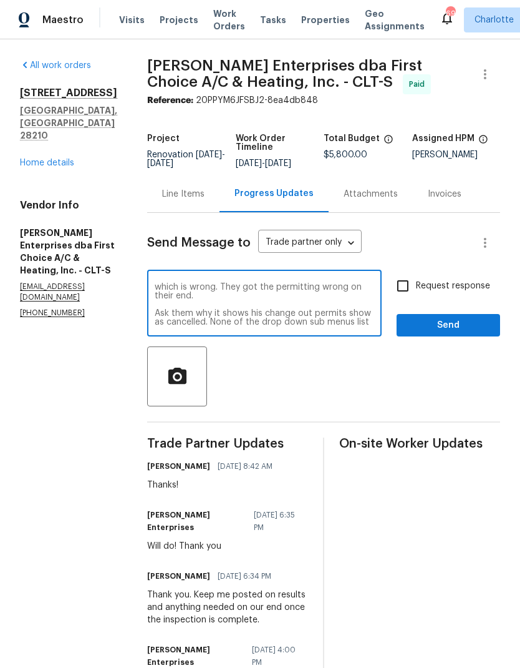
checkbox input "true"
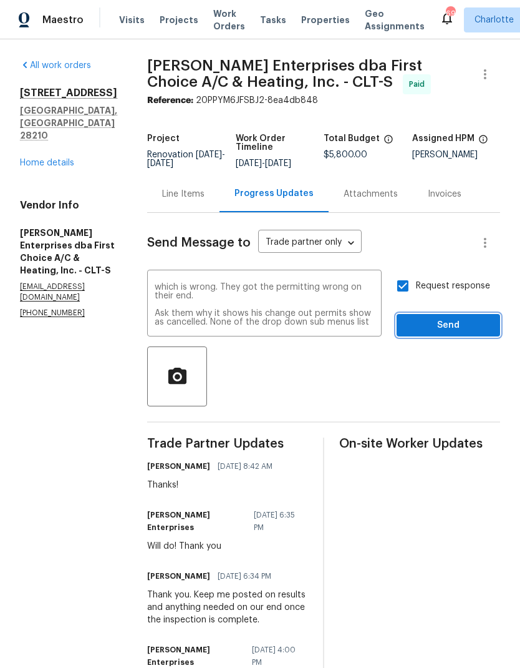
click at [449, 328] on span "Send" at bounding box center [449, 326] width 84 height 16
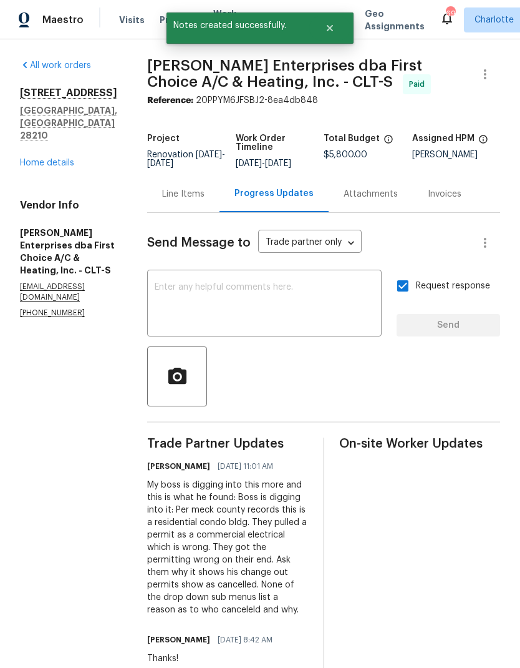
scroll to position [0, 0]
click at [59, 27] on div "Maestro" at bounding box center [42, 19] width 84 height 25
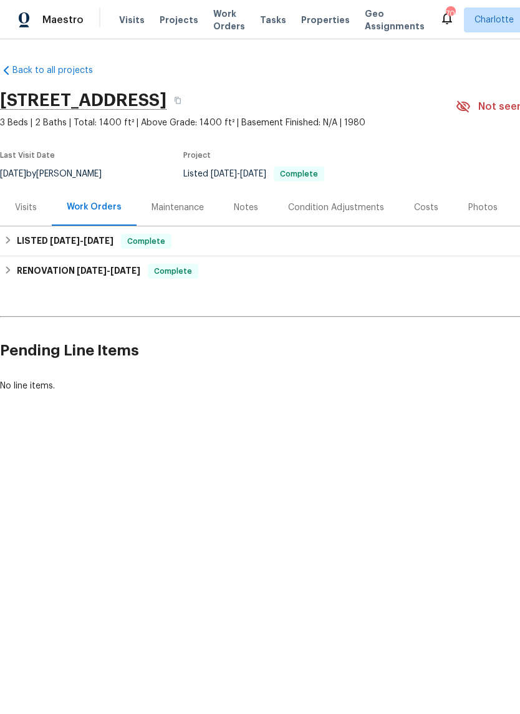
click at [467, 198] on div "Photos" at bounding box center [483, 207] width 59 height 37
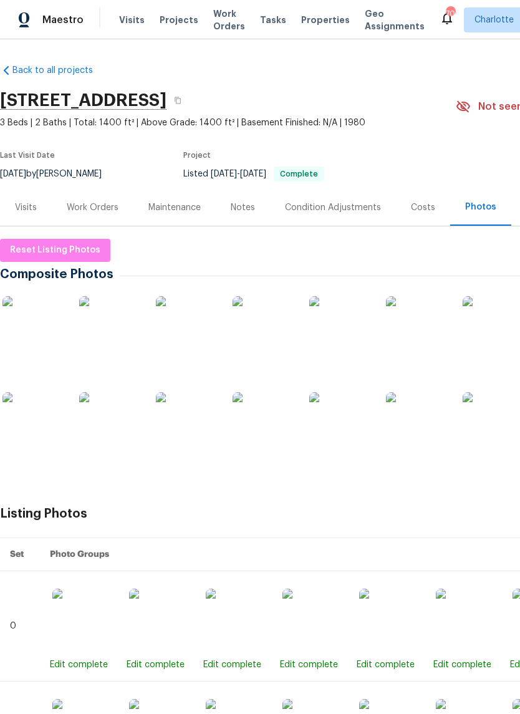
click at [29, 326] on img at bounding box center [33, 327] width 62 height 62
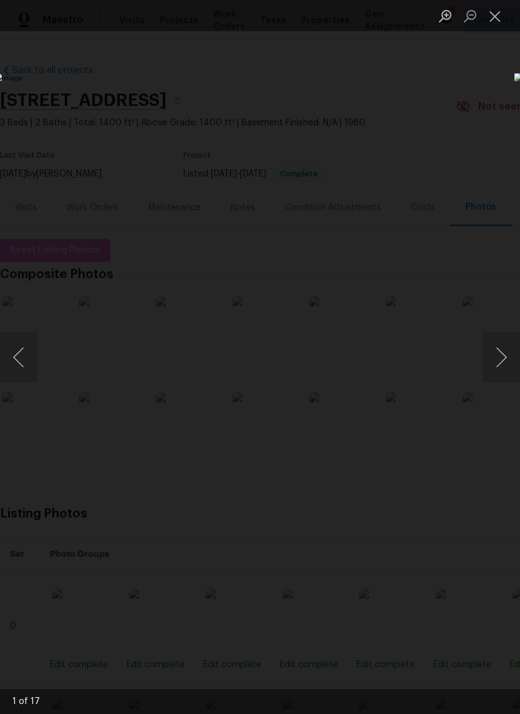
click at [499, 365] on button "Next image" at bounding box center [501, 358] width 37 height 50
click at [495, 370] on button "Next image" at bounding box center [501, 358] width 37 height 50
click at [25, 354] on button "Previous image" at bounding box center [18, 358] width 37 height 50
click at [505, 375] on button "Next image" at bounding box center [501, 358] width 37 height 50
click at [487, 376] on button "Next image" at bounding box center [501, 358] width 37 height 50
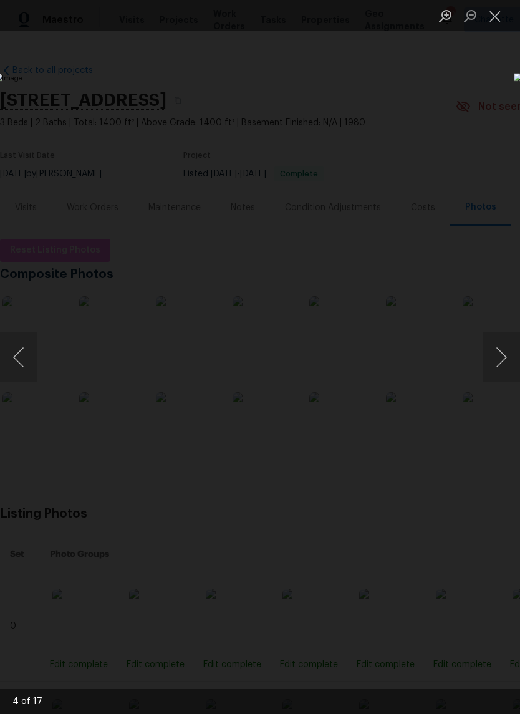
click at [492, 379] on button "Next image" at bounding box center [501, 358] width 37 height 50
click at [492, 378] on button "Next image" at bounding box center [501, 358] width 37 height 50
click at [493, 370] on button "Next image" at bounding box center [501, 358] width 37 height 50
click at [492, 377] on button "Next image" at bounding box center [501, 358] width 37 height 50
click at [495, 367] on button "Next image" at bounding box center [501, 358] width 37 height 50
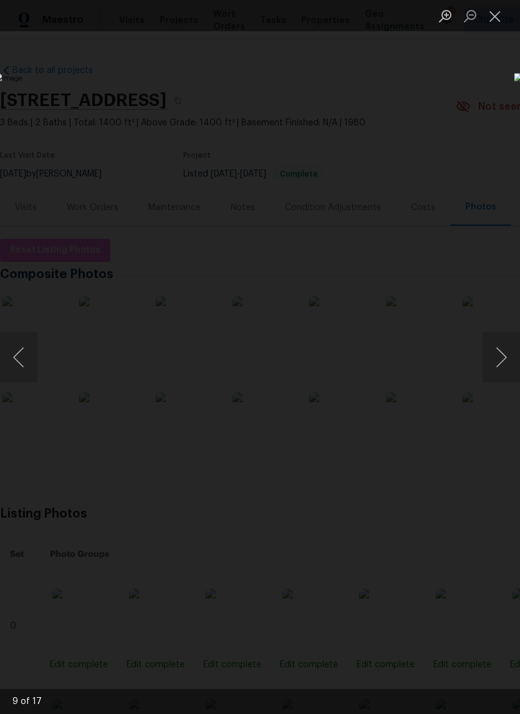
click at [493, 365] on button "Next image" at bounding box center [501, 358] width 37 height 50
click at [493, 376] on button "Next image" at bounding box center [501, 358] width 37 height 50
click at [495, 370] on button "Next image" at bounding box center [501, 358] width 37 height 50
click at [495, 371] on button "Next image" at bounding box center [501, 358] width 37 height 50
click at [24, 358] on button "Previous image" at bounding box center [18, 358] width 37 height 50
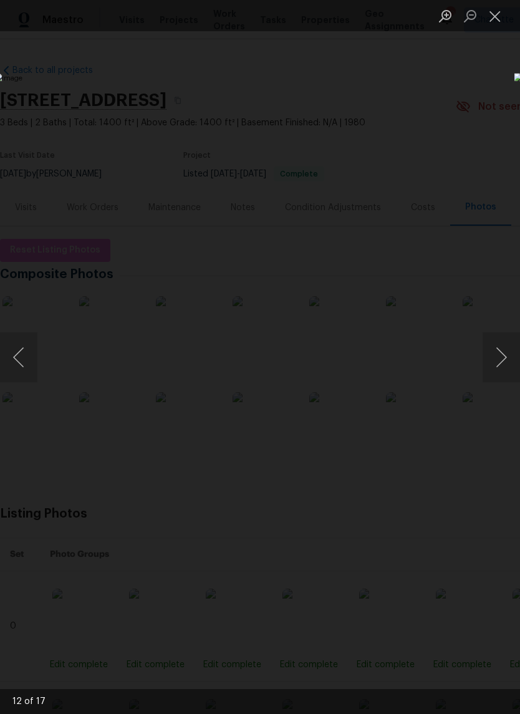
click at [493, 359] on button "Next image" at bounding box center [501, 358] width 37 height 50
click at [493, 363] on button "Next image" at bounding box center [501, 358] width 37 height 50
click at [492, 364] on button "Next image" at bounding box center [501, 358] width 37 height 50
click at [492, 366] on button "Next image" at bounding box center [501, 358] width 37 height 50
click at [23, 365] on button "Previous image" at bounding box center [18, 358] width 37 height 50
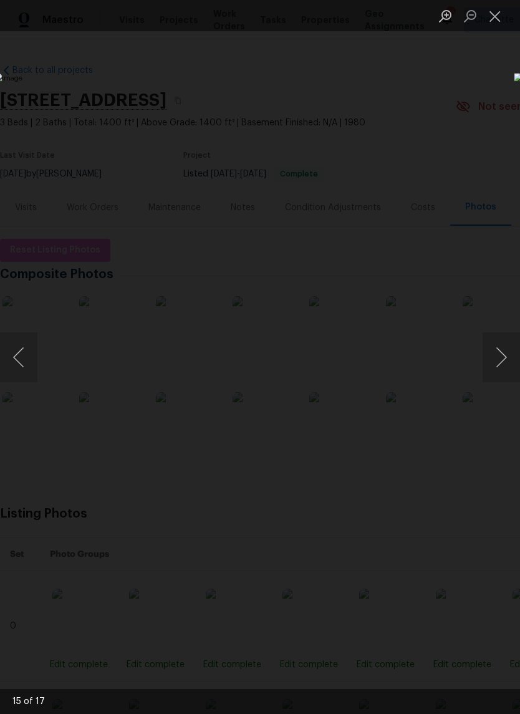
click at [490, 369] on button "Next image" at bounding box center [501, 358] width 37 height 50
click at [489, 360] on button "Next image" at bounding box center [501, 358] width 37 height 50
click at [492, 364] on button "Next image" at bounding box center [501, 358] width 37 height 50
click at [496, 370] on button "Next image" at bounding box center [501, 358] width 37 height 50
click at [493, 372] on button "Next image" at bounding box center [501, 358] width 37 height 50
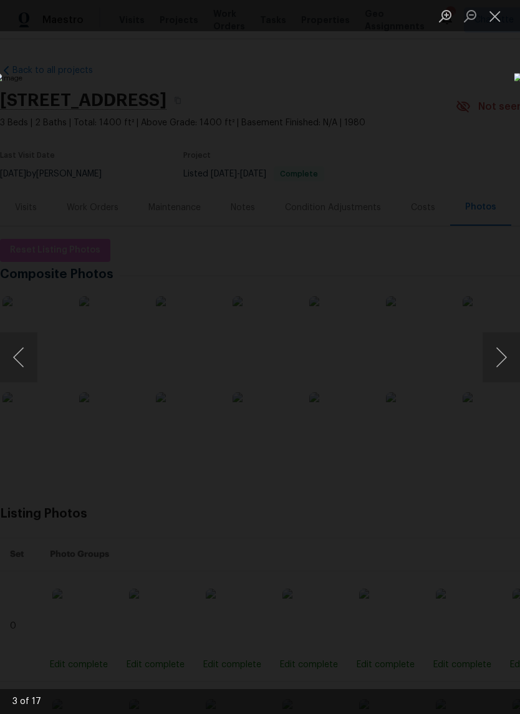
click at [491, 25] on button "Close lightbox" at bounding box center [495, 16] width 25 height 22
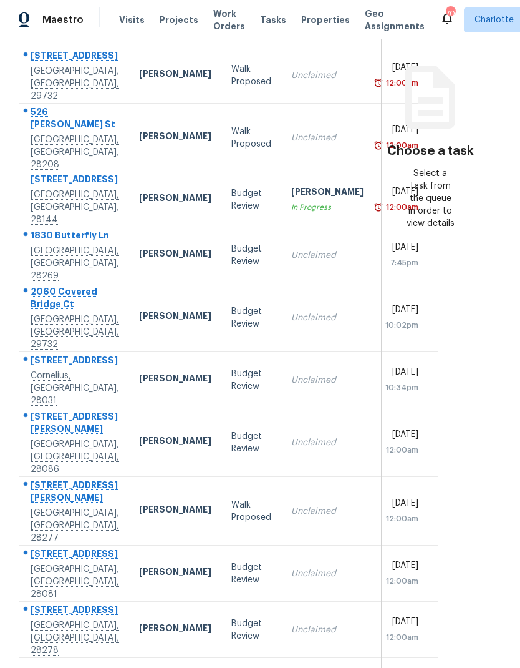
scroll to position [153, 21]
click at [452, 392] on section "Choose a task Select a task from the queue in order to view details" at bounding box center [431, 285] width 98 height 765
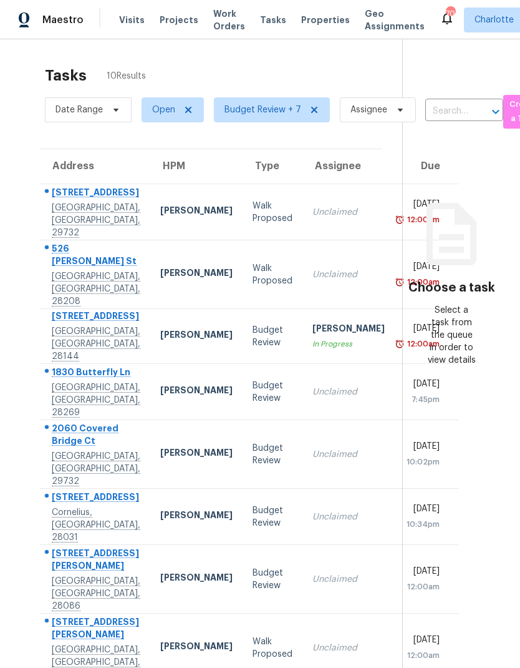
scroll to position [0, 0]
